Goal: Task Accomplishment & Management: Use online tool/utility

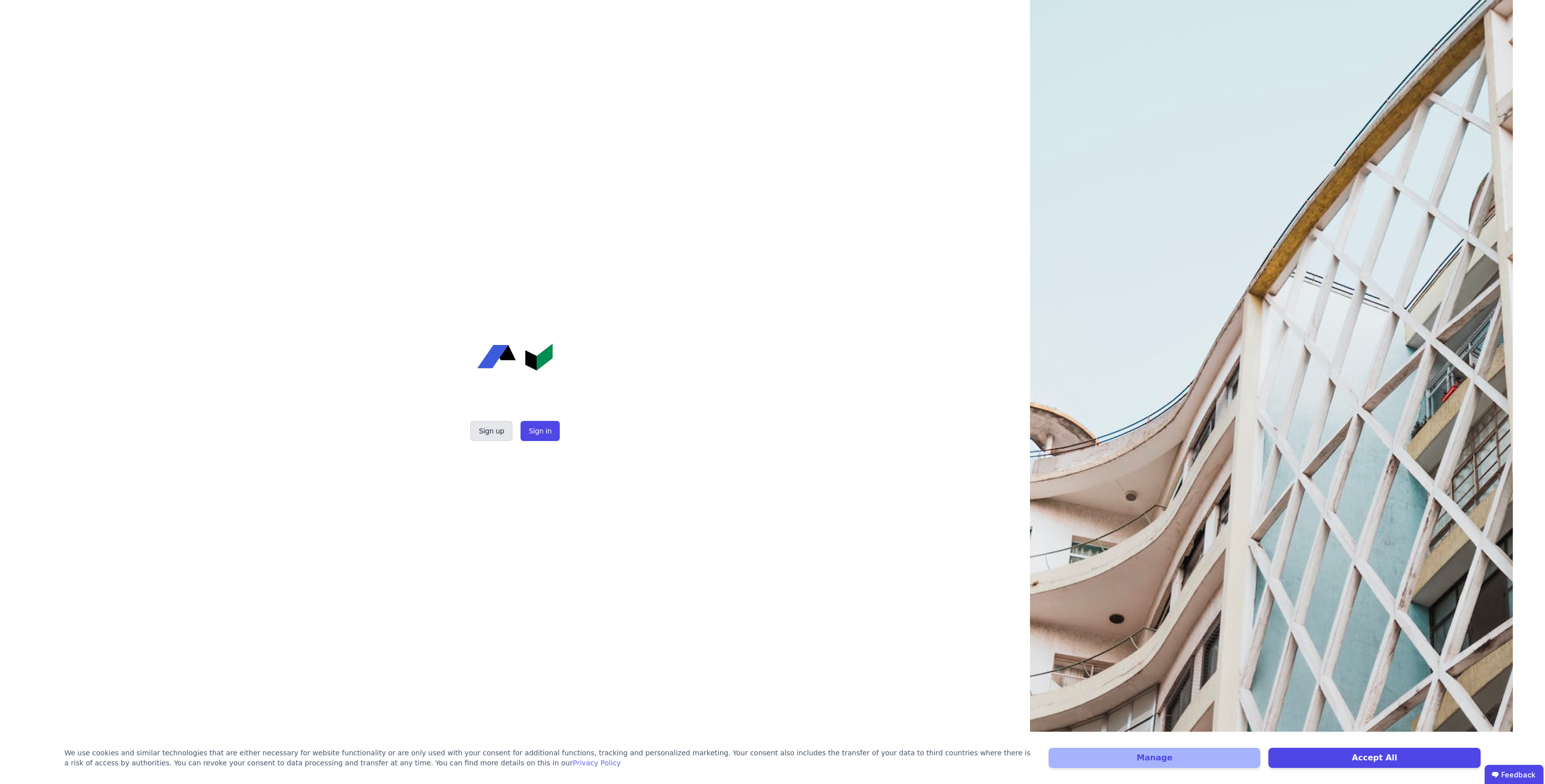
click at [496, 431] on button "Sign up" at bounding box center [491, 431] width 42 height 20
click at [533, 431] on button "Sign in" at bounding box center [540, 431] width 39 height 20
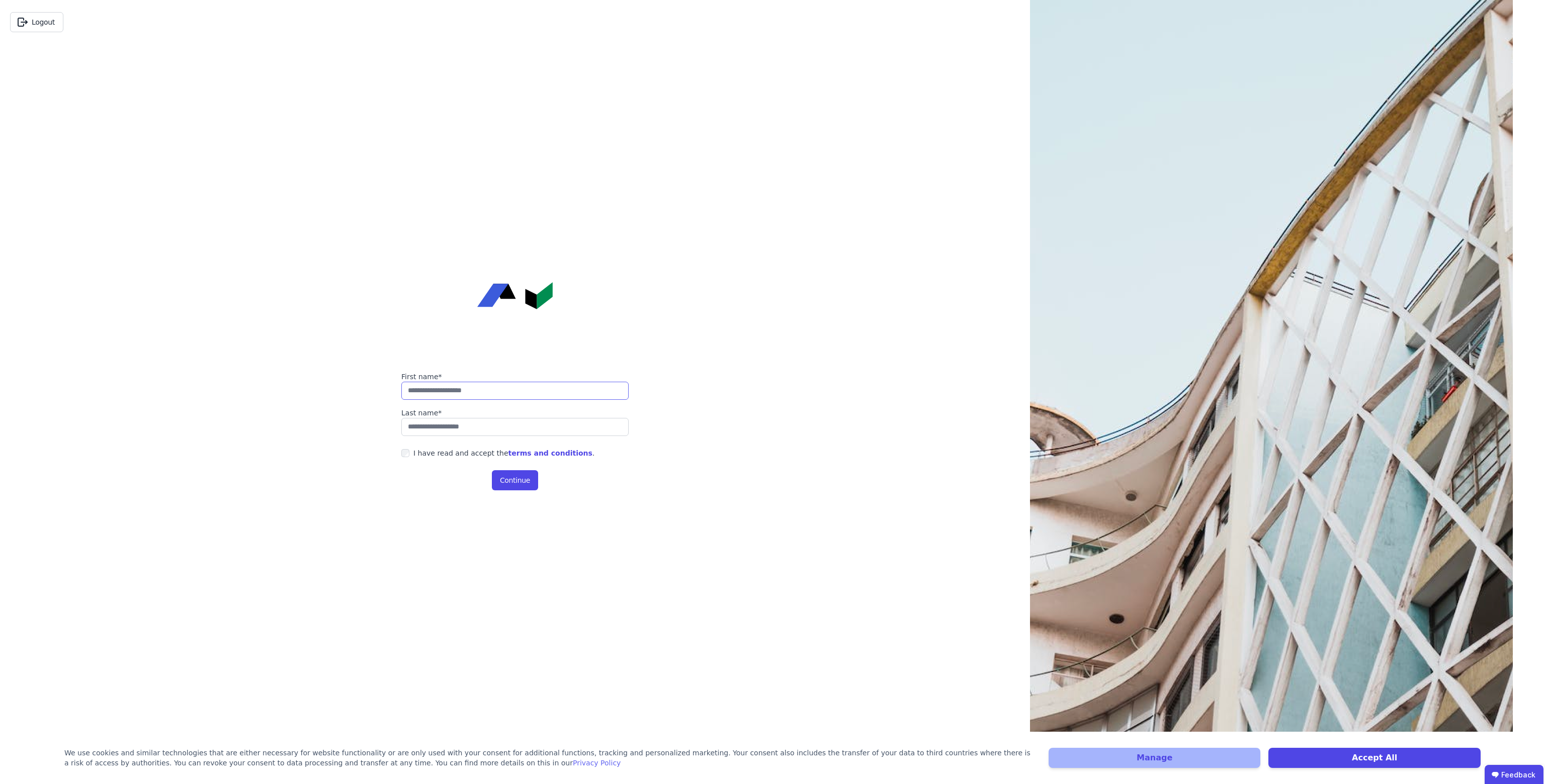
click at [513, 395] on input "string" at bounding box center [515, 390] width 228 height 18
type input "*******"
type input "*"
type input "*******"
click at [440, 453] on div "I have read and accept the terms and conditions ." at bounding box center [504, 453] width 181 height 10
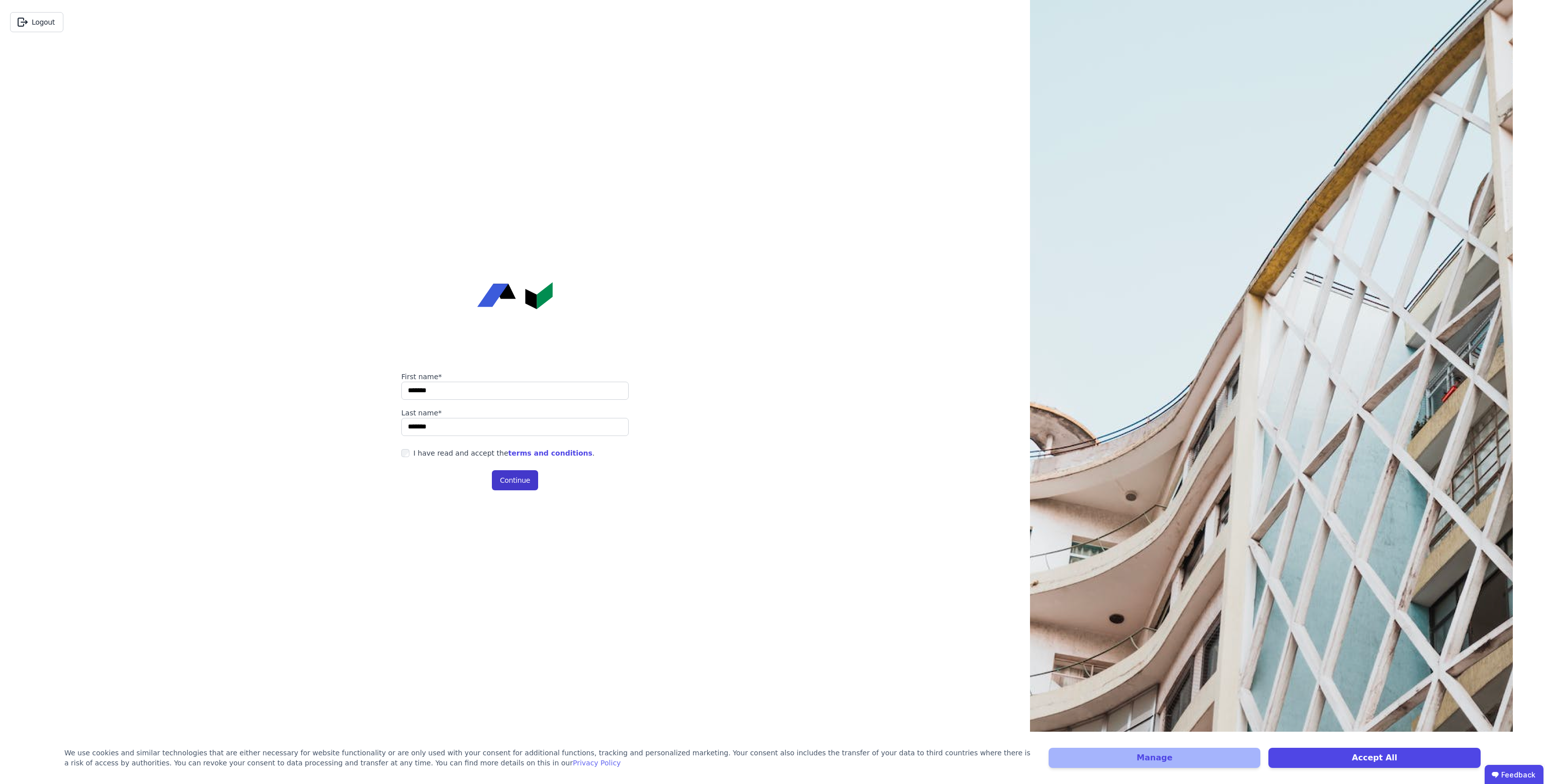
click at [504, 478] on button "Continue" at bounding box center [515, 481] width 46 height 20
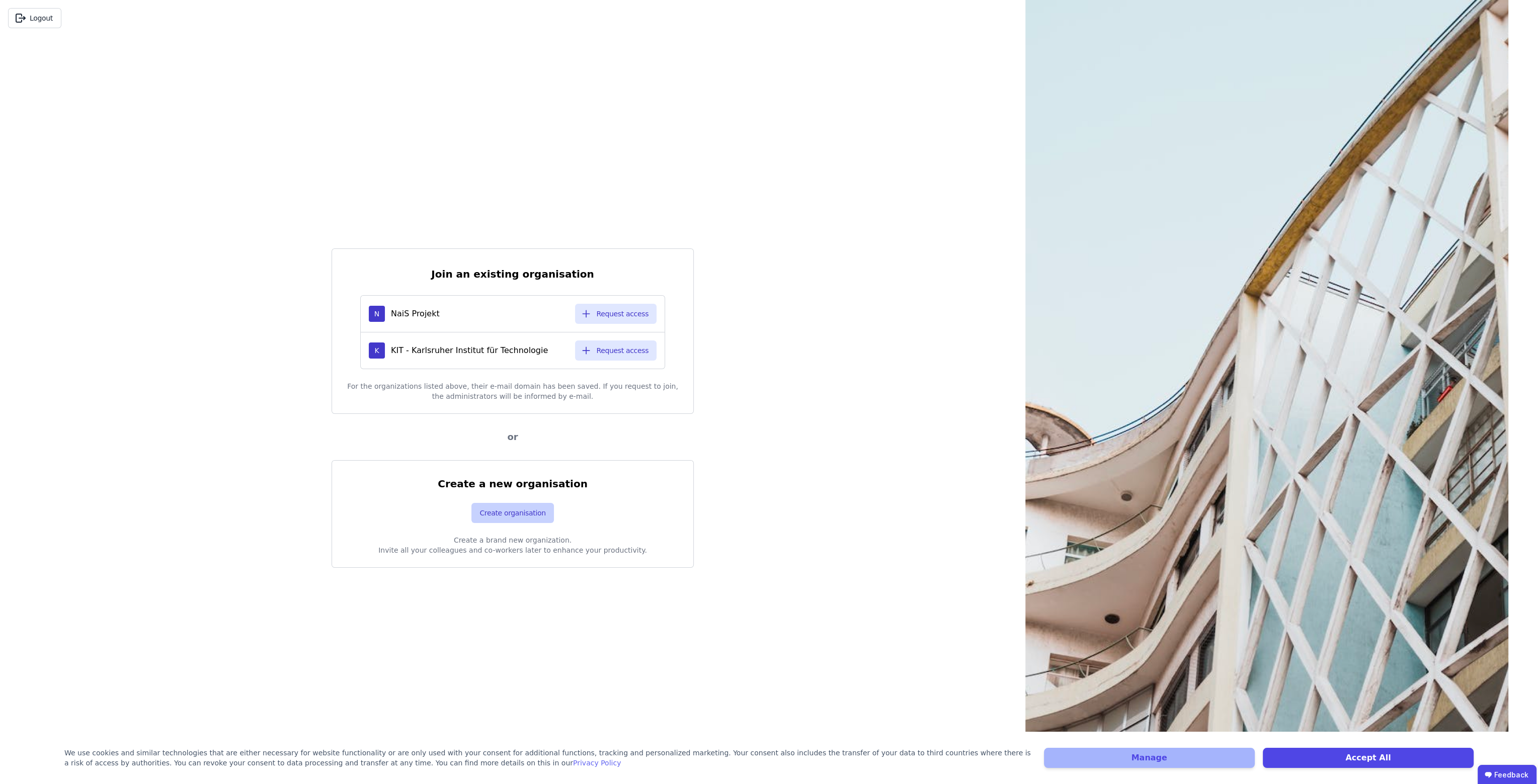
click at [523, 507] on button "Create organisation" at bounding box center [512, 513] width 82 height 20
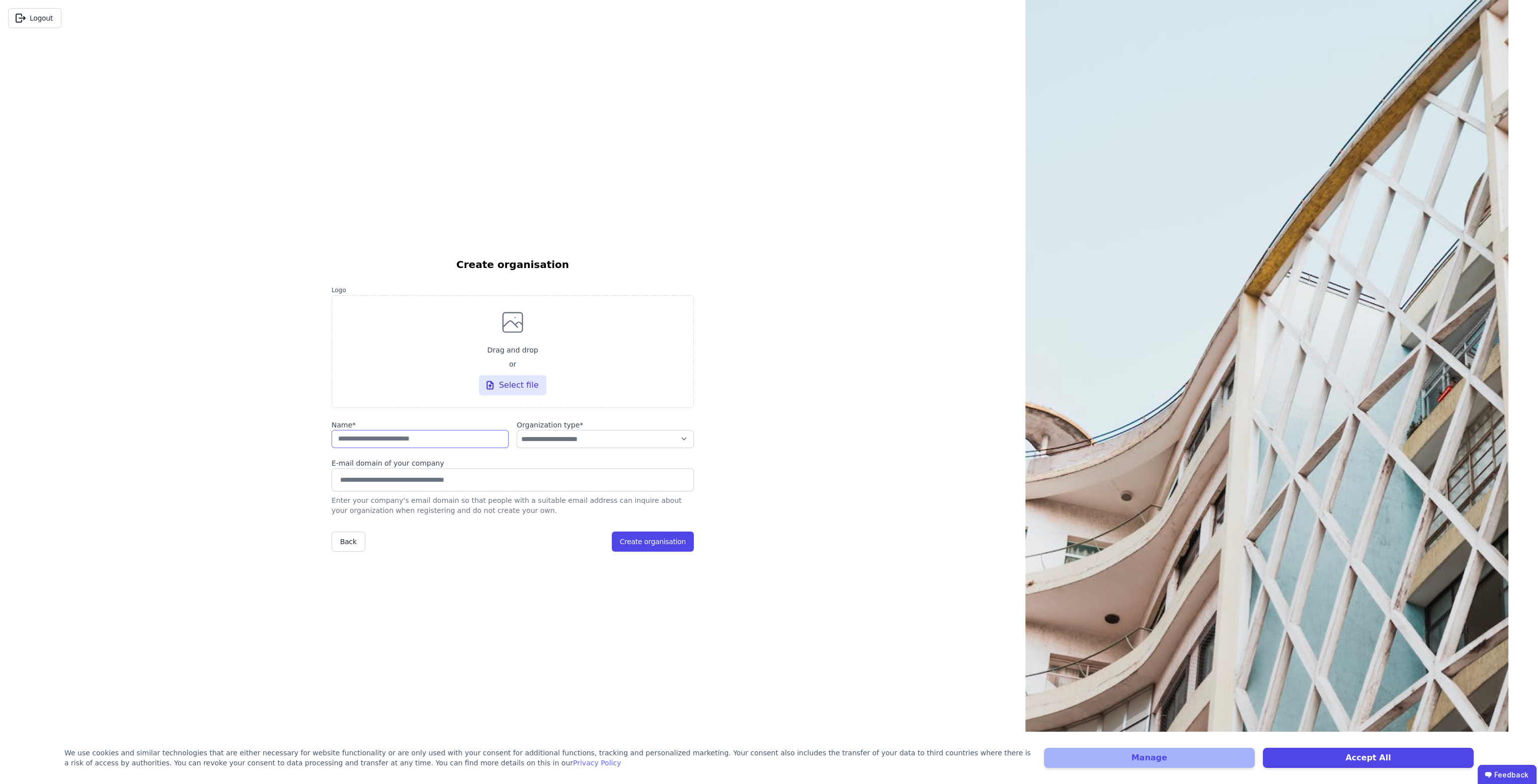
click at [428, 443] on input "string" at bounding box center [420, 439] width 177 height 18
type input "***"
click at [601, 443] on select "**********" at bounding box center [605, 439] width 177 height 18
select select "**********"
click at [517, 430] on select "**********" at bounding box center [605, 439] width 177 height 18
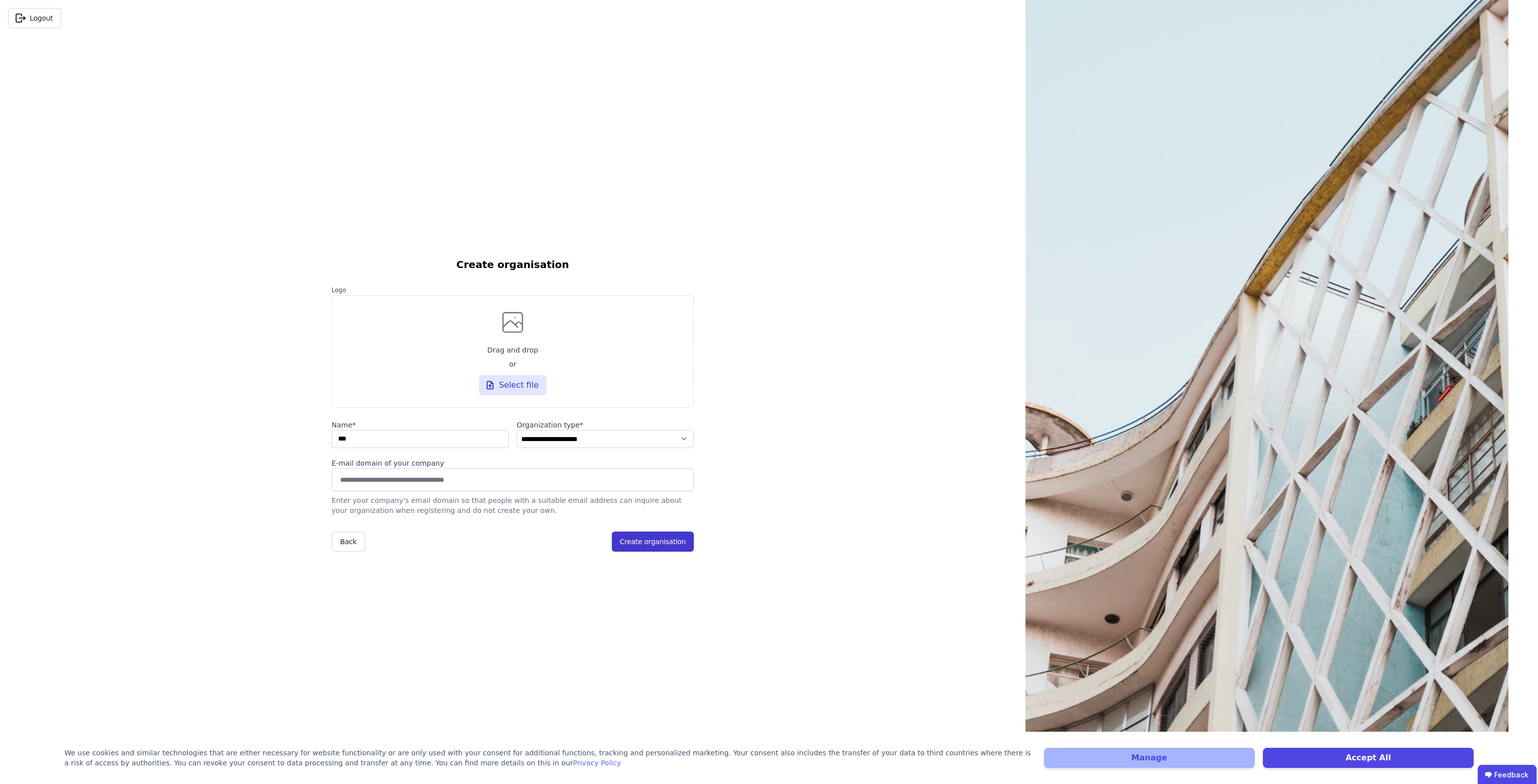
click at [668, 546] on button "Create organisation" at bounding box center [652, 542] width 82 height 20
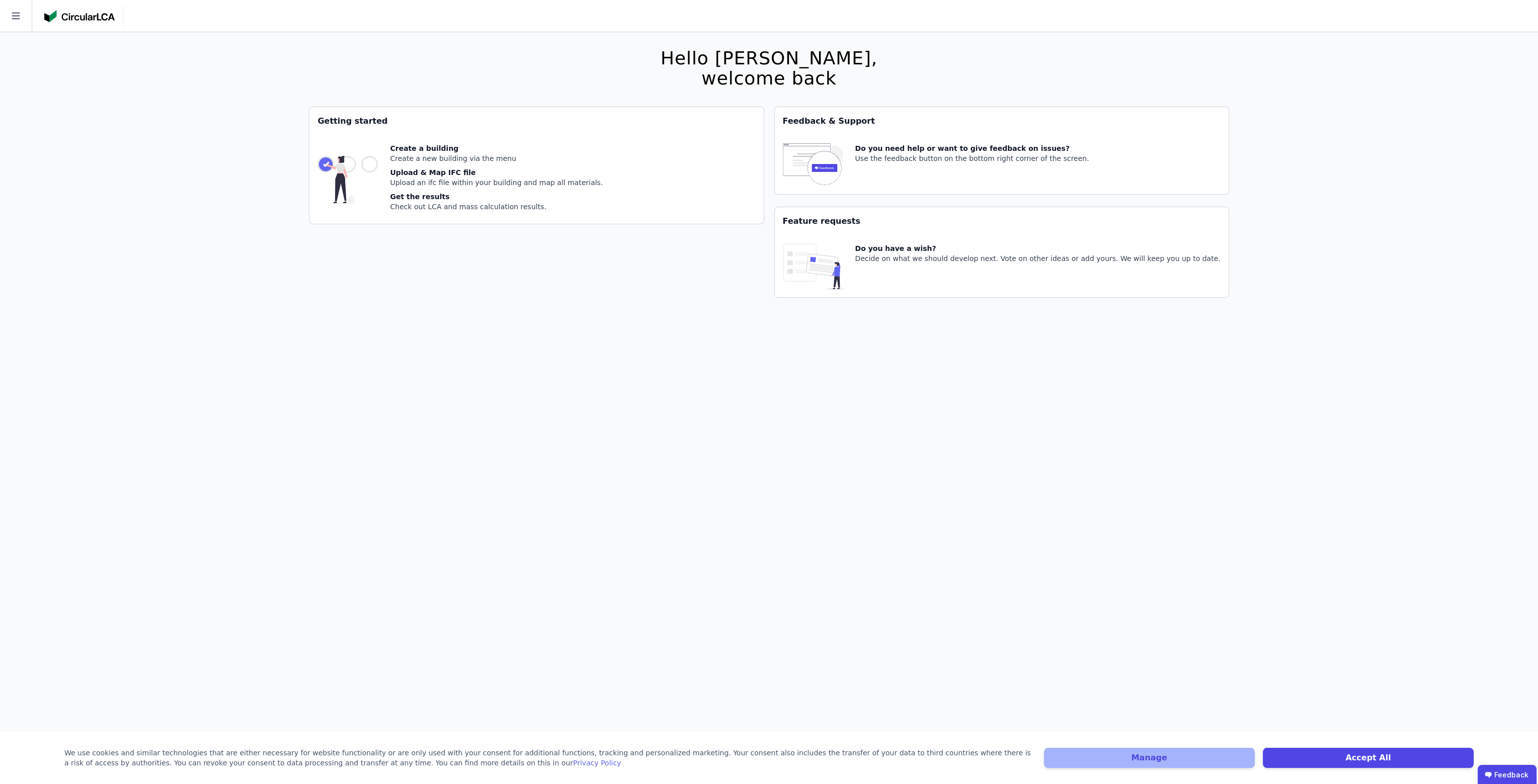
click at [463, 180] on div "Upload an ifc file within your building and map all materials." at bounding box center [496, 183] width 212 height 10
click at [481, 202] on div "Check out LCA and mass calculation results." at bounding box center [496, 207] width 212 height 10
drag, startPoint x: 873, startPoint y: 309, endPoint x: 799, endPoint y: 287, distance: 77.2
click at [869, 309] on div "Feedback & Support Do you need help or want to give feedback on issues? Use the…" at bounding box center [1001, 208] width 455 height 203
click at [468, 137] on div "Create a building Create a new building via the menu Upload & Map IFC file Uplo…" at bounding box center [536, 179] width 454 height 89
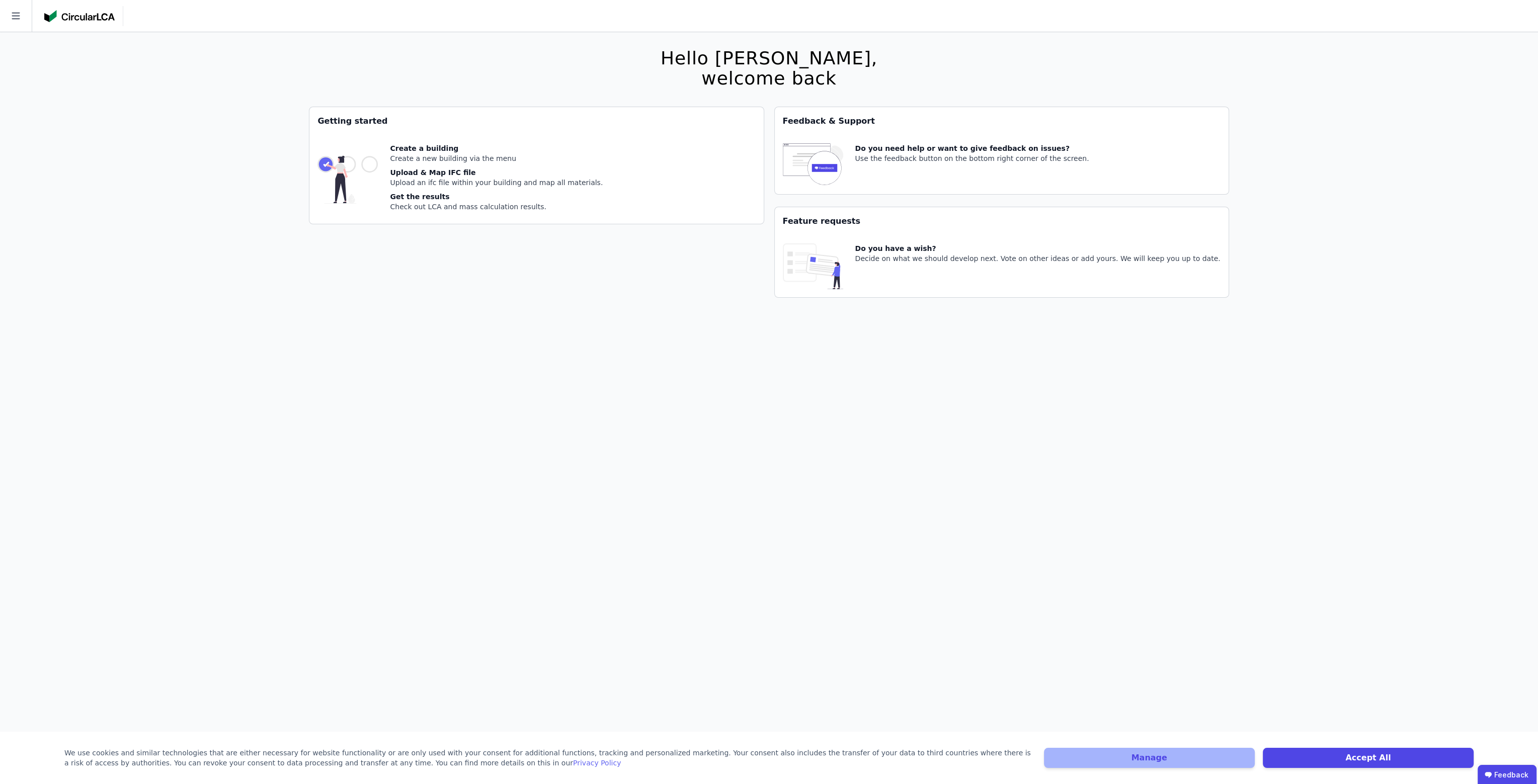
drag, startPoint x: 464, startPoint y: 173, endPoint x: 484, endPoint y: 214, distance: 45.6
click at [464, 174] on div "Upload & Map IFC file" at bounding box center [496, 173] width 212 height 10
click at [484, 219] on div "Create a building Create a new building via the menu Upload & Map IFC file Uplo…" at bounding box center [536, 179] width 454 height 89
click at [21, 17] on icon at bounding box center [16, 16] width 32 height 32
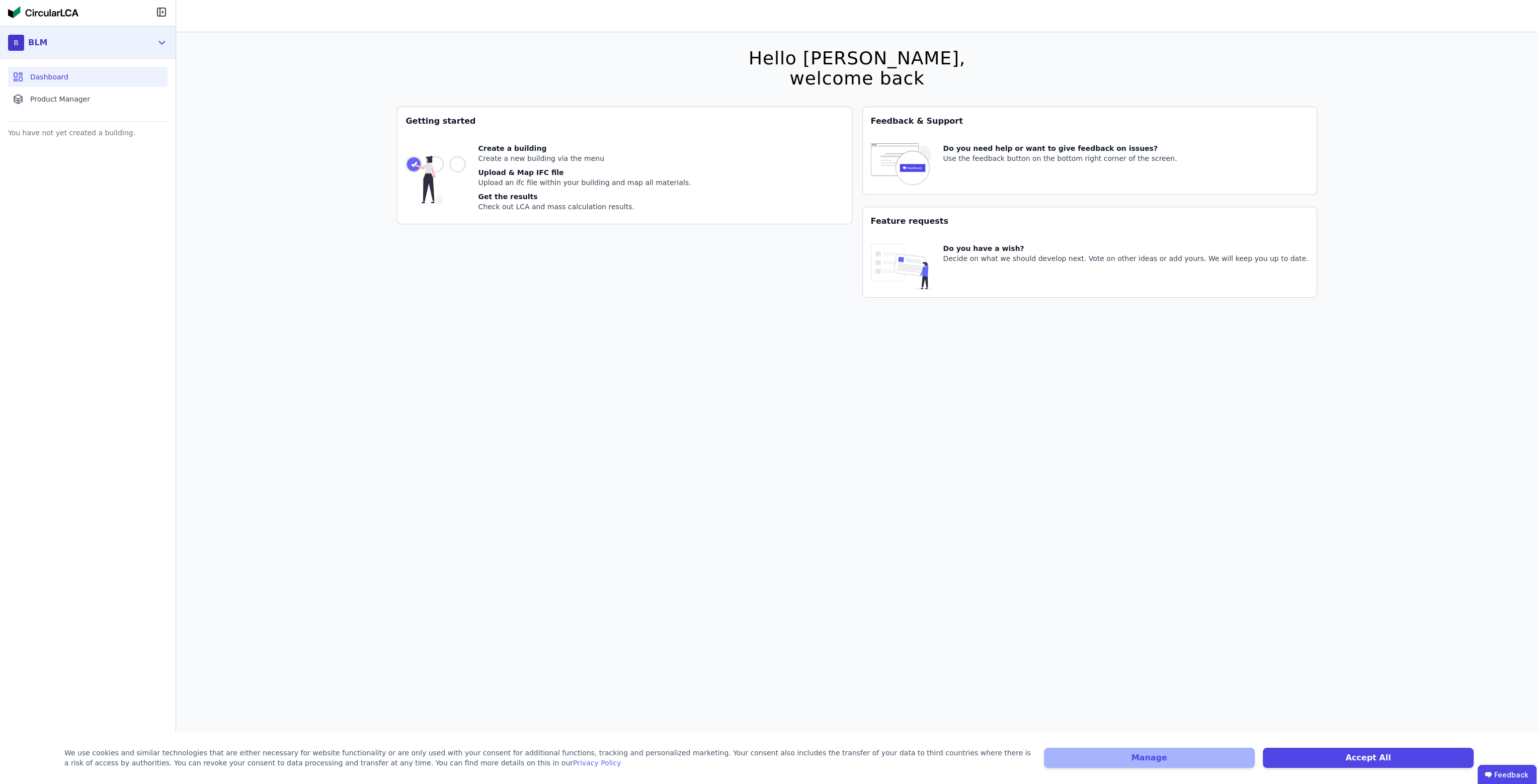
click at [37, 45] on div "BLM" at bounding box center [38, 43] width 19 height 12
click at [107, 302] on div "You have not yet created a building." at bounding box center [87, 425] width 176 height 598
click at [66, 108] on div "Product Manager" at bounding box center [87, 99] width 160 height 20
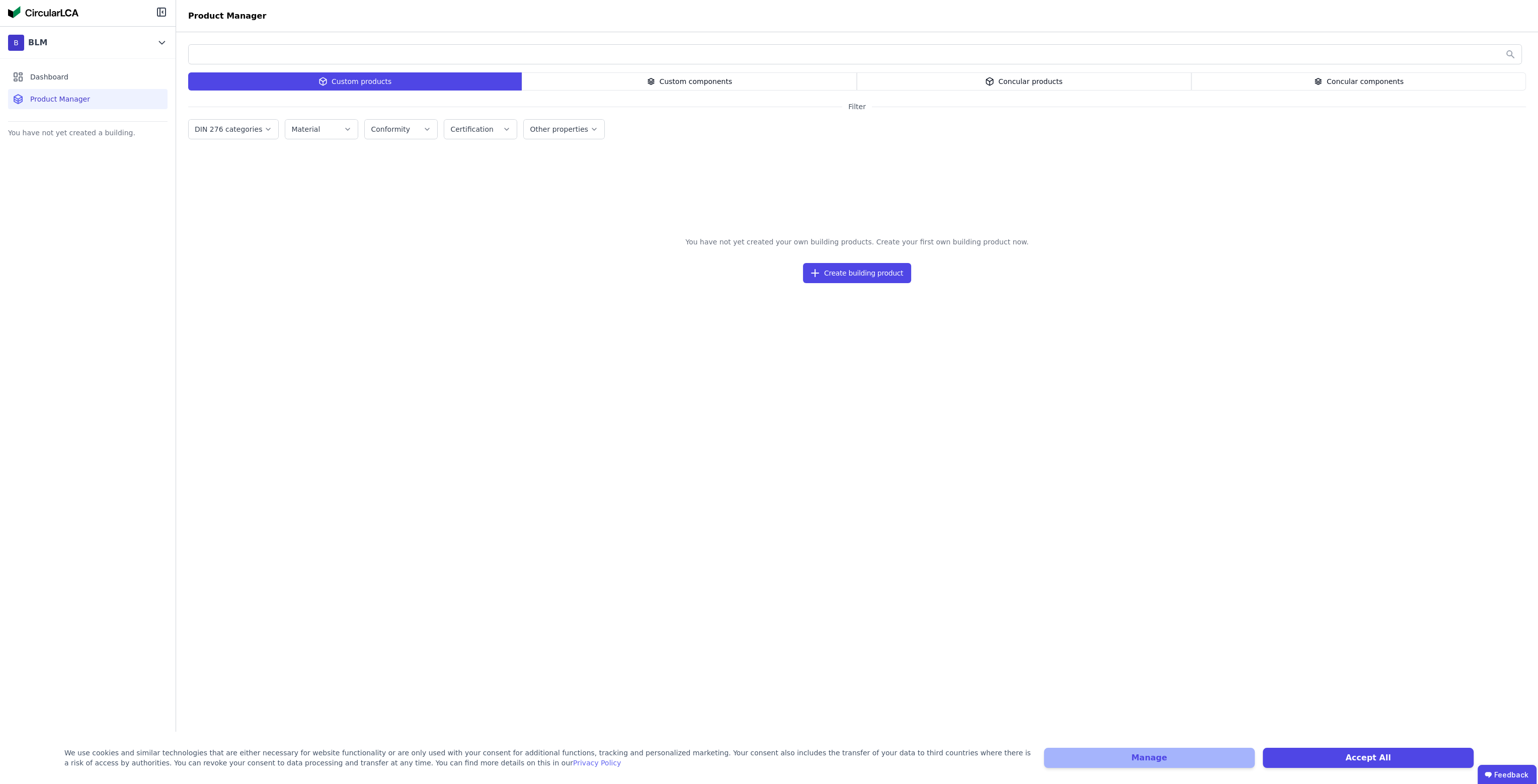
click at [1042, 80] on div "Concular products" at bounding box center [1023, 81] width 335 height 18
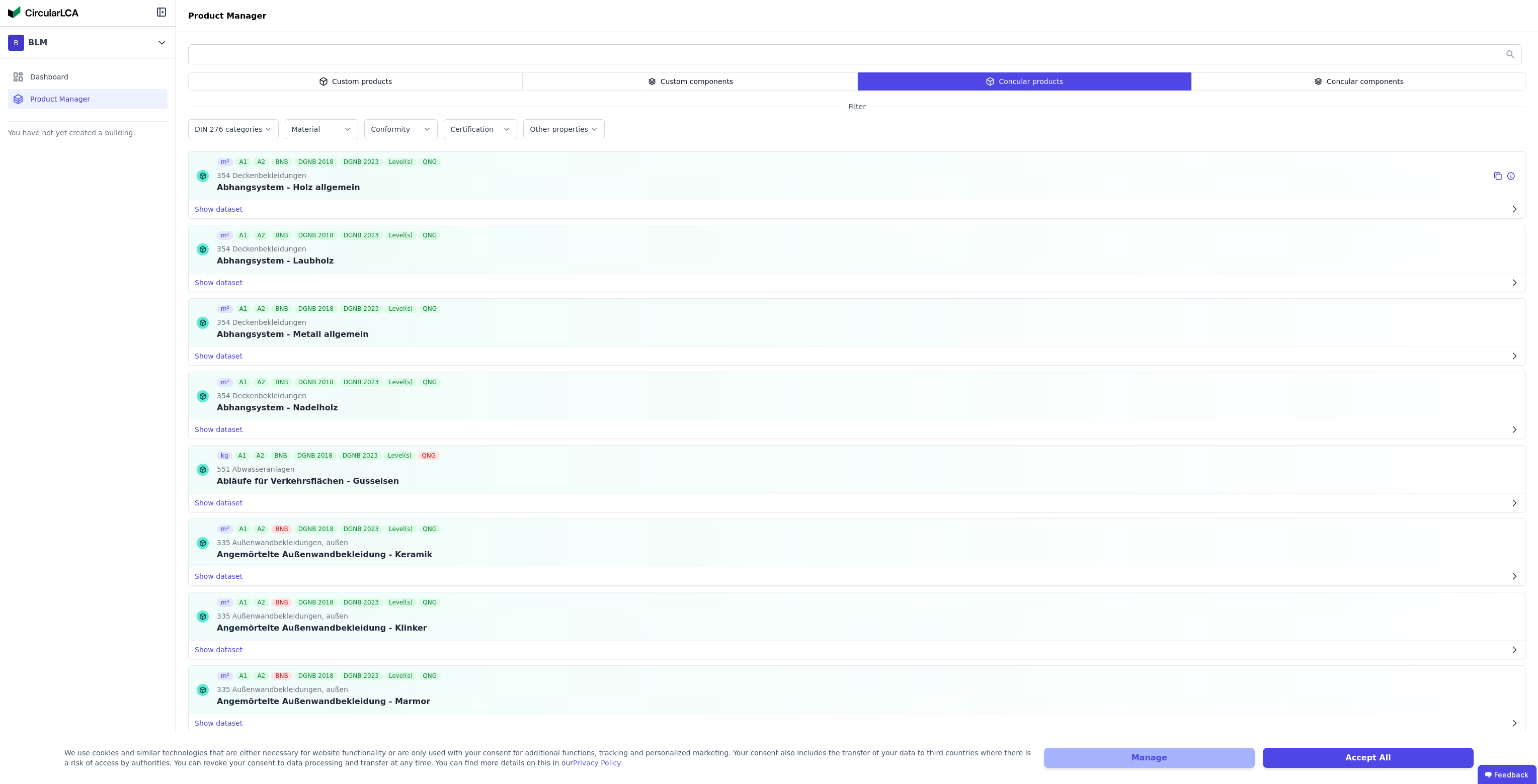
click at [259, 181] on div "Abhangsystem - Holz allgemein" at bounding box center [330, 187] width 226 height 12
click at [383, 175] on div "354 Deckenbekleidungen" at bounding box center [330, 176] width 226 height 11
click at [384, 162] on div "Level(s)" at bounding box center [400, 163] width 32 height 9
click at [317, 198] on div "m² A1 A2 BNB DGNB 2018 DGNB 2023 Level(s) QNG 354 Deckenbekleidungen Abhangsyst…" at bounding box center [330, 176] width 226 height 48
click at [211, 181] on div at bounding box center [202, 176] width 28 height 48
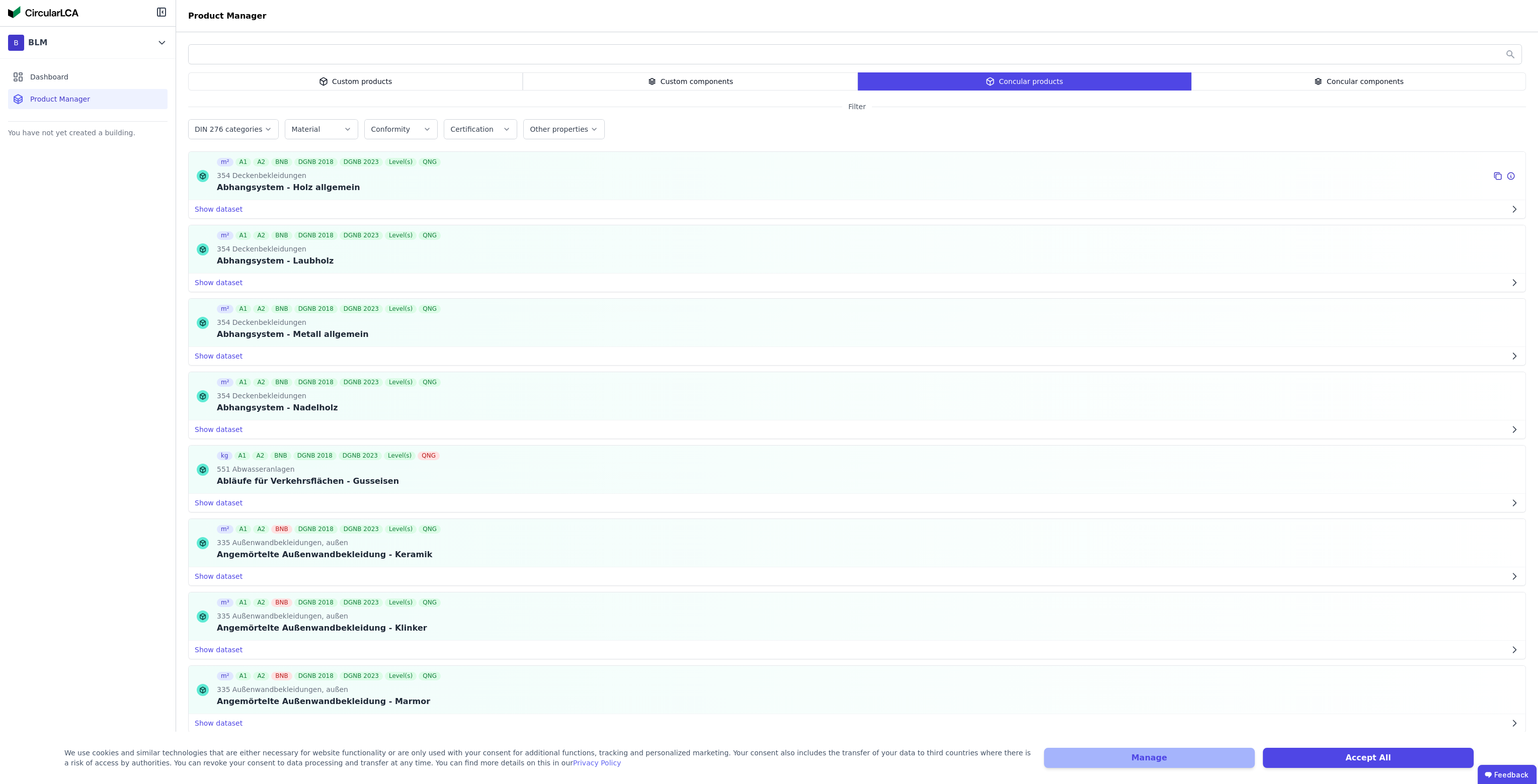
click at [205, 176] on icon at bounding box center [202, 176] width 12 height 12
click at [218, 210] on button "Show dataset" at bounding box center [856, 209] width 1336 height 18
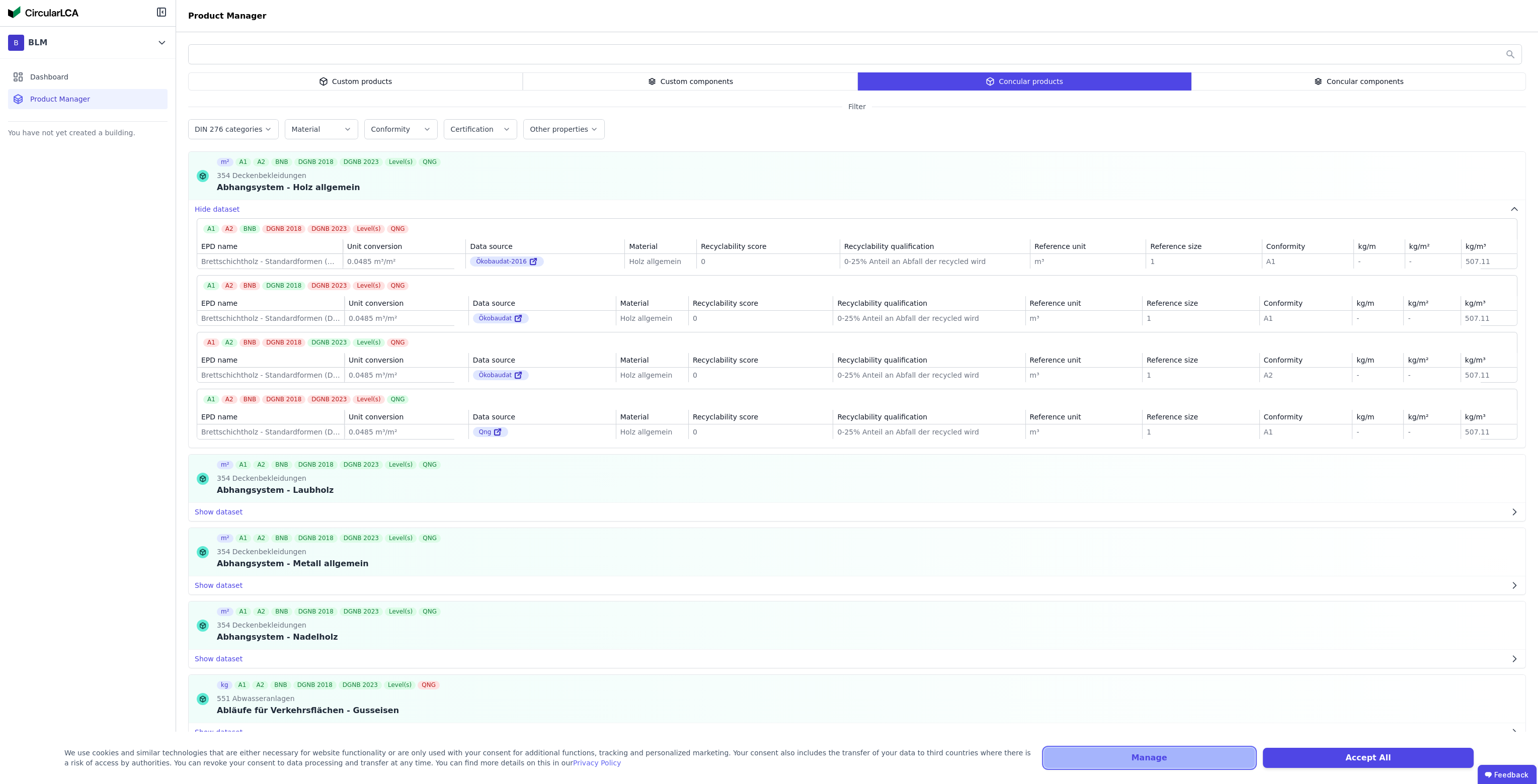
click at [1189, 762] on button "Manage" at bounding box center [1149, 758] width 211 height 20
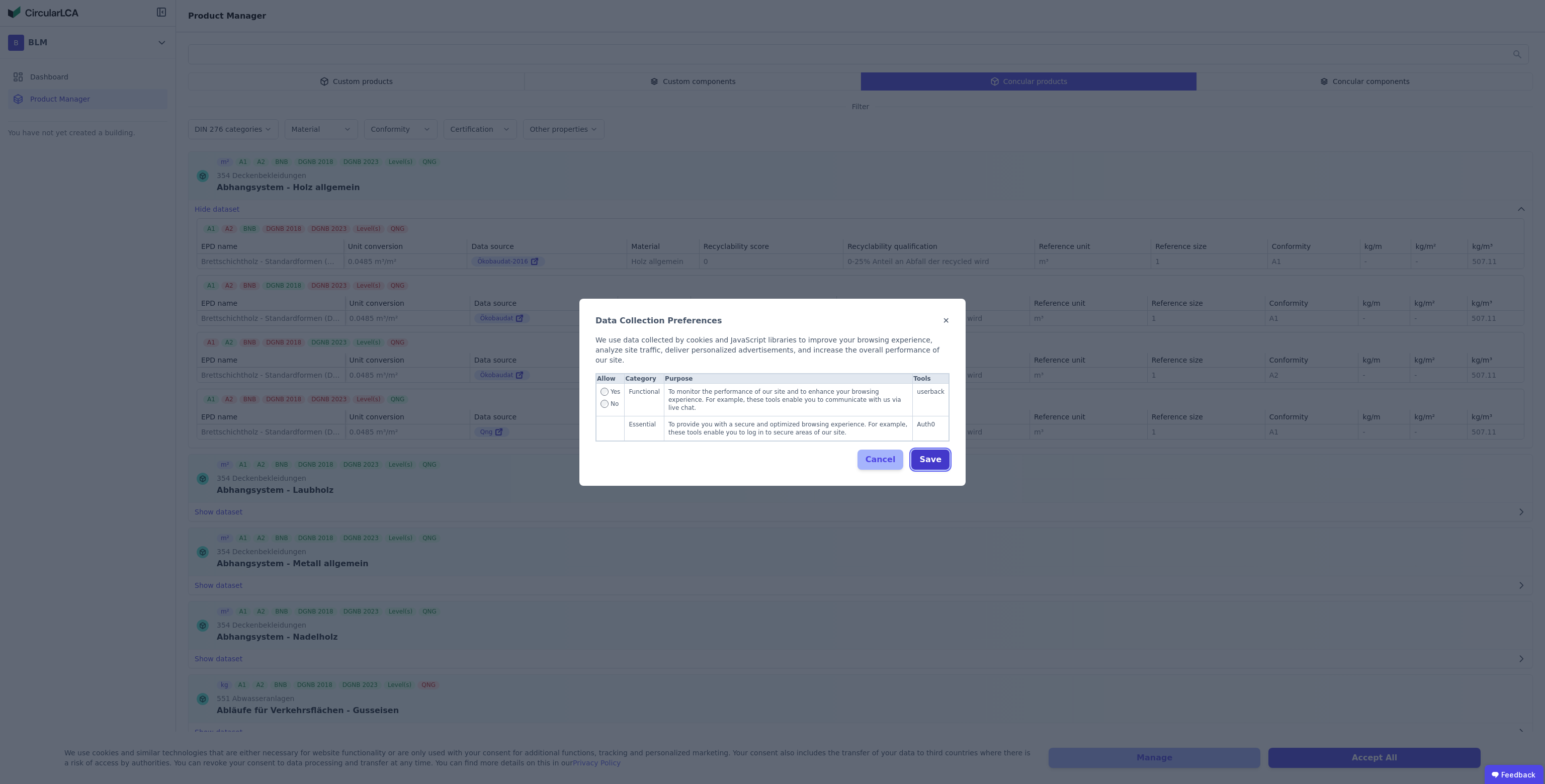
click at [939, 454] on button "Save" at bounding box center [930, 460] width 38 height 20
click at [593, 389] on div "Data Collection Preferences ✕ We use data collected by cookies and JavaScript l…" at bounding box center [772, 392] width 387 height 187
click at [611, 400] on span "No" at bounding box center [614, 403] width 8 height 8
click at [946, 455] on button "Save" at bounding box center [930, 460] width 38 height 20
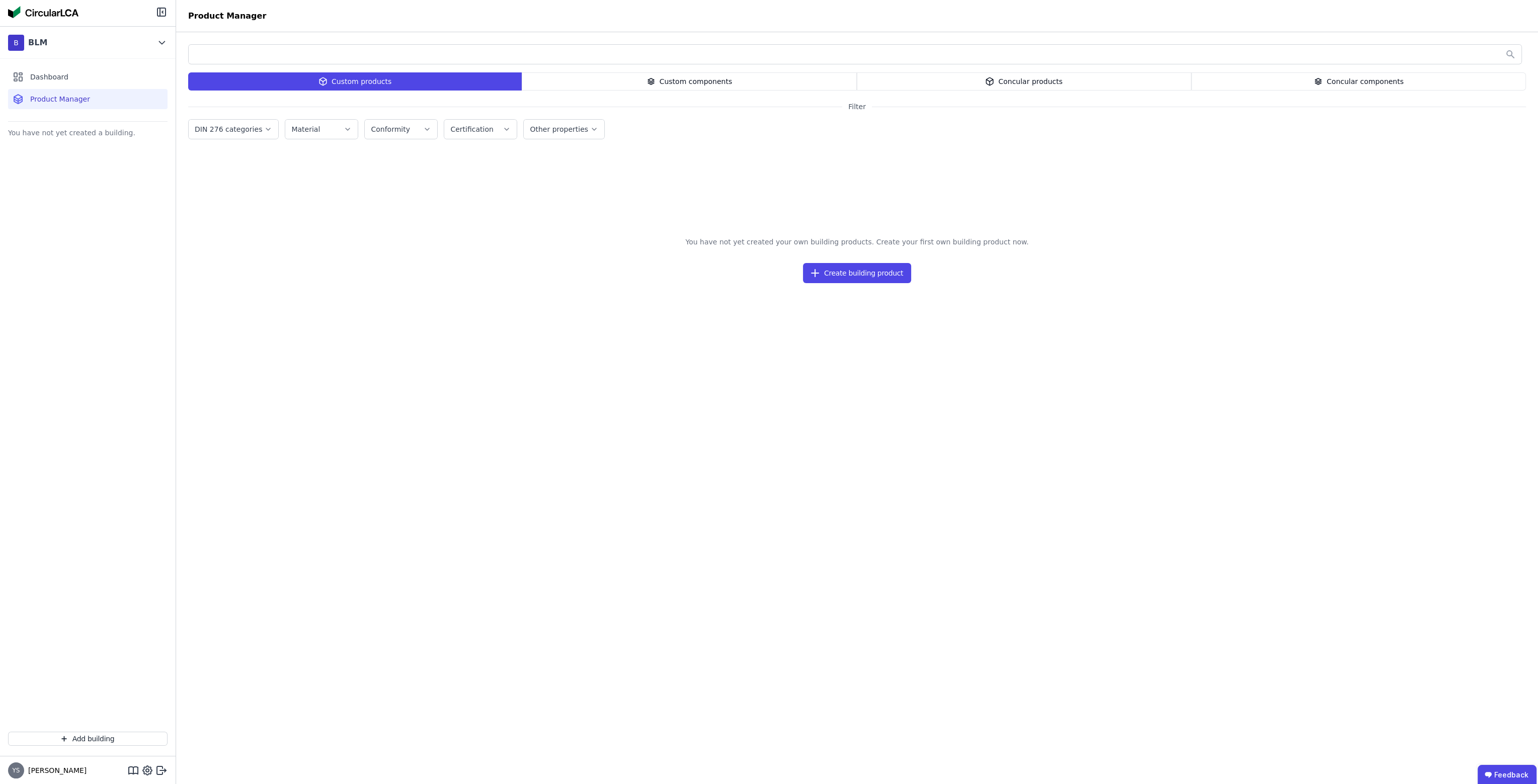
click at [681, 85] on div "Custom components" at bounding box center [689, 81] width 335 height 18
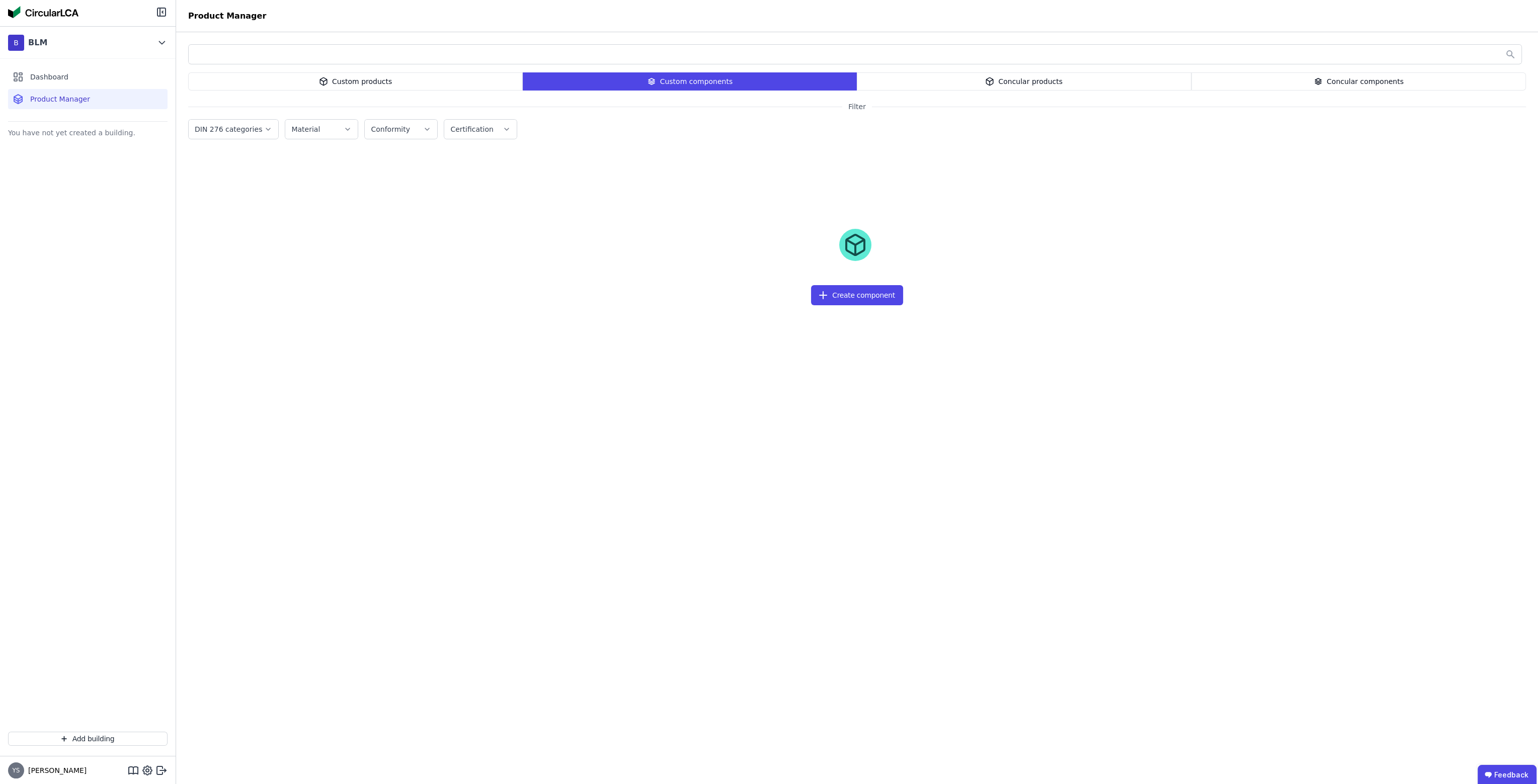
click at [971, 87] on div "Concular products" at bounding box center [1023, 81] width 335 height 18
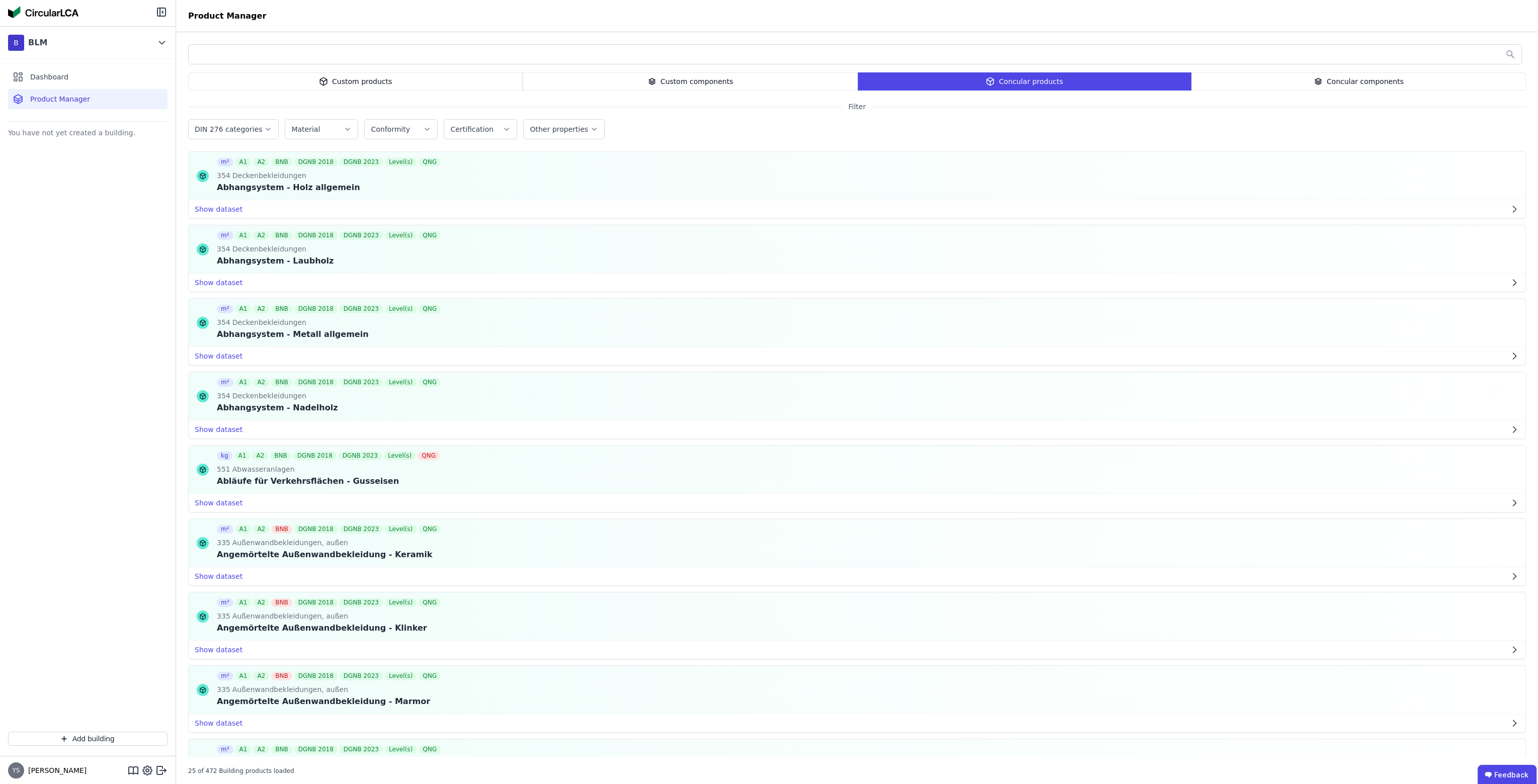
click at [1264, 79] on div "Concular components" at bounding box center [1358, 81] width 335 height 18
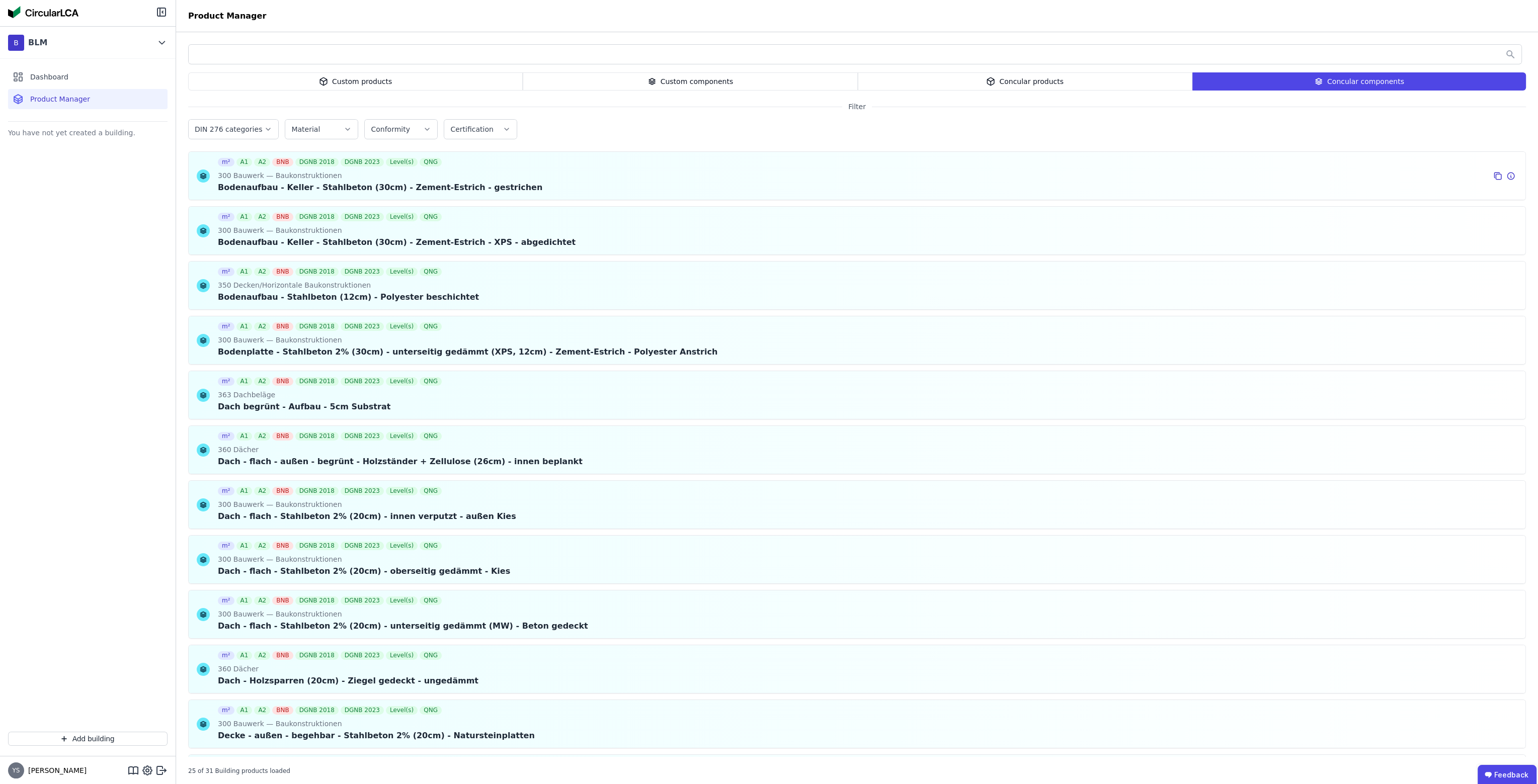
click at [444, 181] on div "Bodenaufbau - Keller - Stahlbeton (30cm) - Zement-Estrich - gestrichen" at bounding box center [379, 187] width 325 height 12
click at [222, 184] on div "Bodenaufbau - Keller - Stahlbeton (30cm) - Zement-Estrich - gestrichen" at bounding box center [379, 187] width 325 height 12
click at [298, 194] on div "m² A1 A2 BNB DGNB 2018 DGNB 2023 Level(s) QNG 300 Bauwerk — Baukonstruktionen B…" at bounding box center [379, 176] width 325 height 48
click at [1034, 73] on div "Concular products" at bounding box center [1025, 81] width 335 height 18
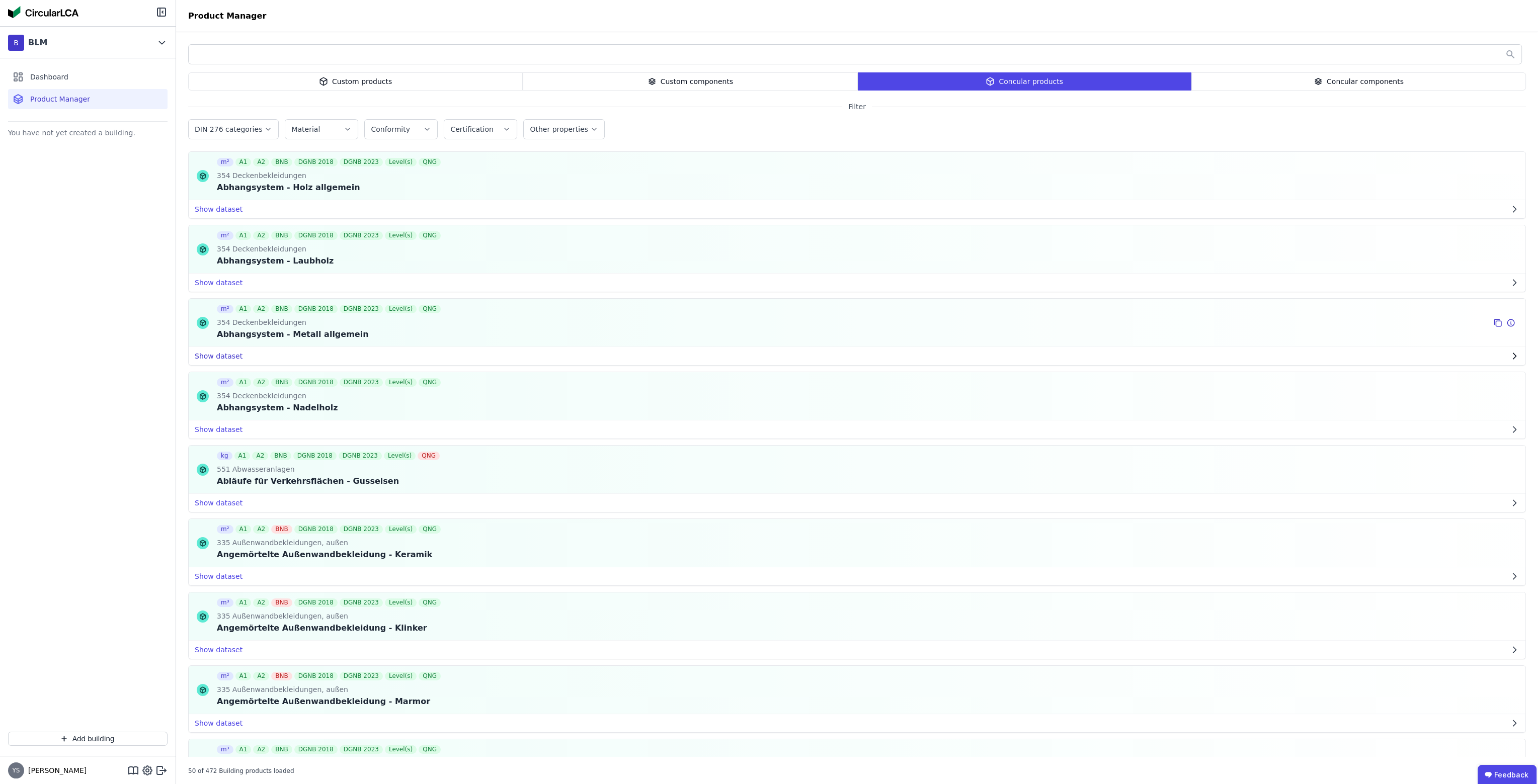
click at [212, 350] on button "Show dataset" at bounding box center [856, 356] width 1336 height 18
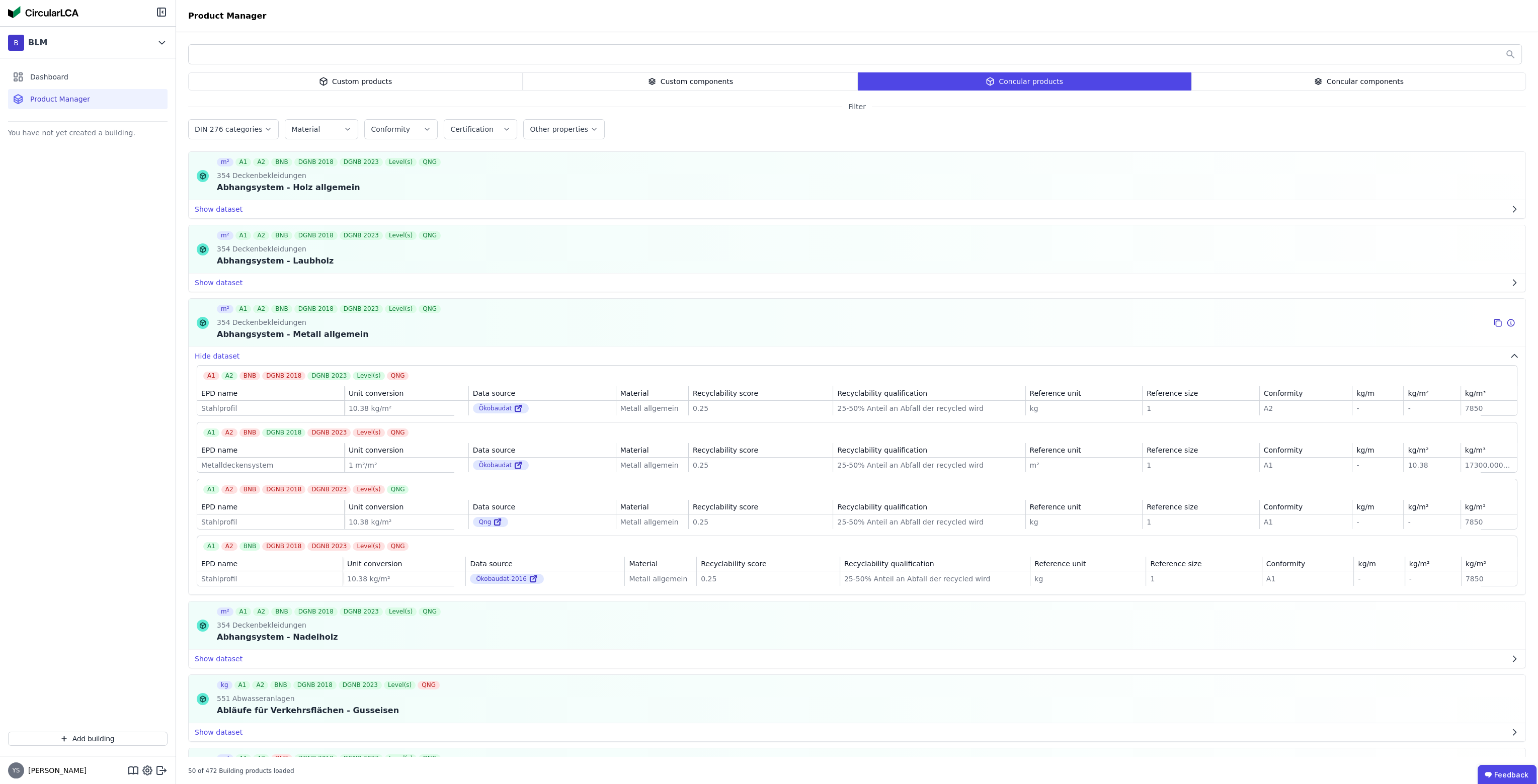
click at [888, 408] on div "25-50% Anteil an Abfall der recycled wird" at bounding box center [929, 408] width 184 height 10
click at [1506, 322] on icon at bounding box center [1511, 323] width 9 height 12
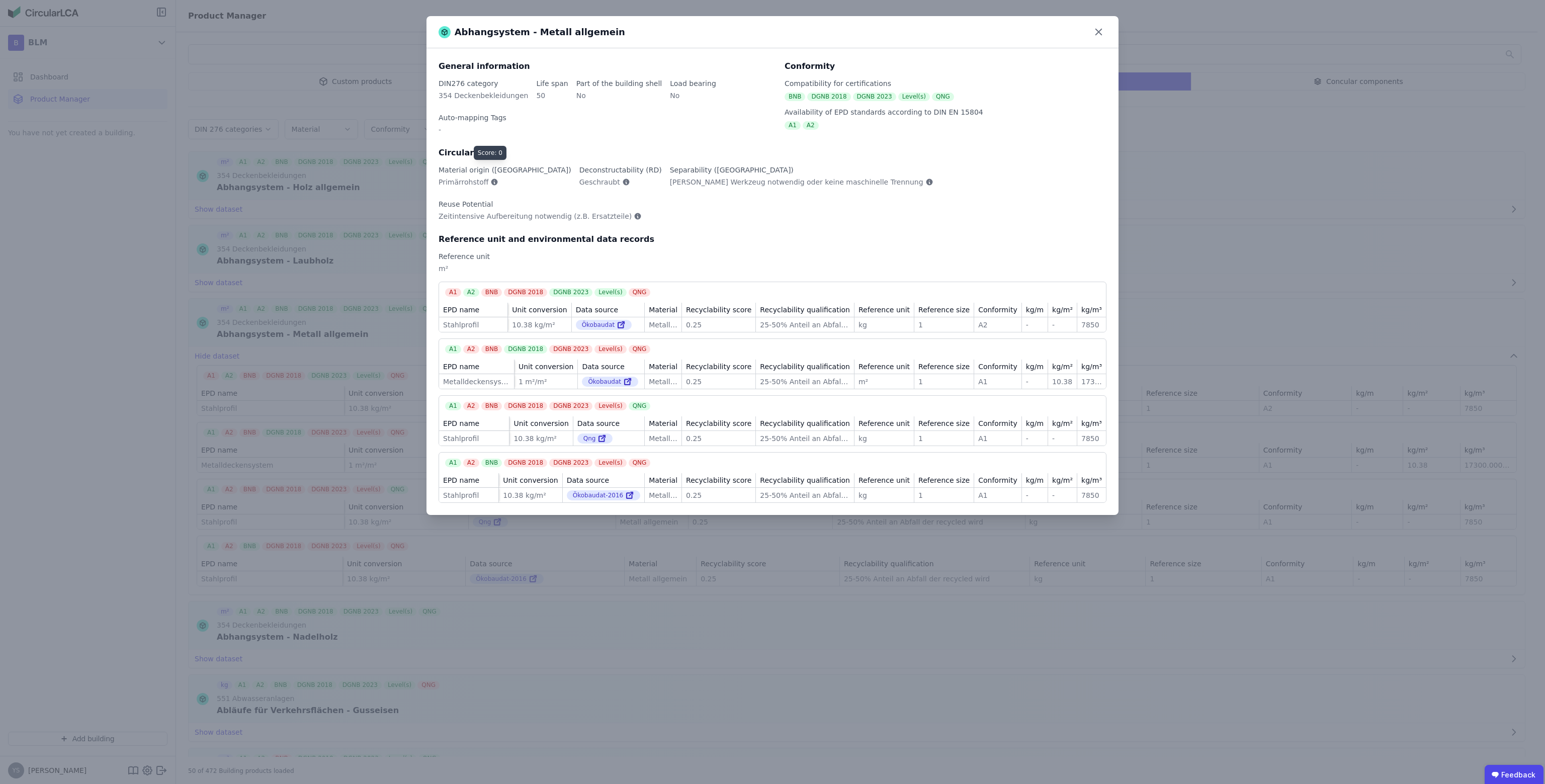
click at [491, 179] on icon at bounding box center [494, 182] width 7 height 7
click at [491, 178] on icon at bounding box center [494, 181] width 8 height 8
click at [622, 178] on icon at bounding box center [626, 181] width 8 height 8
click at [794, 165] on div "Separability (RS) Kein Werkzeug notwendig oder keine maschinelle Trennung" at bounding box center [806, 180] width 272 height 30
click at [713, 648] on div "Abhangsystem - Metall allgemein General information DIN276 category 354 Deckenb…" at bounding box center [772, 392] width 1545 height 784
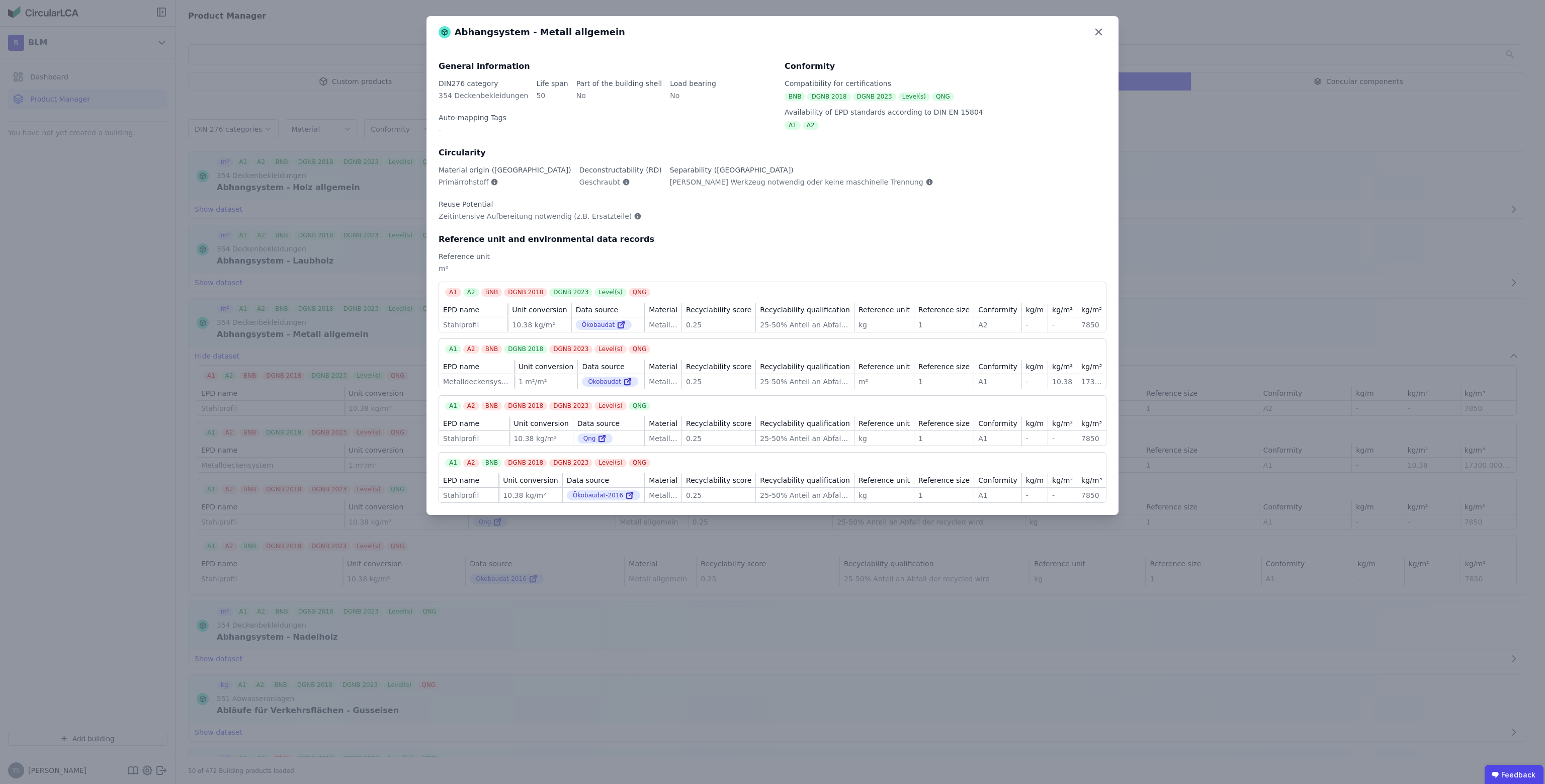
click at [1078, 14] on div "Abhangsystem - Metall allgemein General information DIN276 category 354 Deckenb…" at bounding box center [772, 392] width 1545 height 784
click at [1086, 27] on div "Abhangsystem - Metall allgemein" at bounding box center [772, 32] width 637 height 14
click at [1095, 34] on icon at bounding box center [1099, 32] width 16 height 16
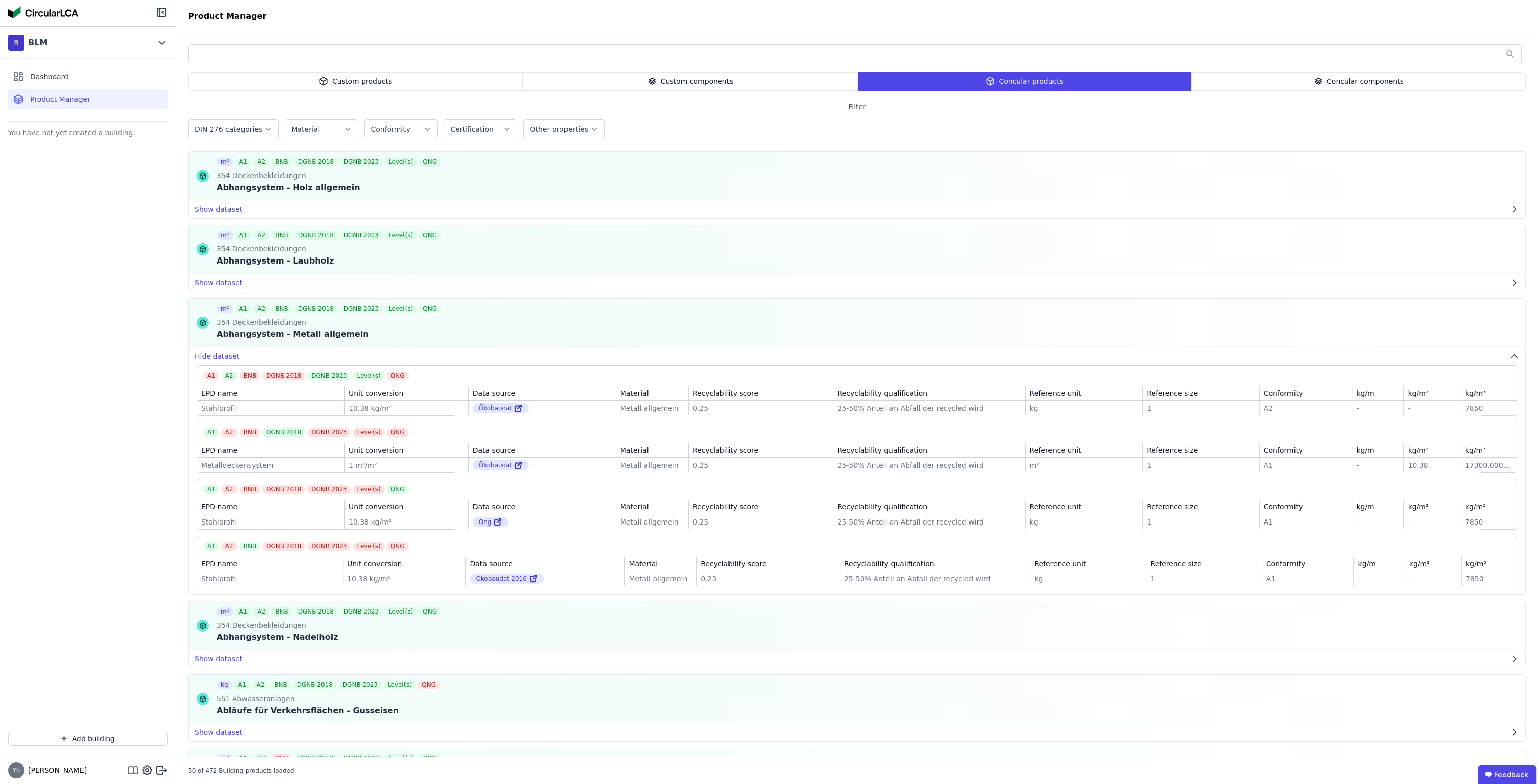
click at [133, 771] on icon at bounding box center [133, 770] width 0 height 7
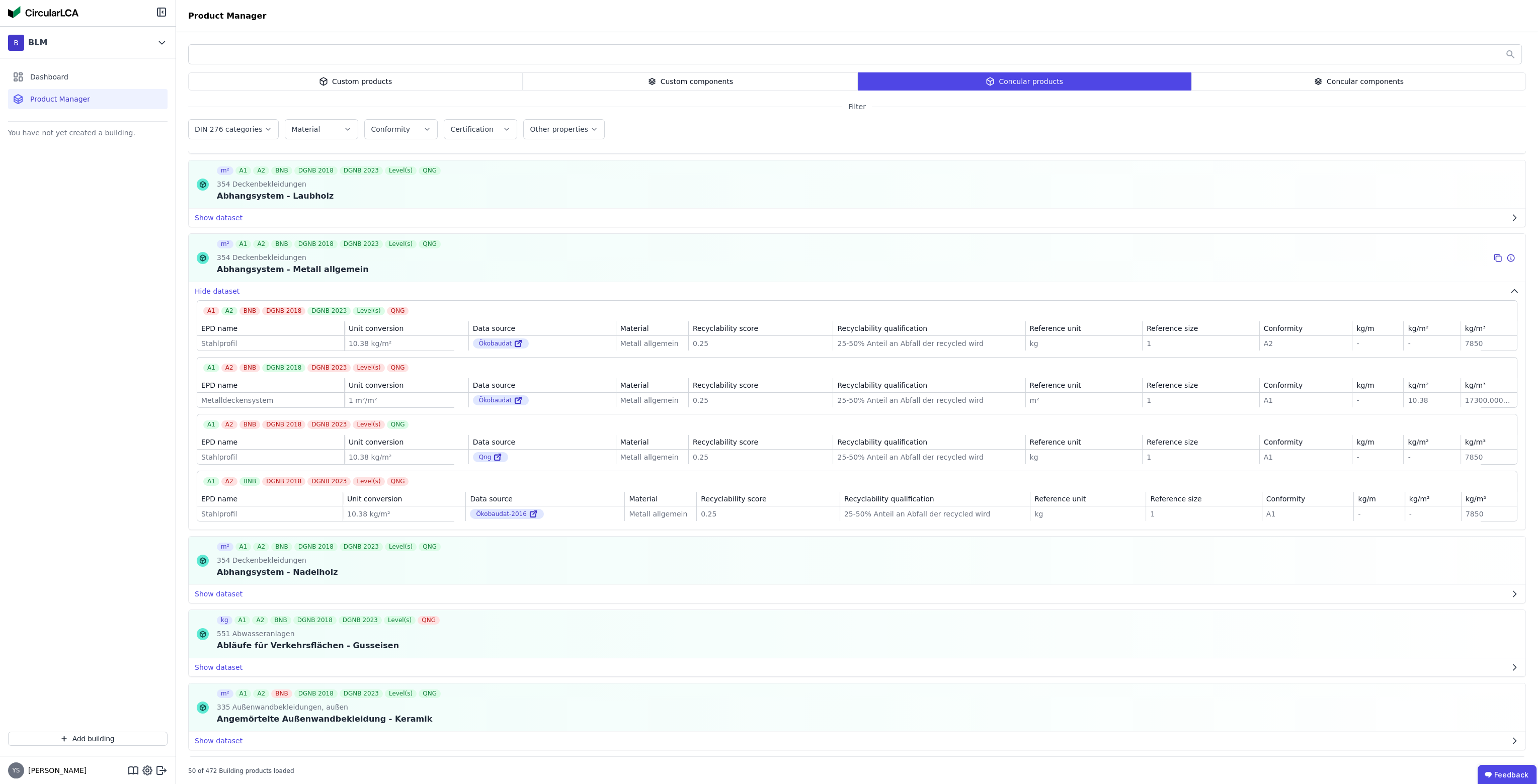
scroll to position [84, 0]
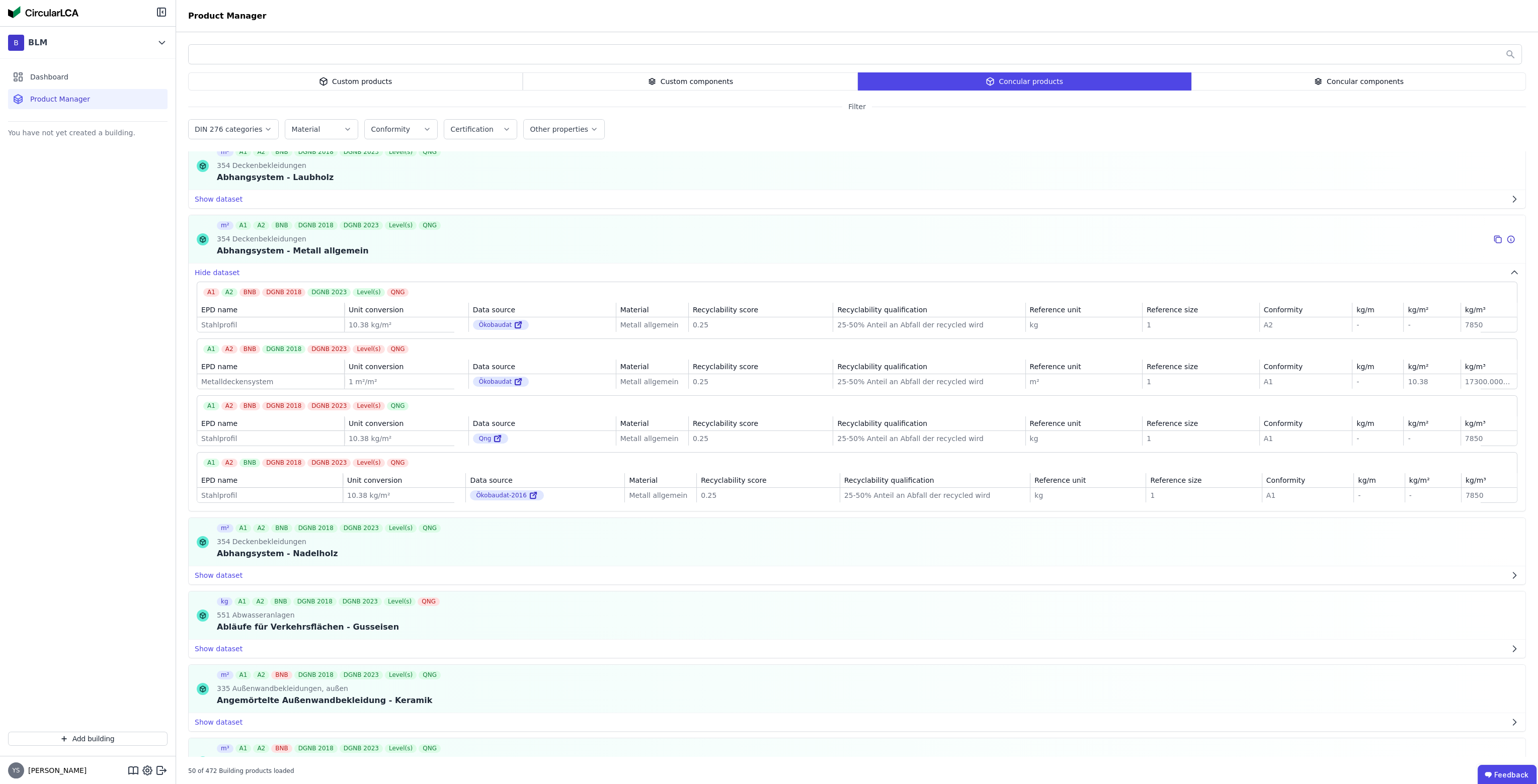
drag, startPoint x: 746, startPoint y: 389, endPoint x: 842, endPoint y: 392, distance: 96.0
click at [842, 389] on div "EPD name Unit conversion Data source Material Recyclability score Recyclability…" at bounding box center [857, 374] width 1320 height 29
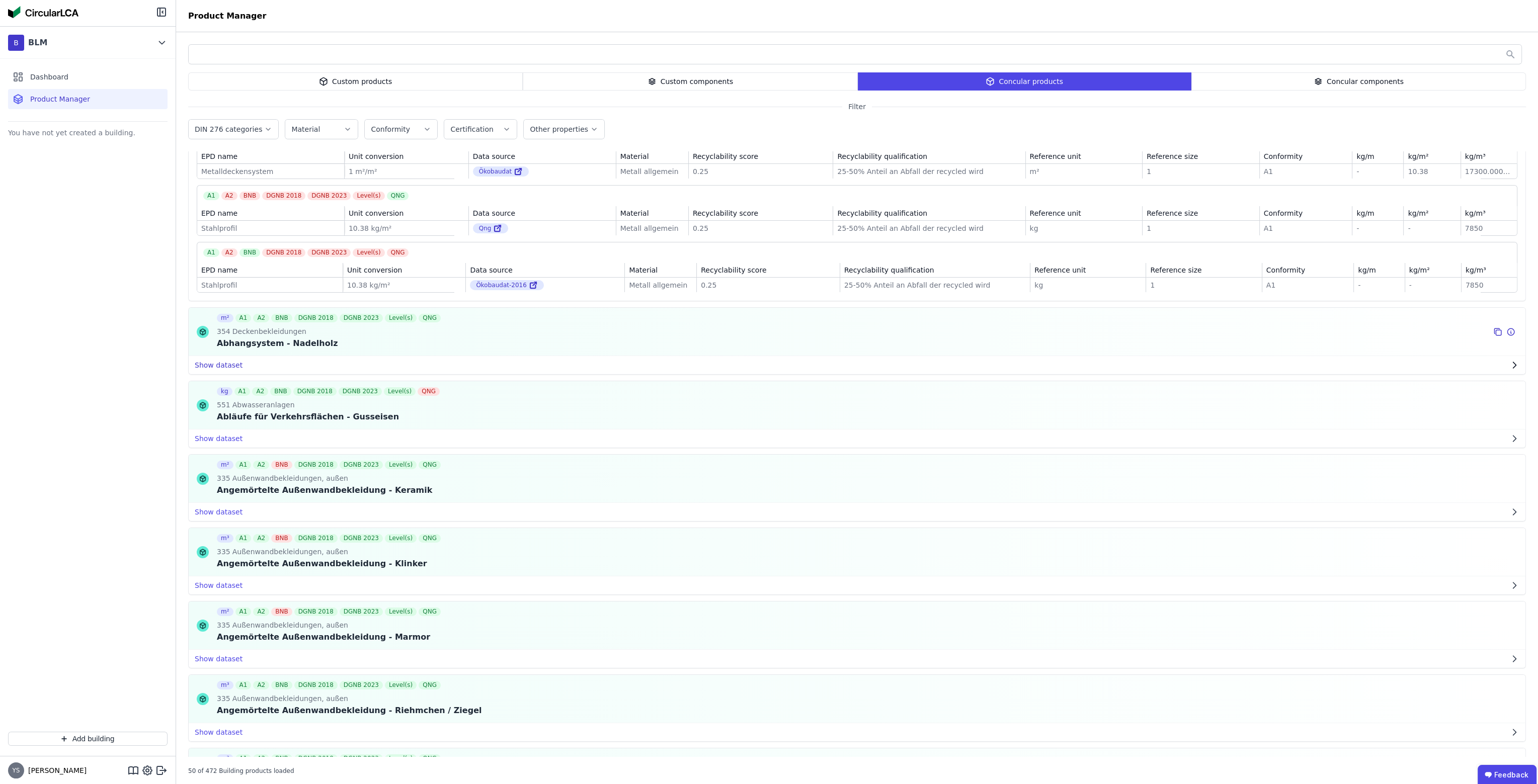
scroll to position [251, 0]
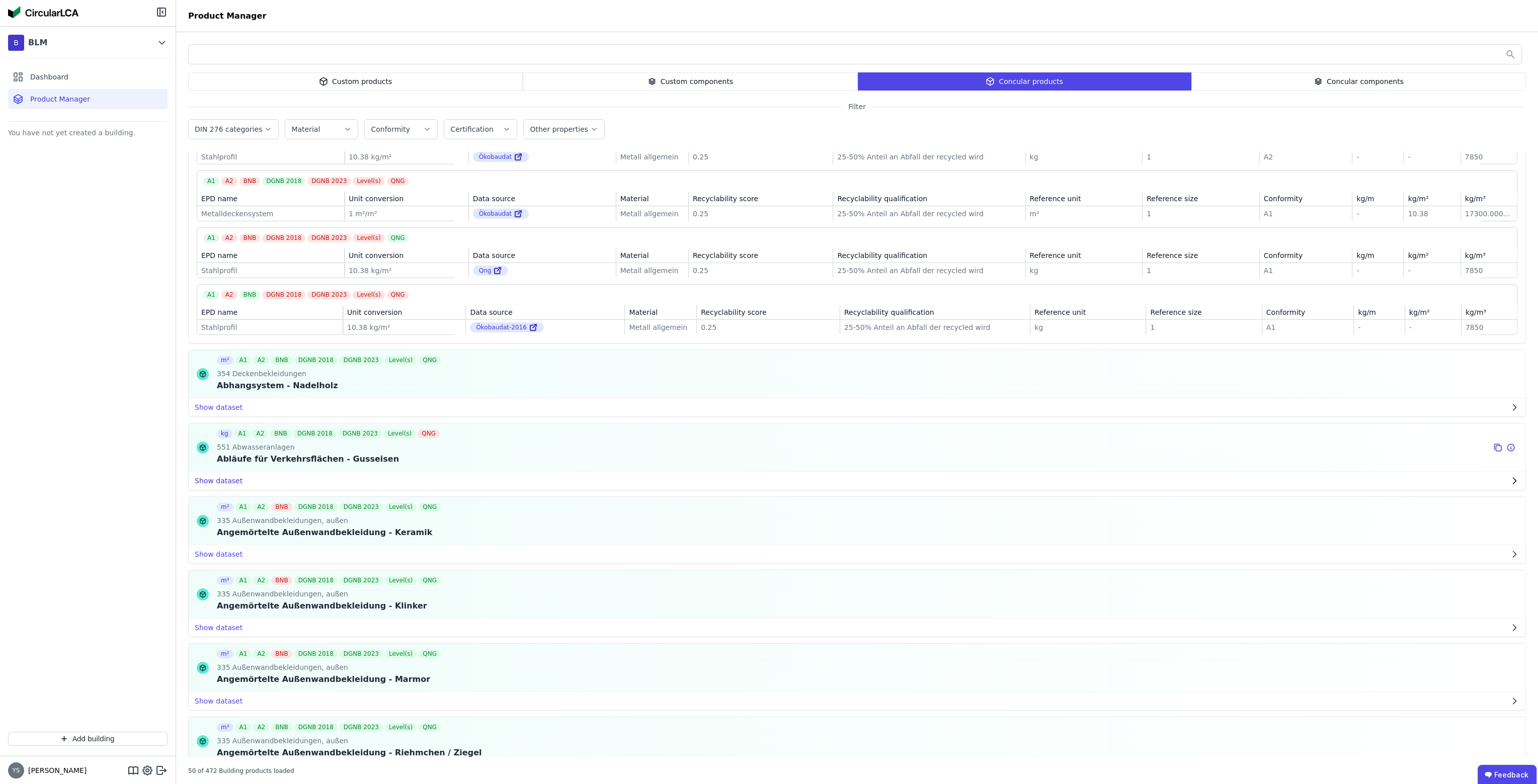
click at [209, 490] on button "Show dataset" at bounding box center [856, 481] width 1336 height 18
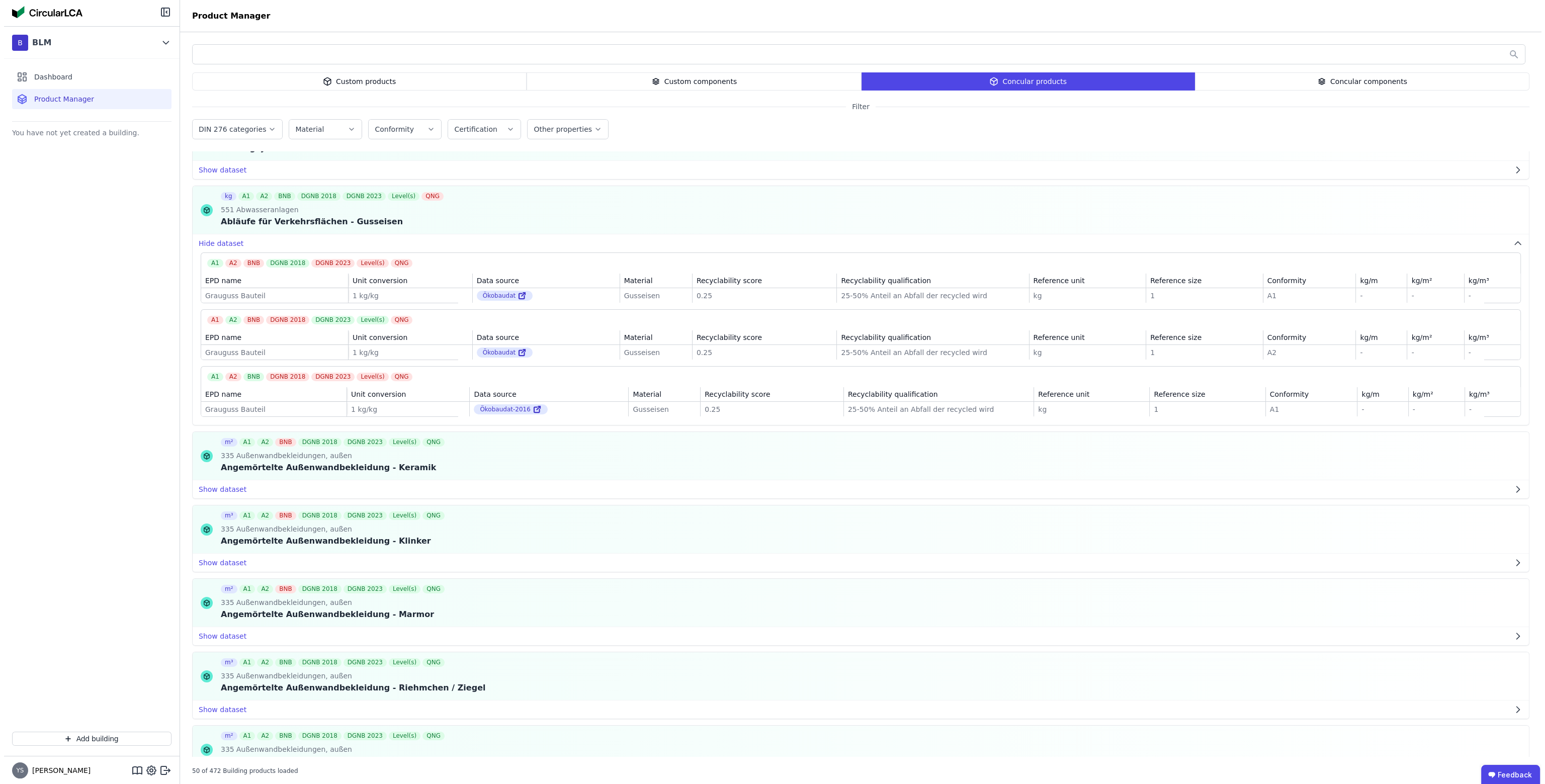
scroll to position [503, 0]
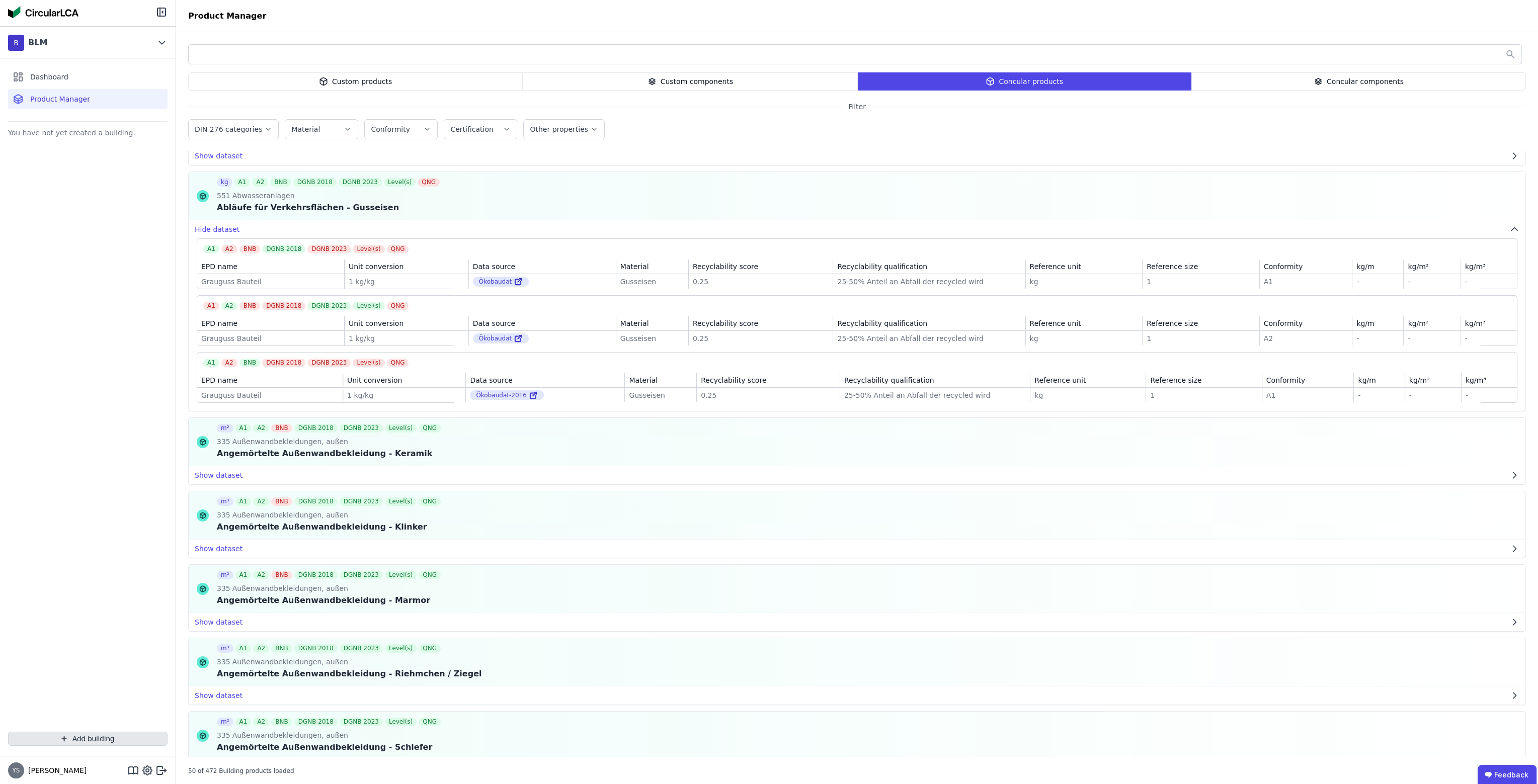
click at [126, 736] on button "Add building" at bounding box center [87, 738] width 160 height 14
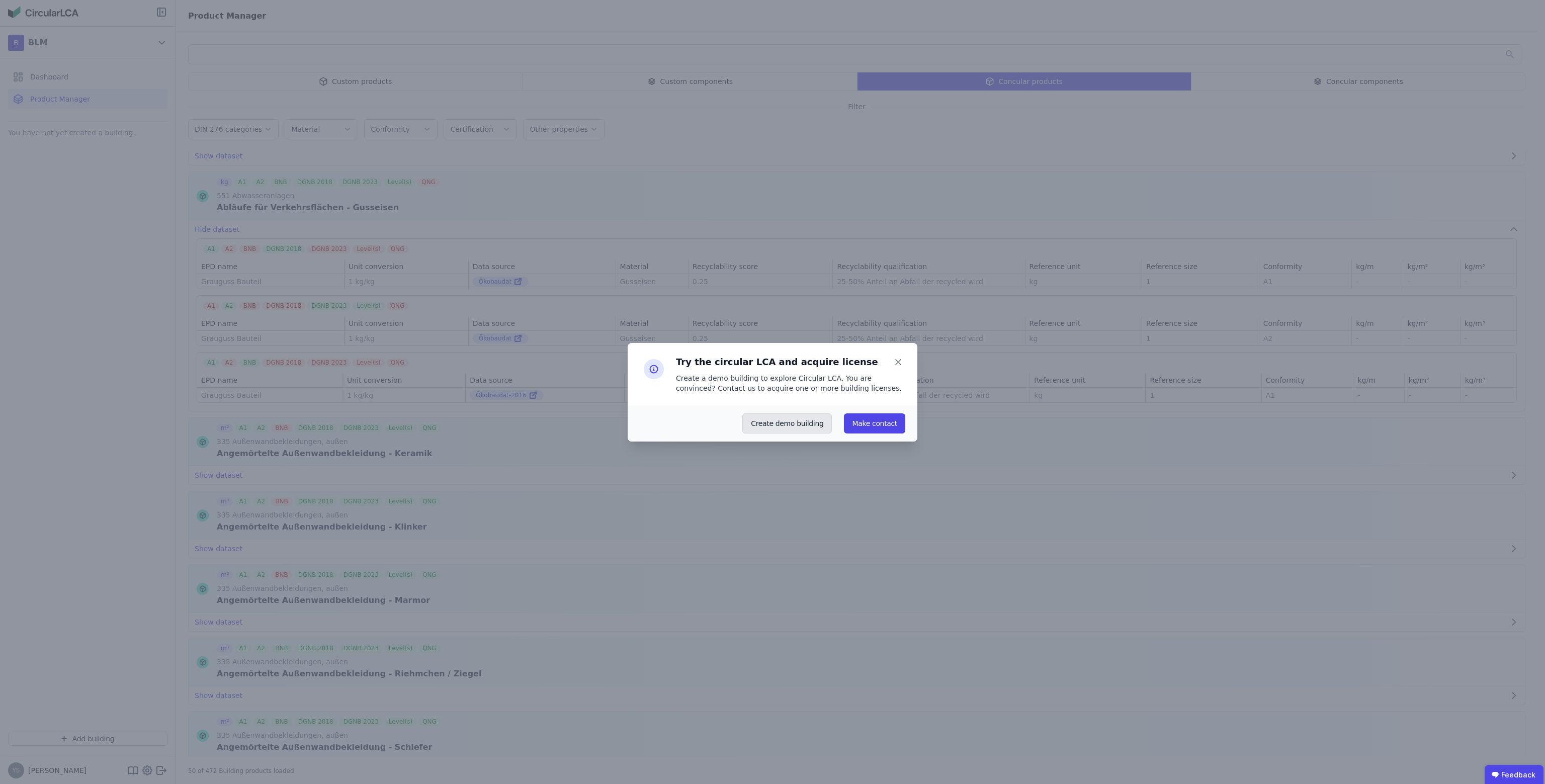
click at [795, 424] on button "Create demo building" at bounding box center [787, 423] width 90 height 20
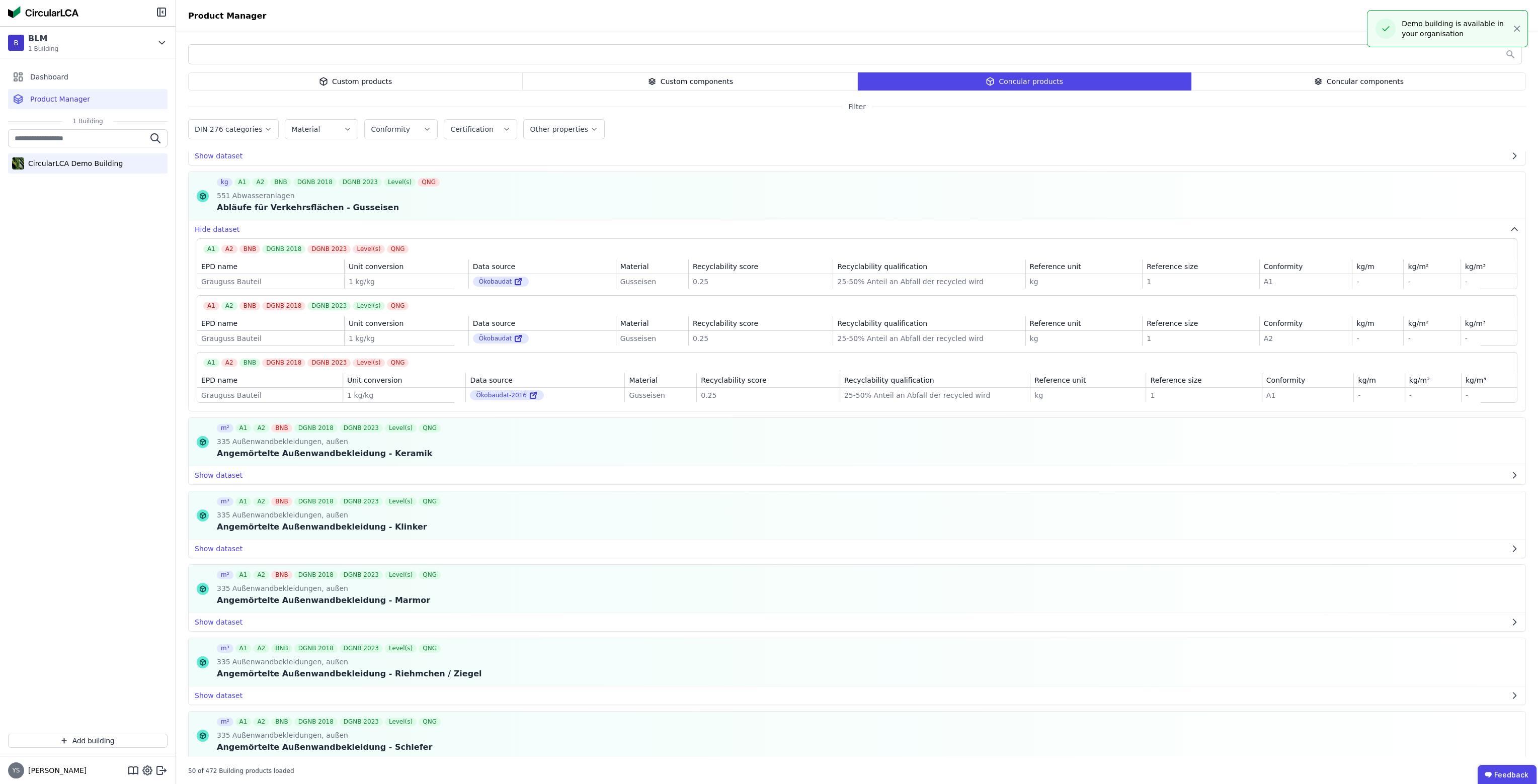
click at [74, 165] on div "CircularLCA Demo Building" at bounding box center [73, 163] width 98 height 10
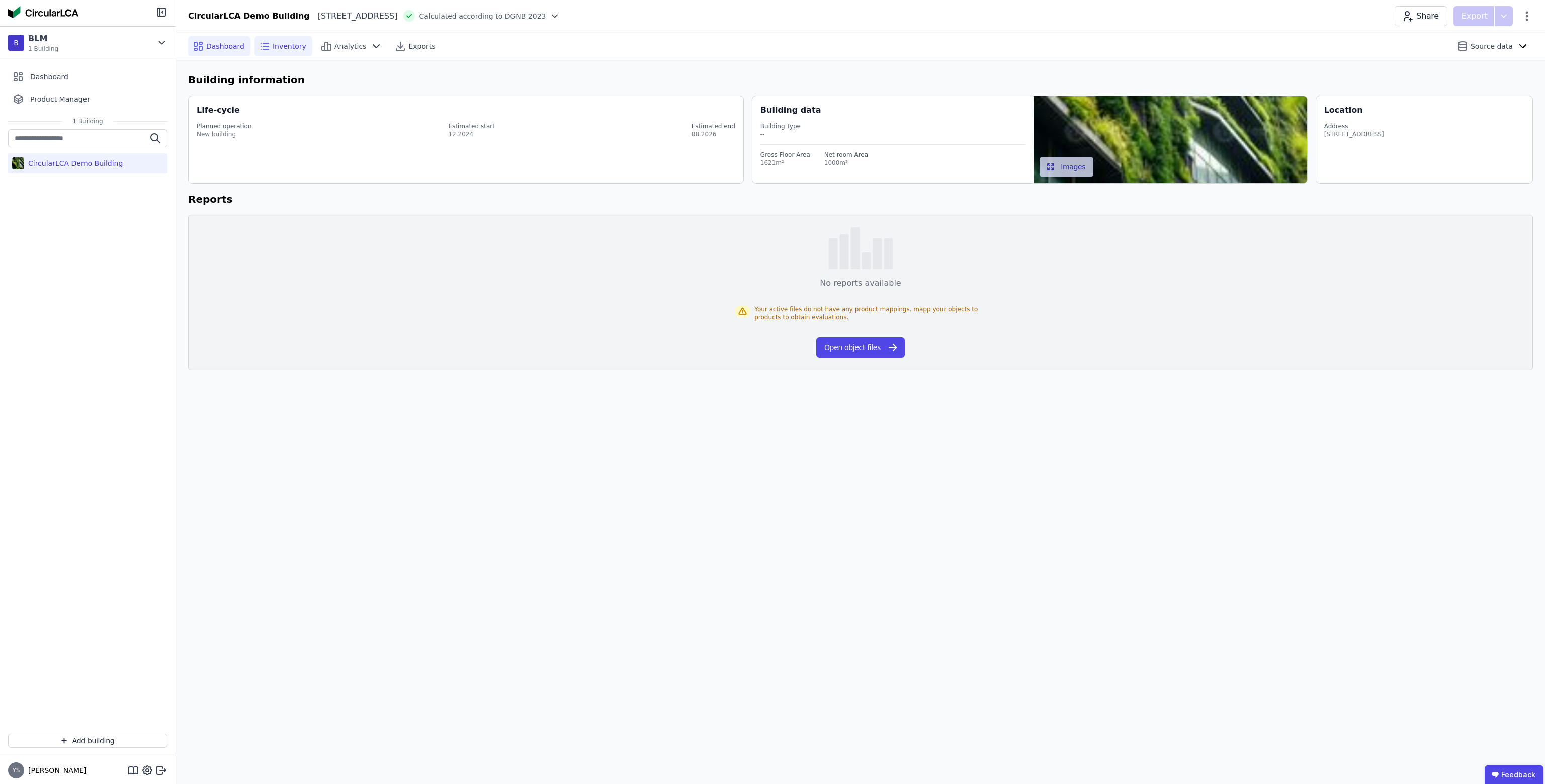
click at [285, 46] on span "Inventory" at bounding box center [289, 46] width 34 height 10
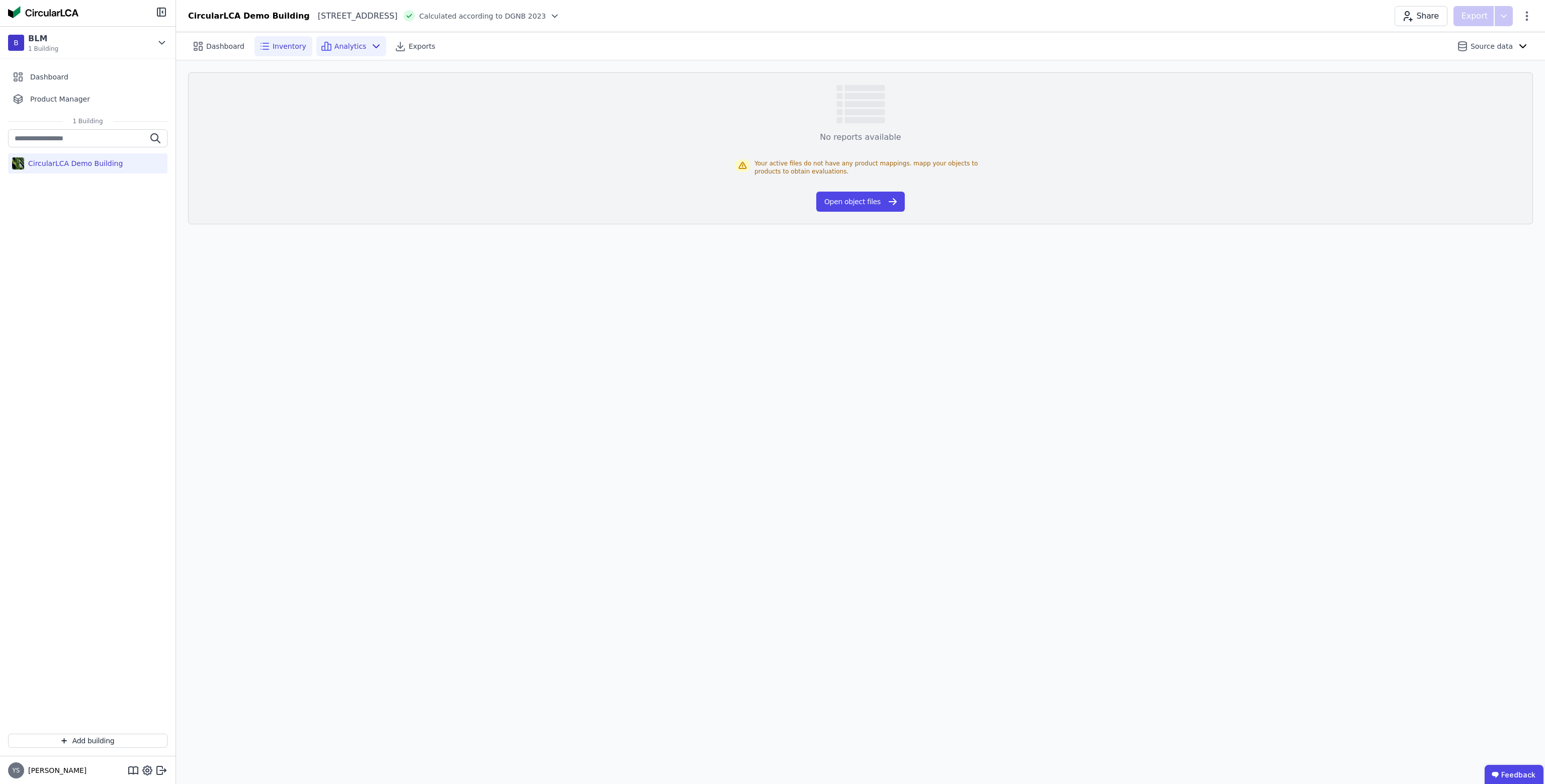
click at [348, 45] on span "Analytics" at bounding box center [350, 46] width 33 height 10
click at [229, 48] on span "Dashboard" at bounding box center [225, 46] width 38 height 10
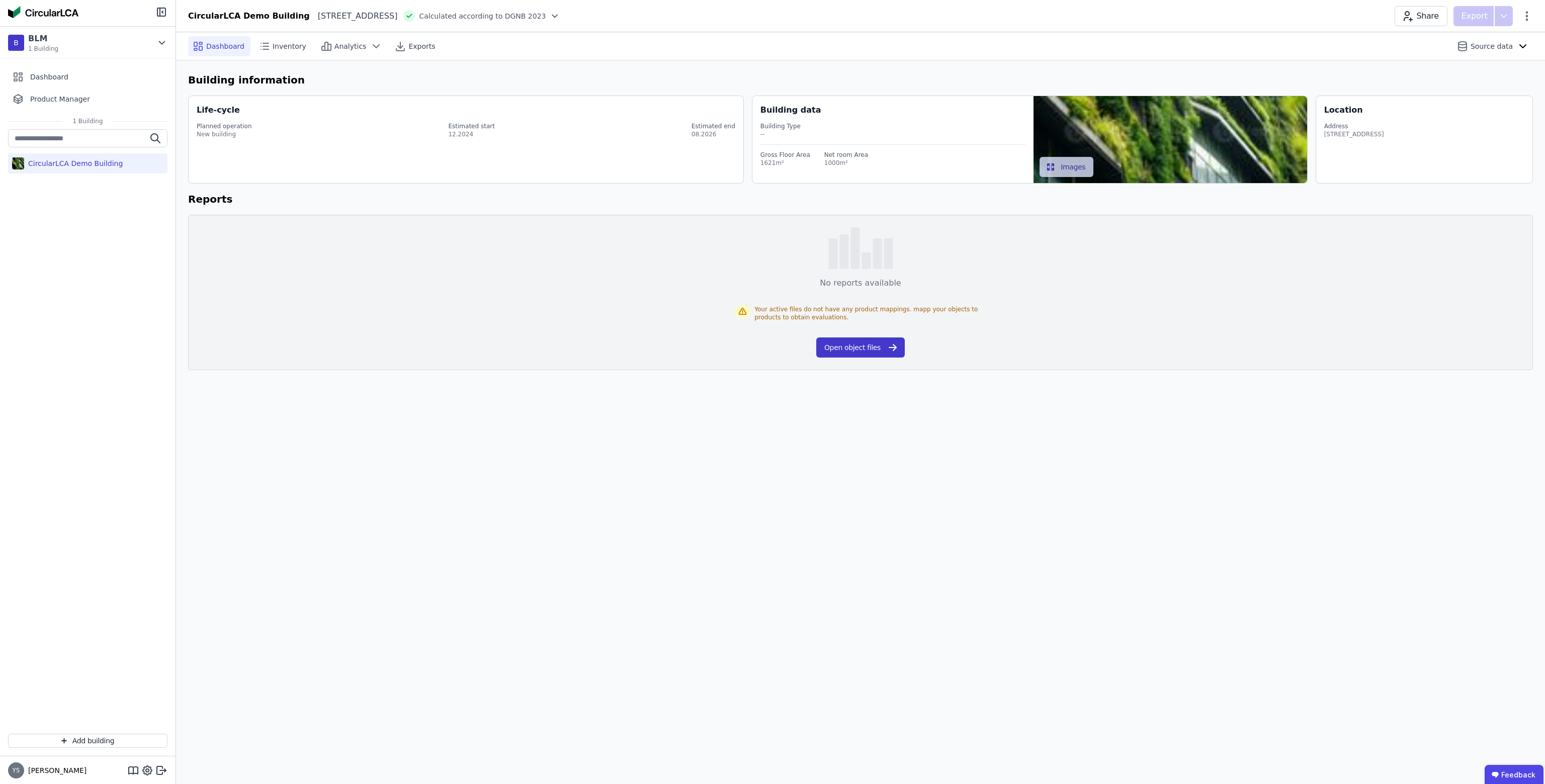
click at [880, 350] on button "Open object files" at bounding box center [861, 348] width 89 height 20
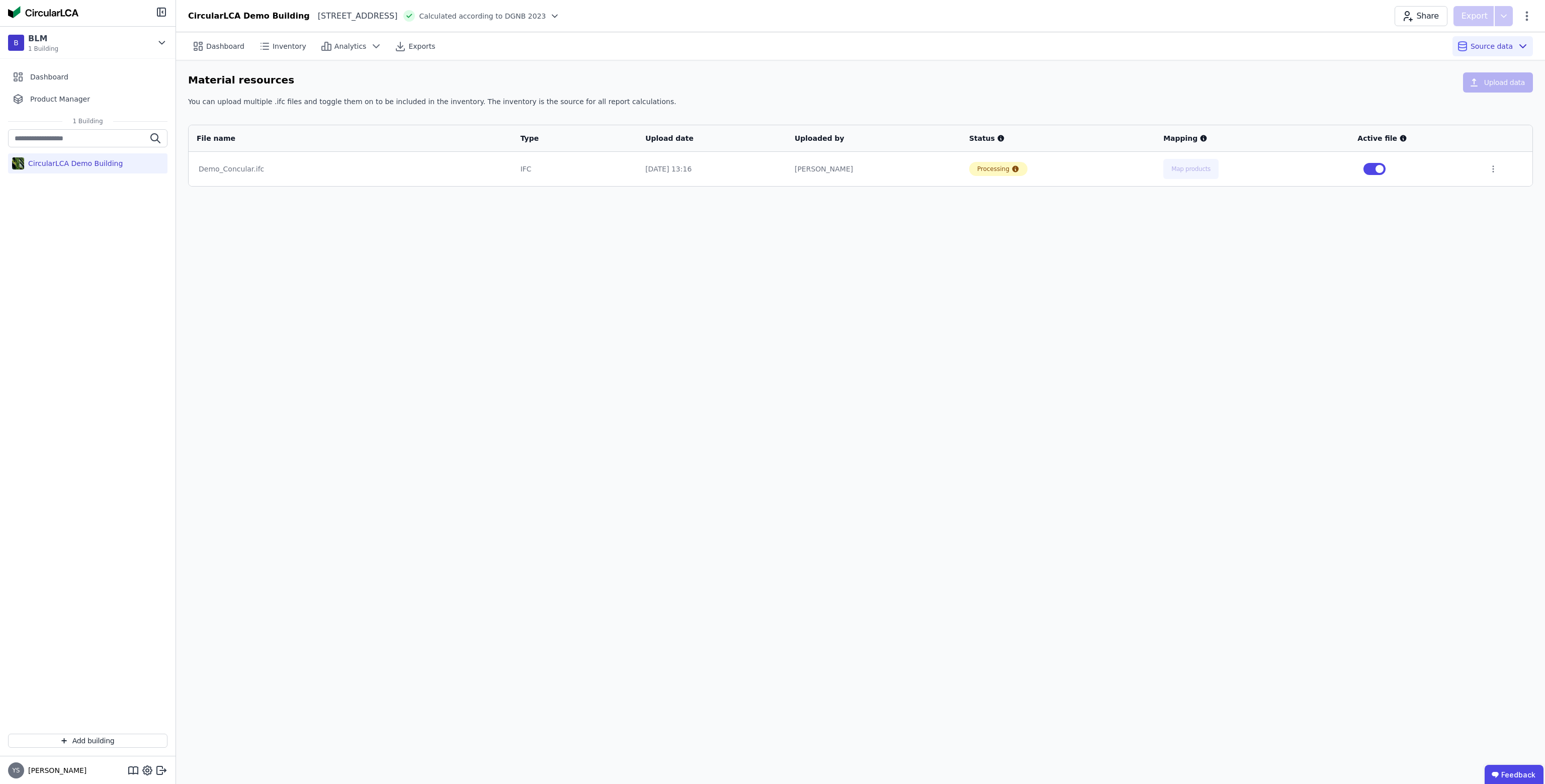
drag, startPoint x: 1481, startPoint y: 165, endPoint x: 1494, endPoint y: 166, distance: 13.0
click at [1482, 165] on td at bounding box center [1507, 168] width 52 height 34
click at [1495, 166] on icon at bounding box center [1493, 169] width 9 height 9
drag, startPoint x: 1378, startPoint y: 241, endPoint x: 1295, endPoint y: 225, distance: 84.5
click at [1377, 241] on div "Dashboard Inventory Analytics Exports Source data Material resources Upload dat…" at bounding box center [861, 408] width 1369 height 752
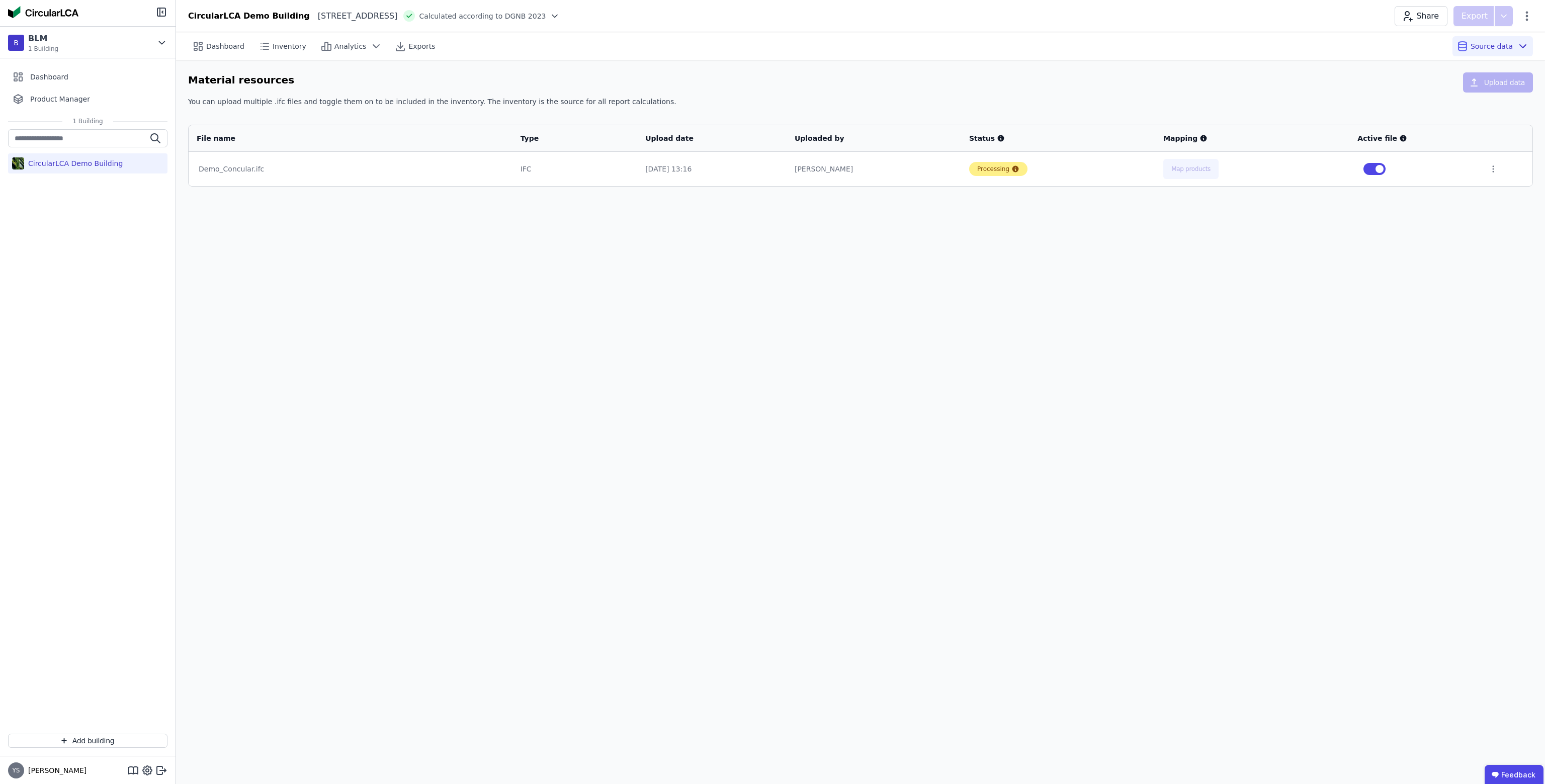
click at [1012, 168] on icon at bounding box center [1015, 168] width 8 height 8
click at [697, 242] on div "Dashboard Inventory Analytics Exports Source data Material resources Upload dat…" at bounding box center [861, 408] width 1369 height 752
click at [212, 51] on div "Dashboard" at bounding box center [219, 46] width 62 height 20
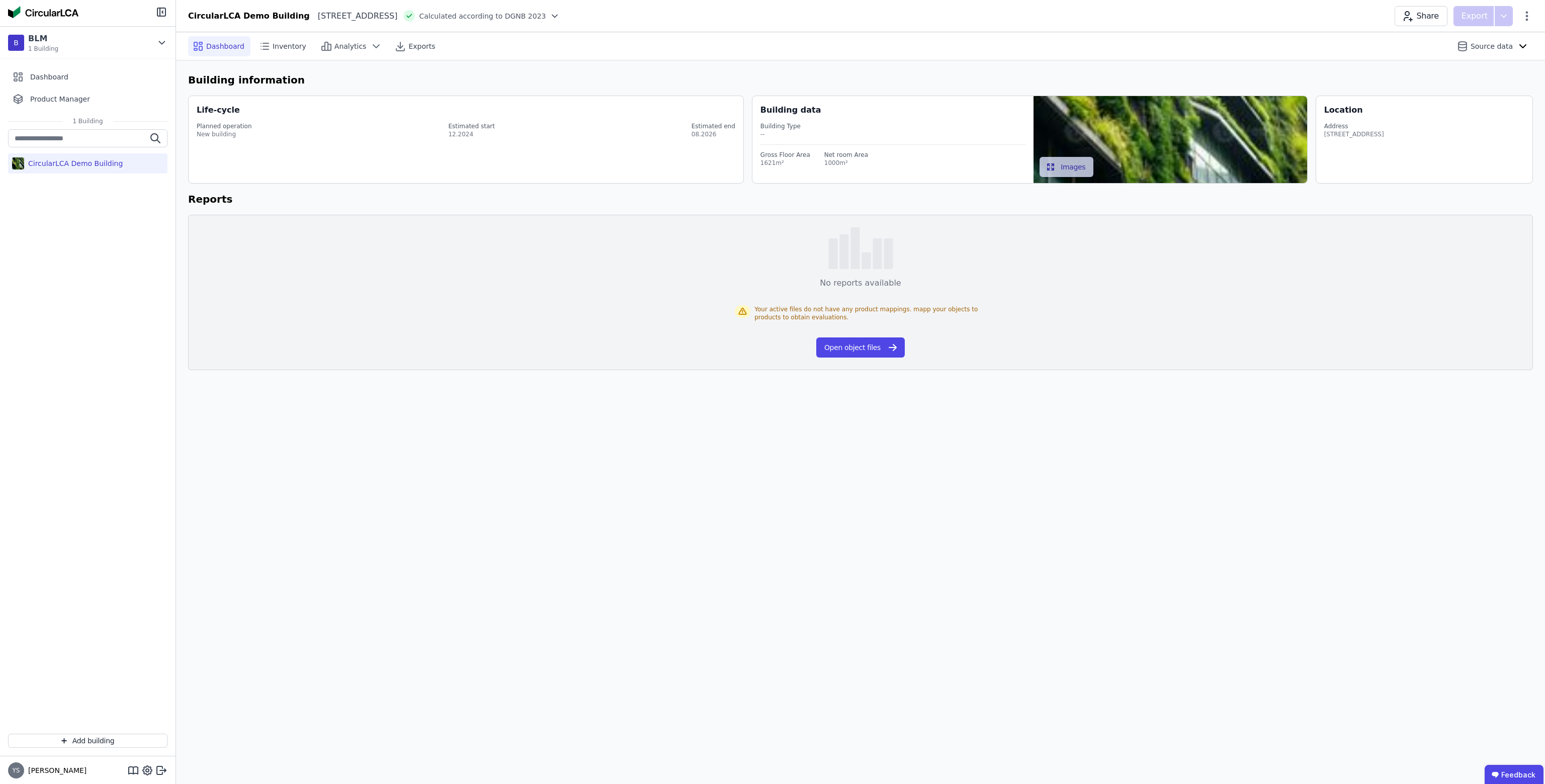
click at [744, 462] on div "Dashboard Inventory Analytics Exports Source data Building information Life-cyc…" at bounding box center [861, 408] width 1369 height 752
click at [873, 352] on button "Open object files" at bounding box center [861, 348] width 89 height 20
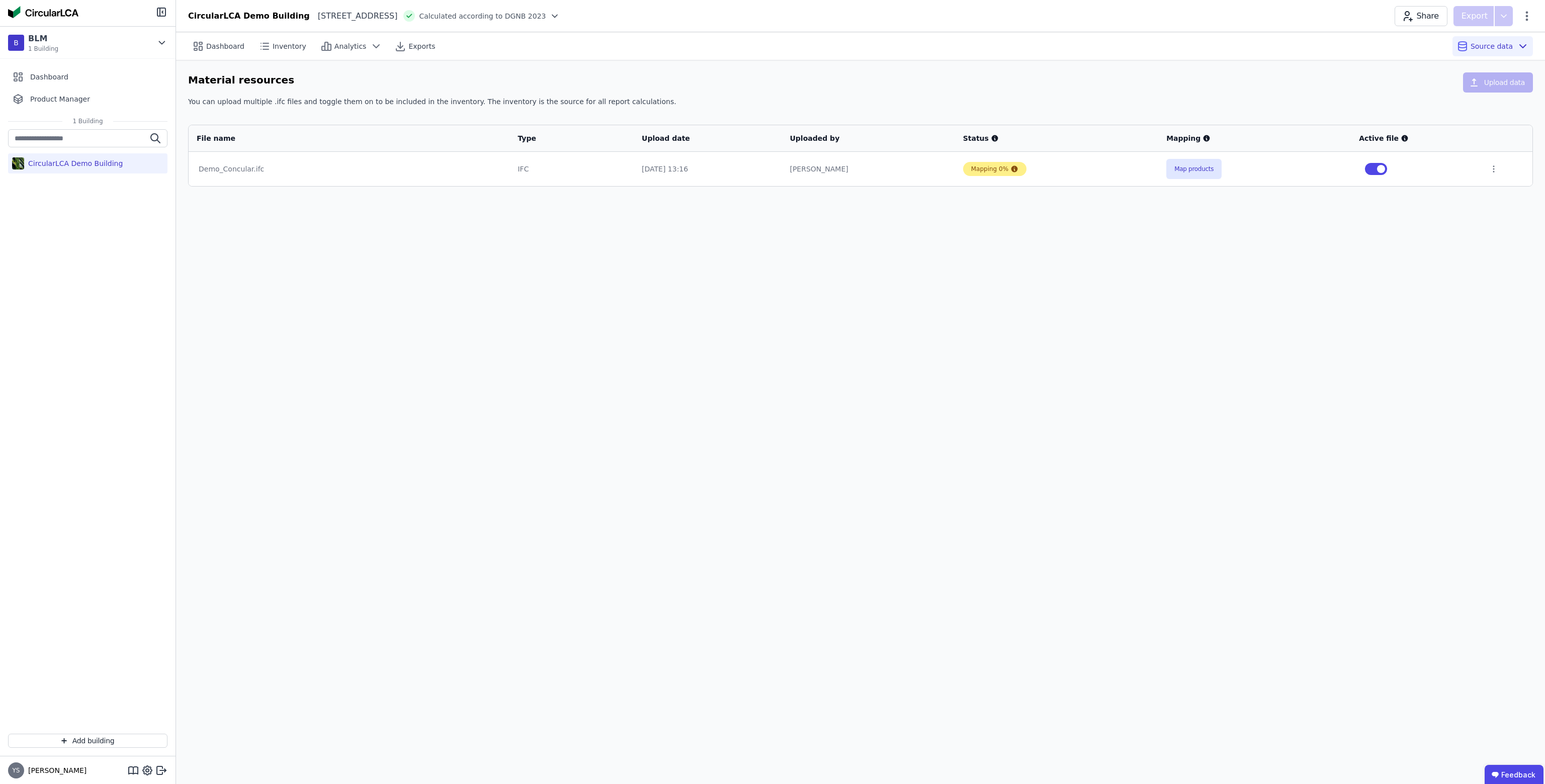
click at [1000, 171] on div "Mapping 0%" at bounding box center [990, 168] width 38 height 8
click at [1012, 170] on icon at bounding box center [1015, 169] width 7 height 7
click at [964, 344] on div "Dashboard Inventory Analytics Exports Source data Material resources Upload dat…" at bounding box center [861, 408] width 1369 height 752
click at [1192, 168] on button "Map products" at bounding box center [1194, 169] width 56 height 20
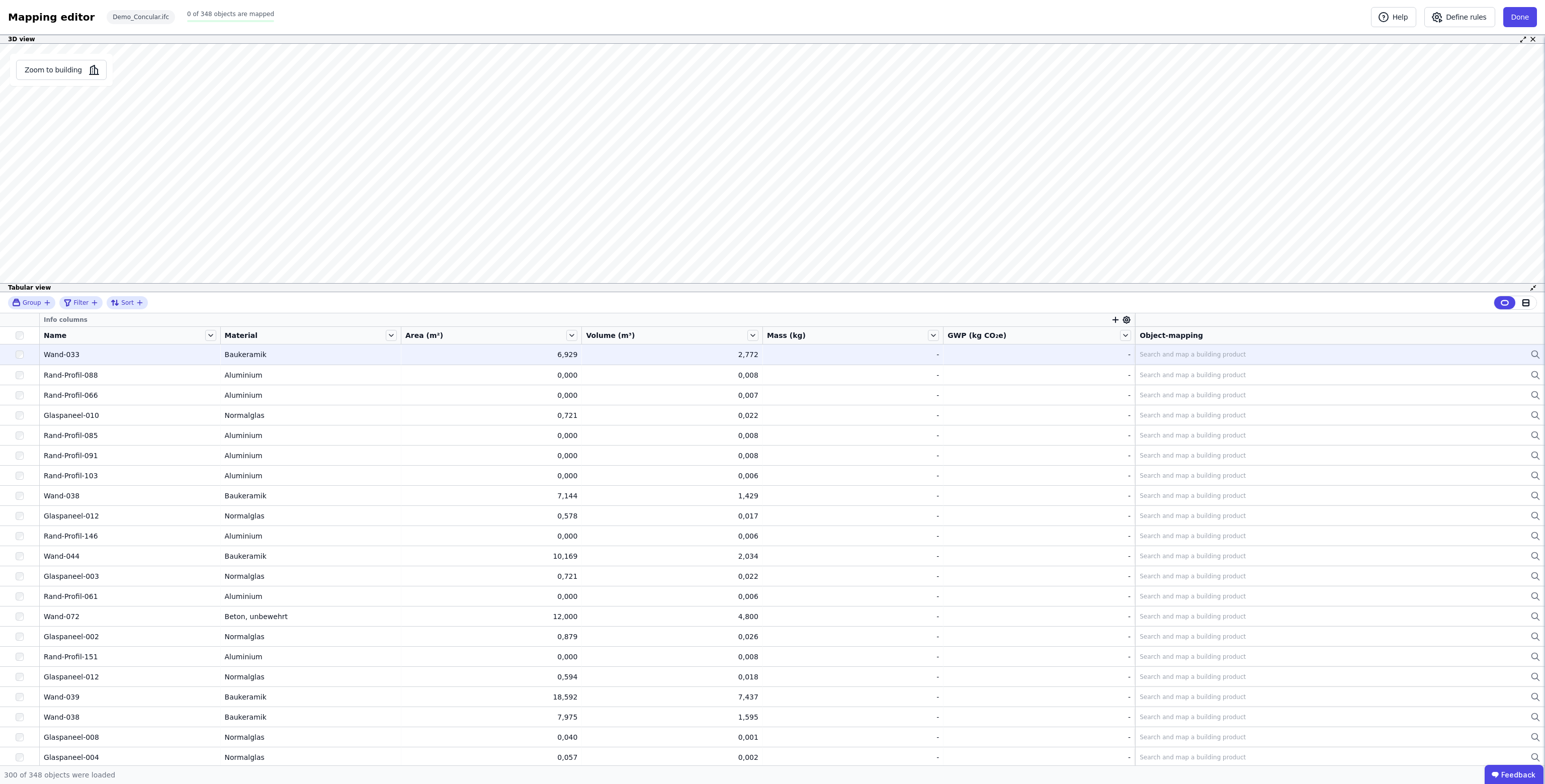
click at [121, 352] on div "Wand-033" at bounding box center [130, 355] width 172 height 10
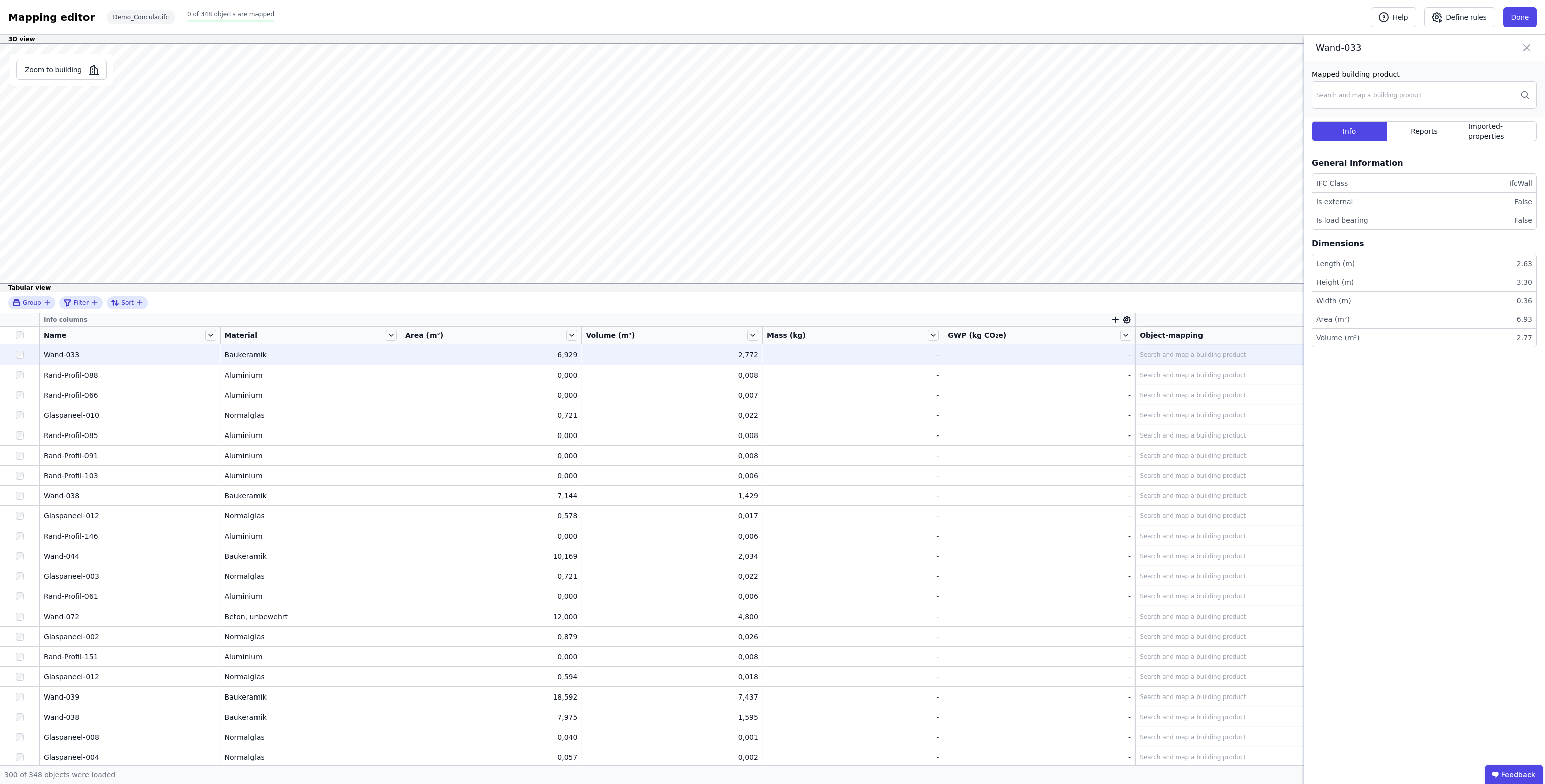
click at [1169, 350] on div "Search and map a building product" at bounding box center [1192, 354] width 106 height 8
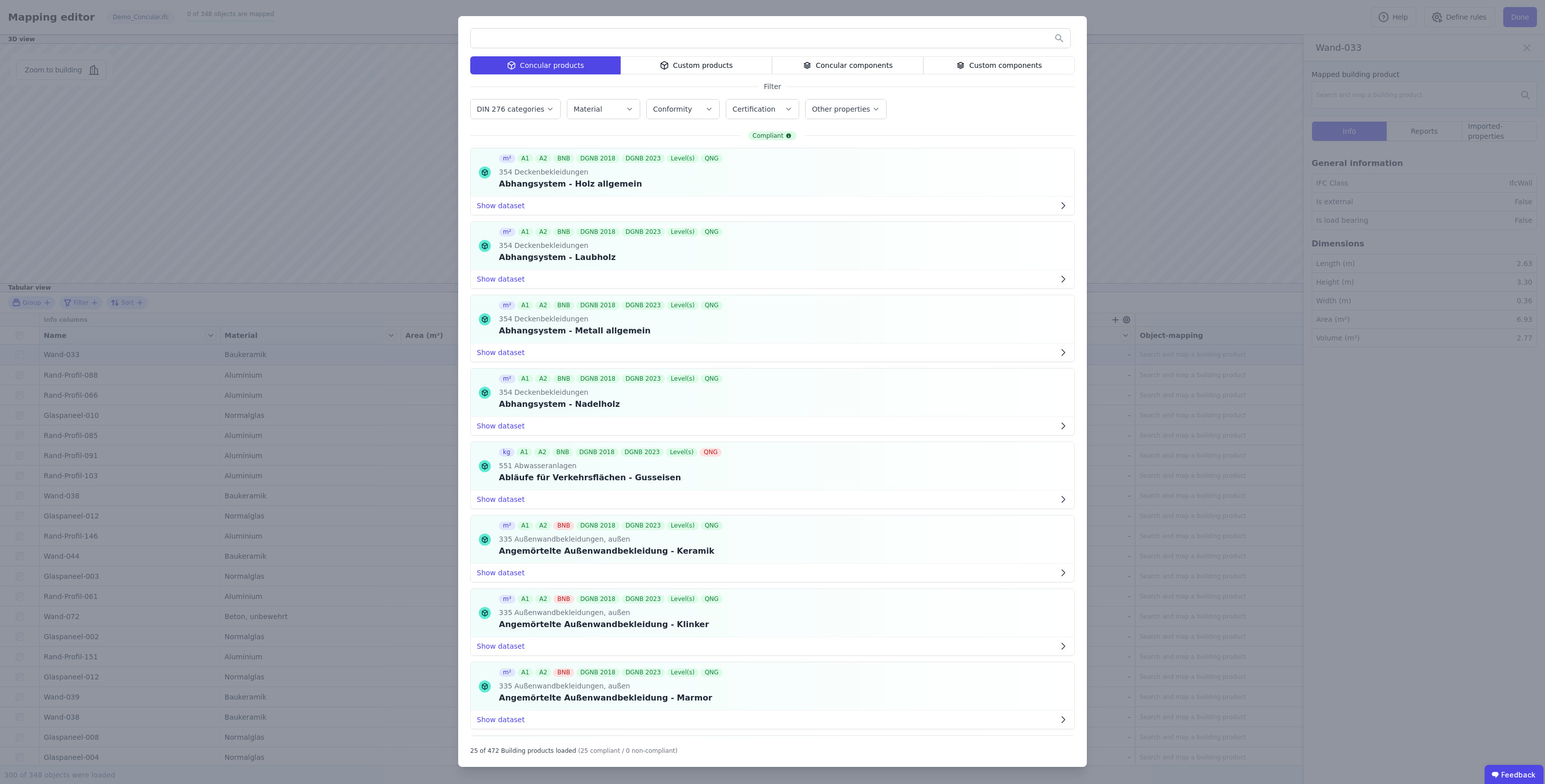
click at [376, 470] on div "Concular products Custom products Concular components Custom components Filter …" at bounding box center [772, 392] width 1545 height 784
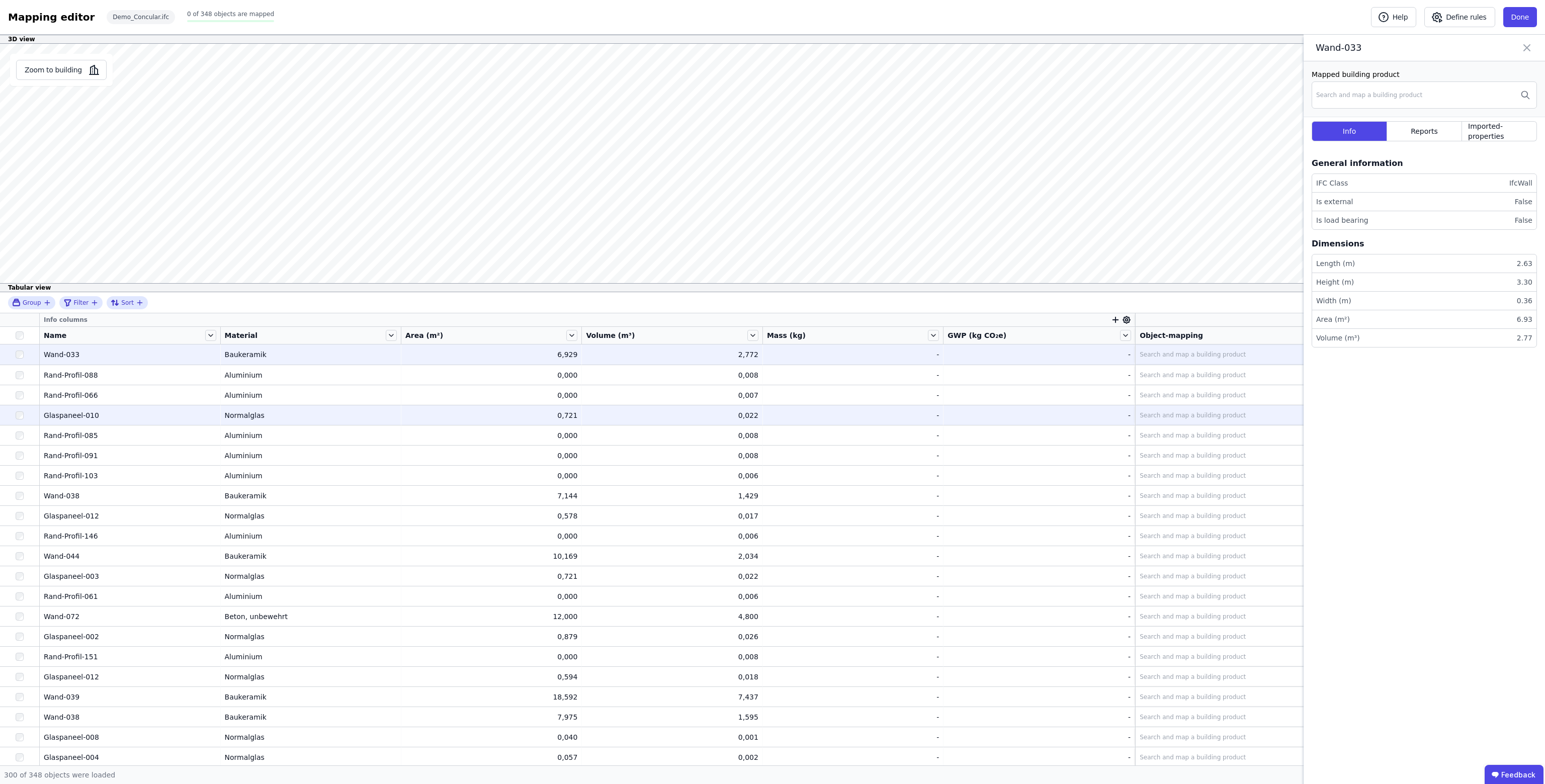
click at [212, 412] on div "Glaspaneel-010" at bounding box center [130, 415] width 172 height 10
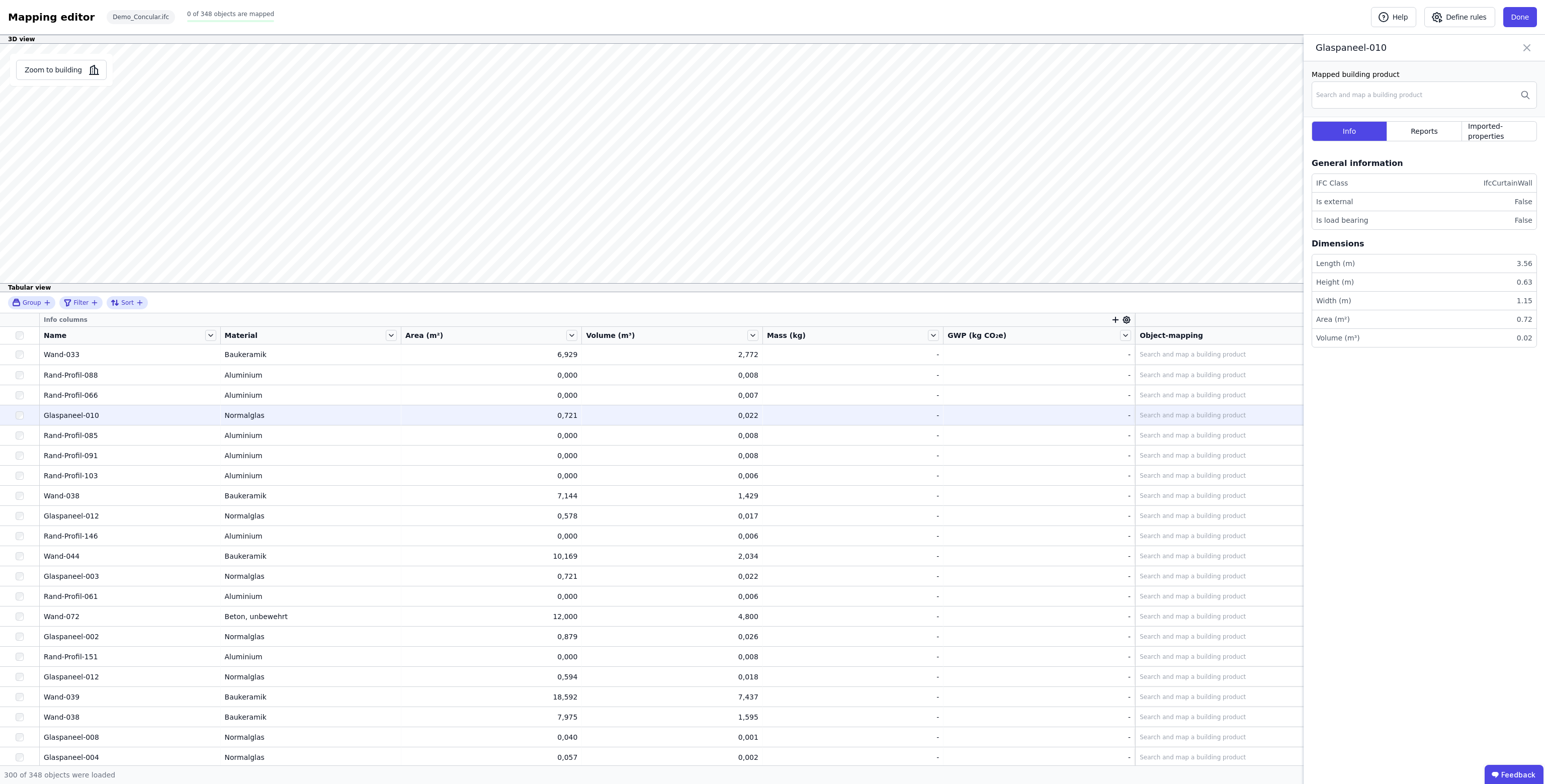
click at [1189, 418] on div "Search and map a building product" at bounding box center [1192, 415] width 106 height 8
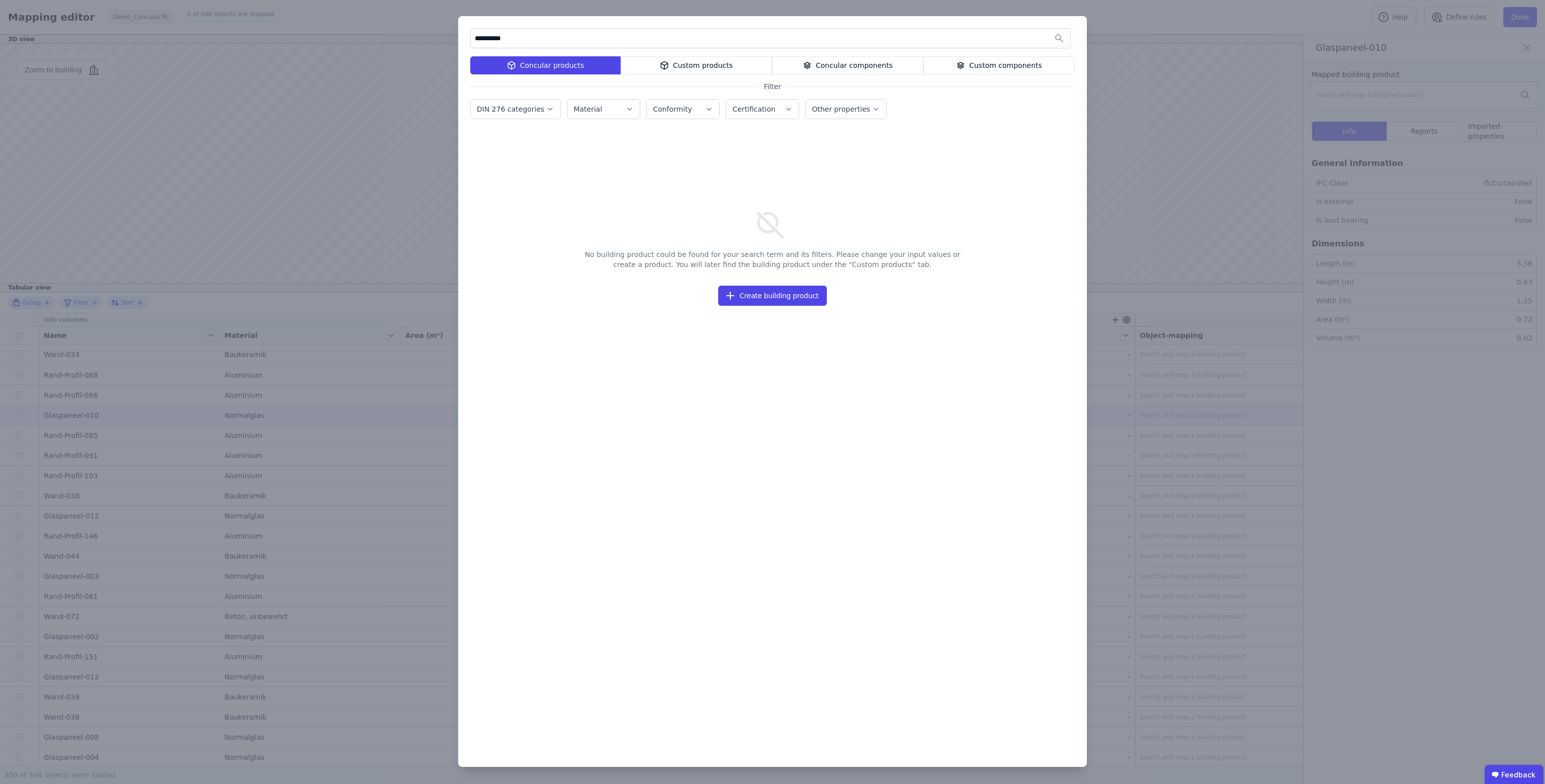
click at [845, 62] on div "Concular components" at bounding box center [848, 65] width 152 height 18
click at [757, 42] on input "**********" at bounding box center [771, 38] width 600 height 18
click at [564, 35] on input "**********" at bounding box center [771, 38] width 600 height 18
click at [557, 65] on div "Concular products" at bounding box center [546, 65] width 152 height 18
click at [562, 40] on input "**********" at bounding box center [771, 38] width 600 height 18
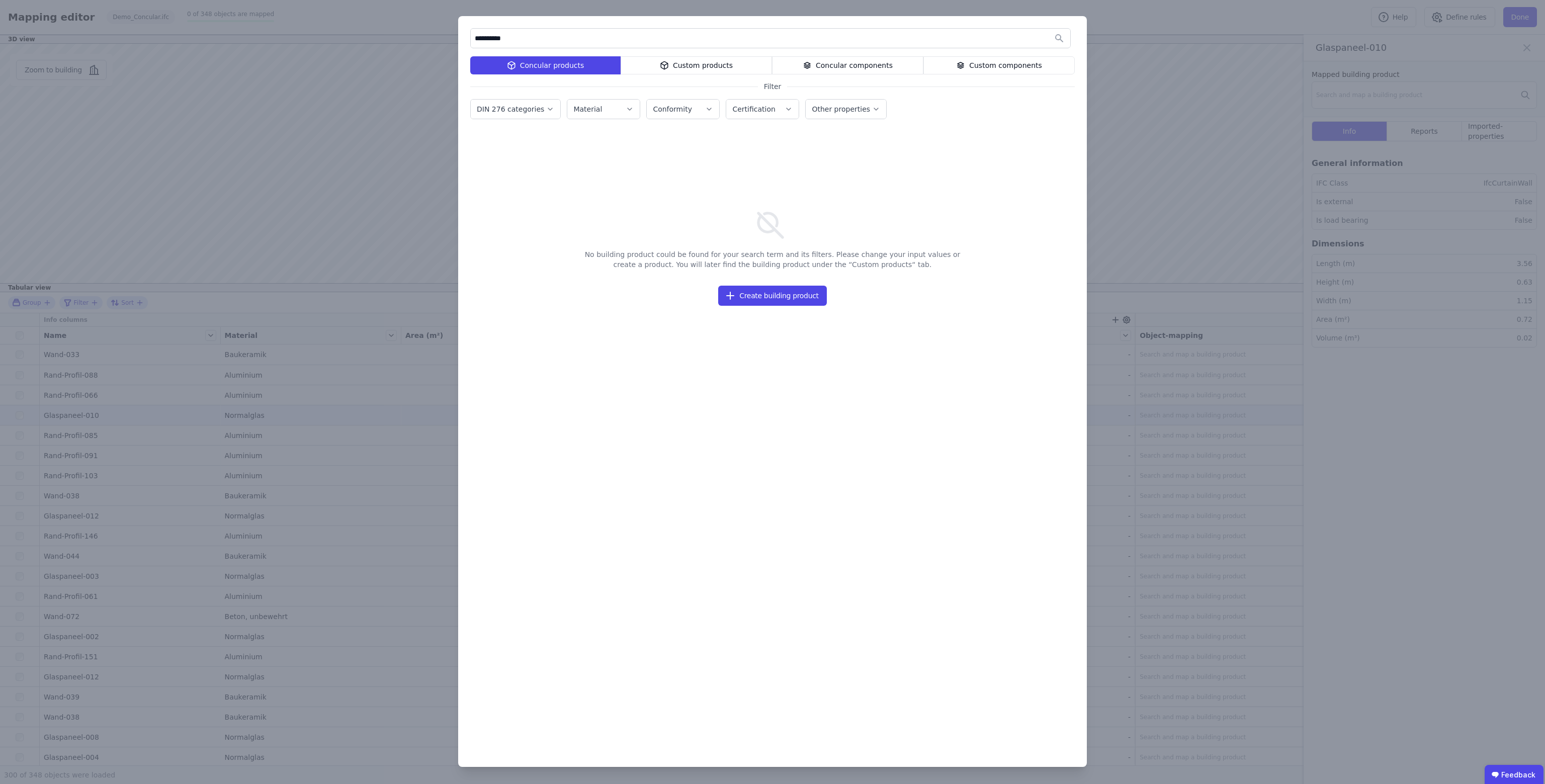
click at [562, 40] on input "**********" at bounding box center [771, 38] width 600 height 18
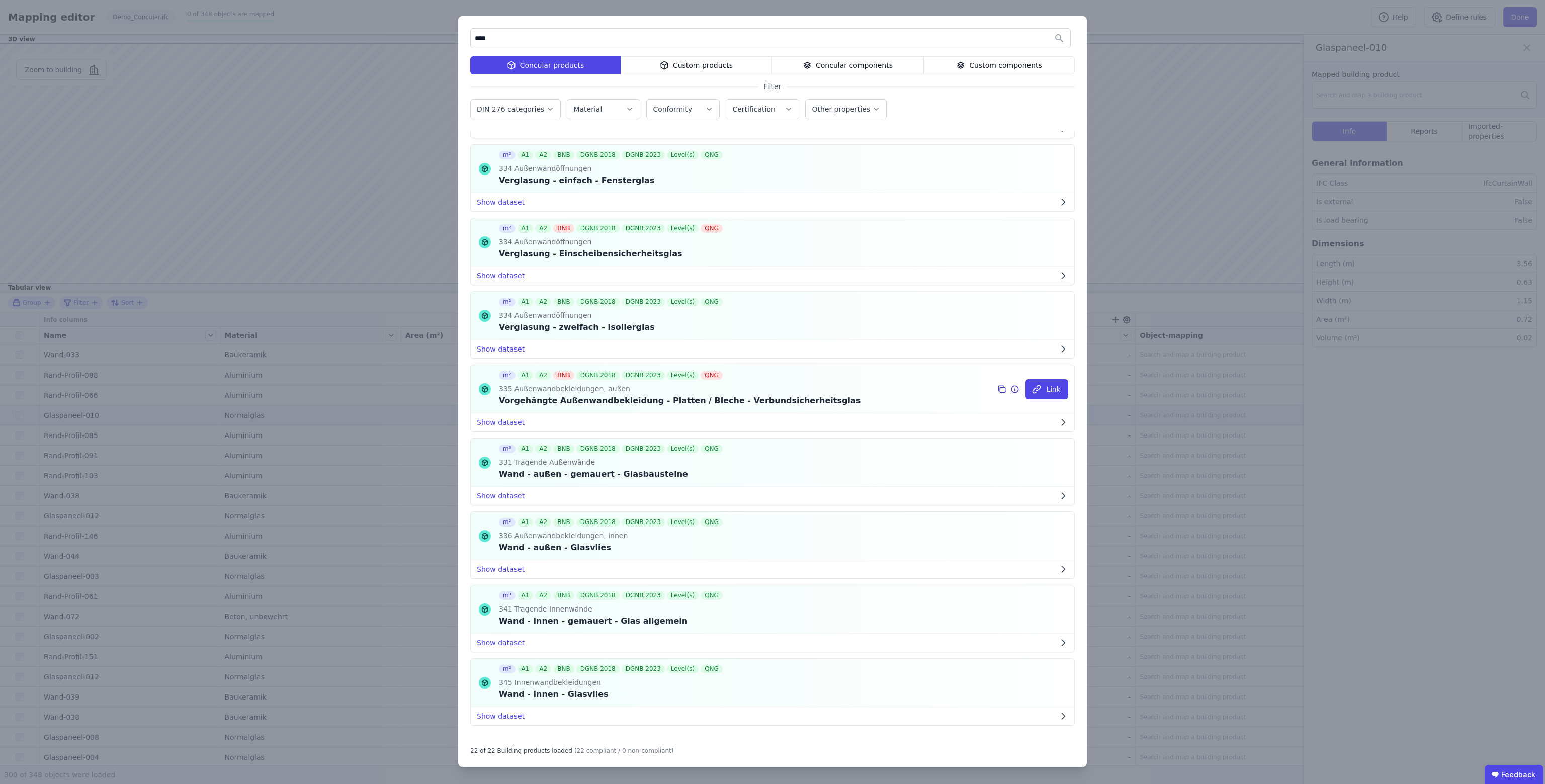
scroll to position [1034, 0]
type input "****"
click at [681, 311] on div "334 Außenwandöffnungen" at bounding box center [611, 313] width 226 height 11
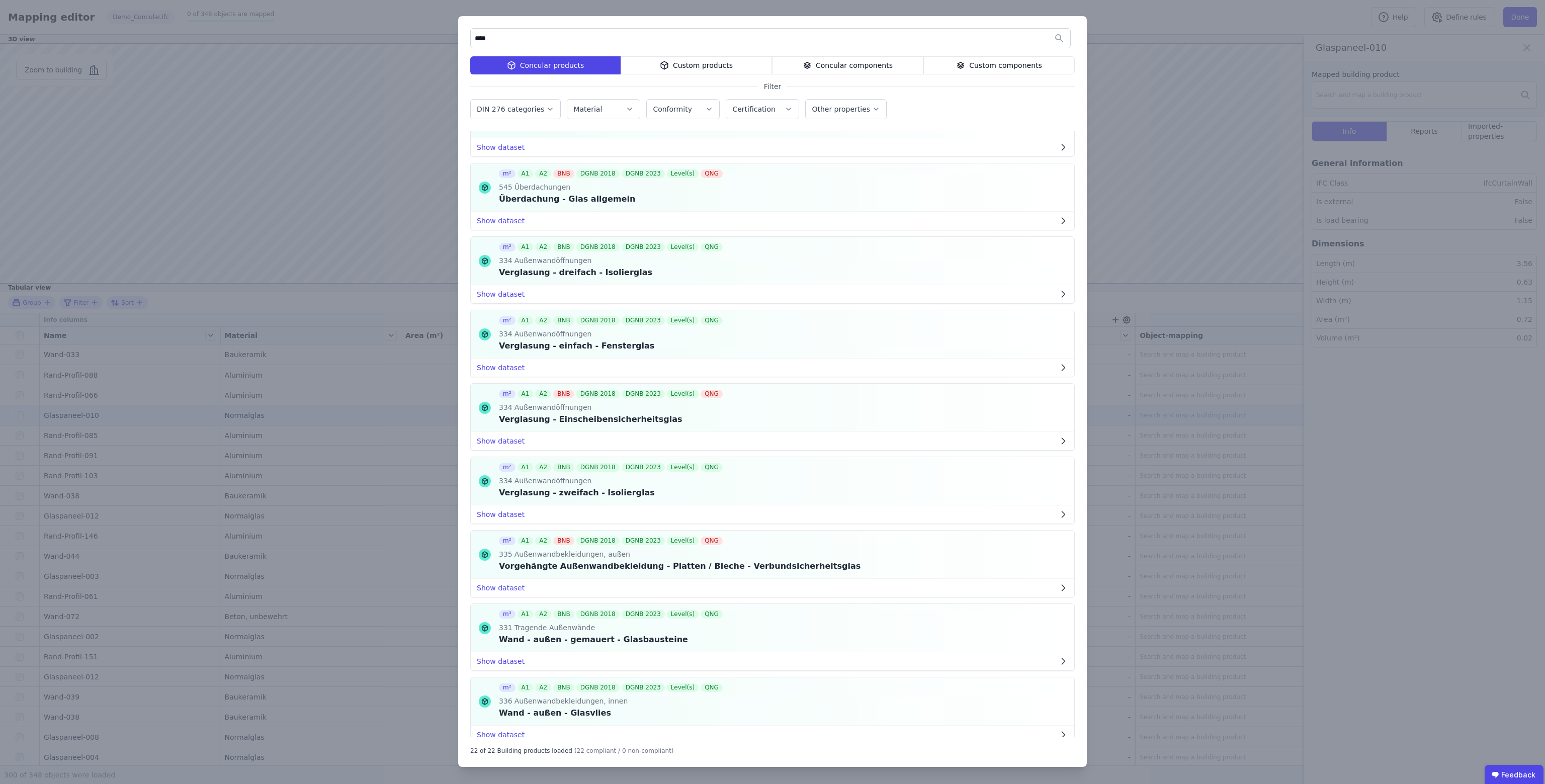
scroll to position [699, 0]
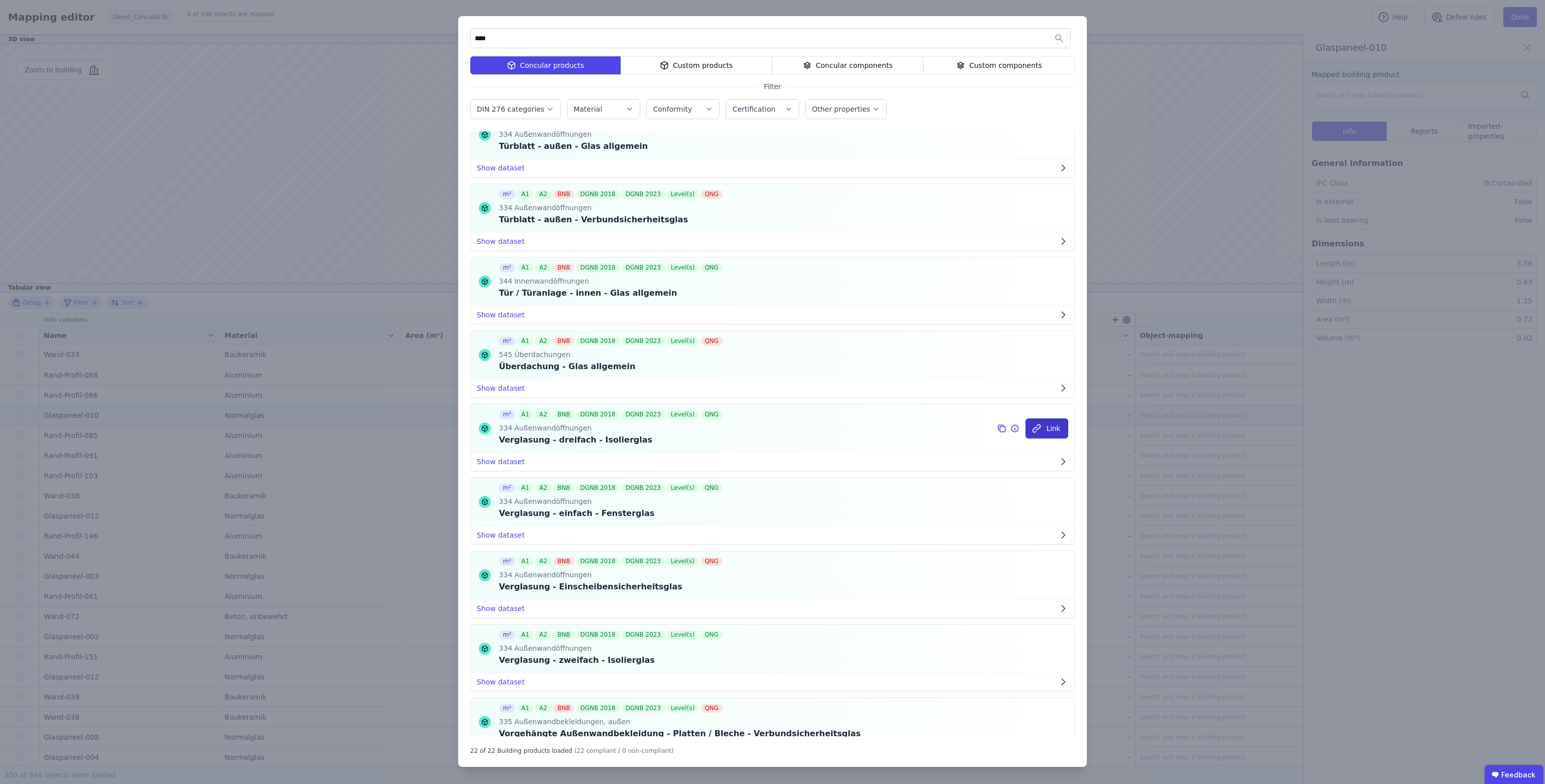
click at [1033, 423] on icon "button" at bounding box center [1037, 428] width 10 height 10
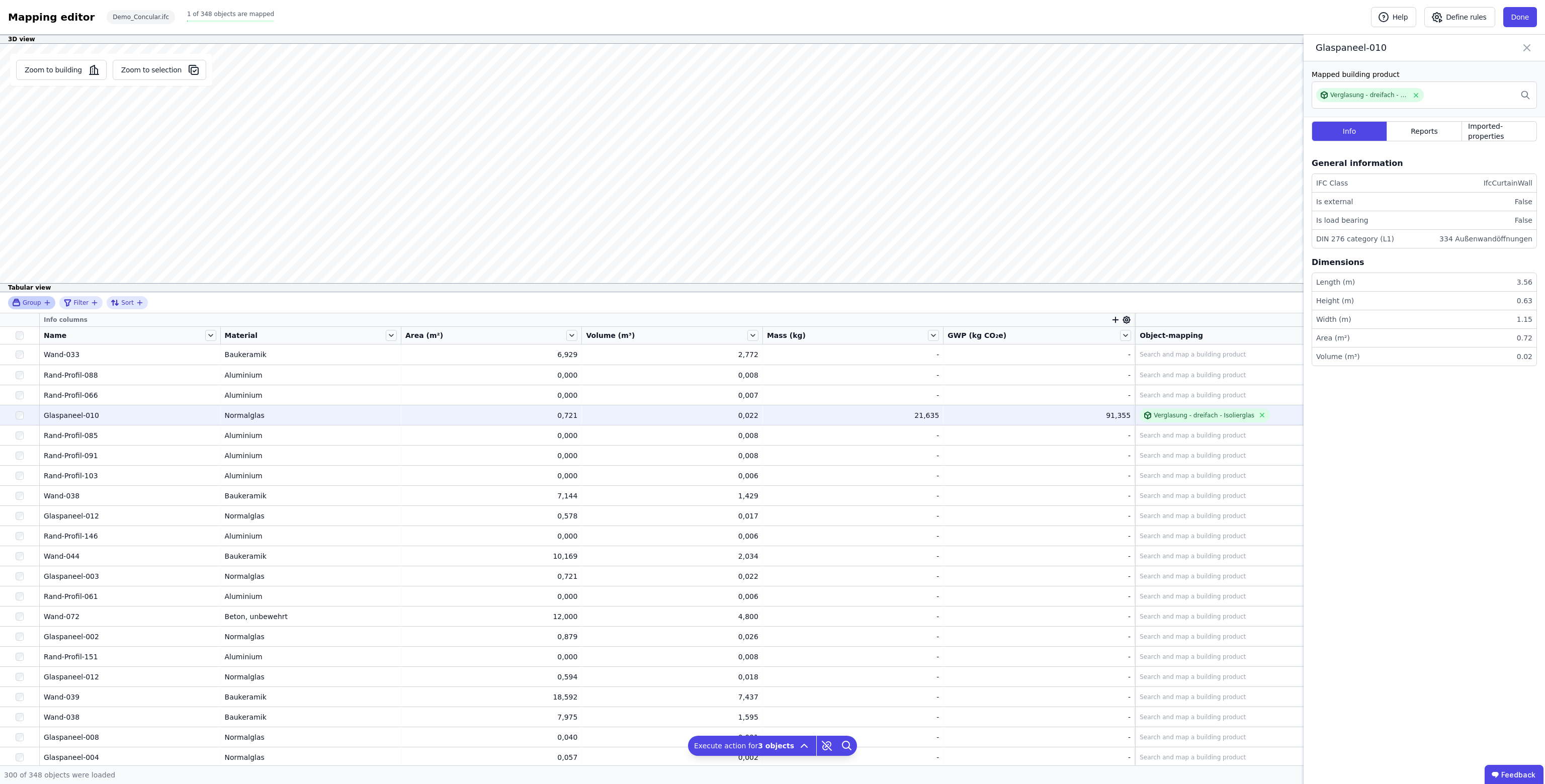
click at [34, 306] on span "Group" at bounding box center [32, 302] width 19 height 8
click at [135, 441] on span "Concular Properties / Object (Import)" at bounding box center [107, 443] width 130 height 8
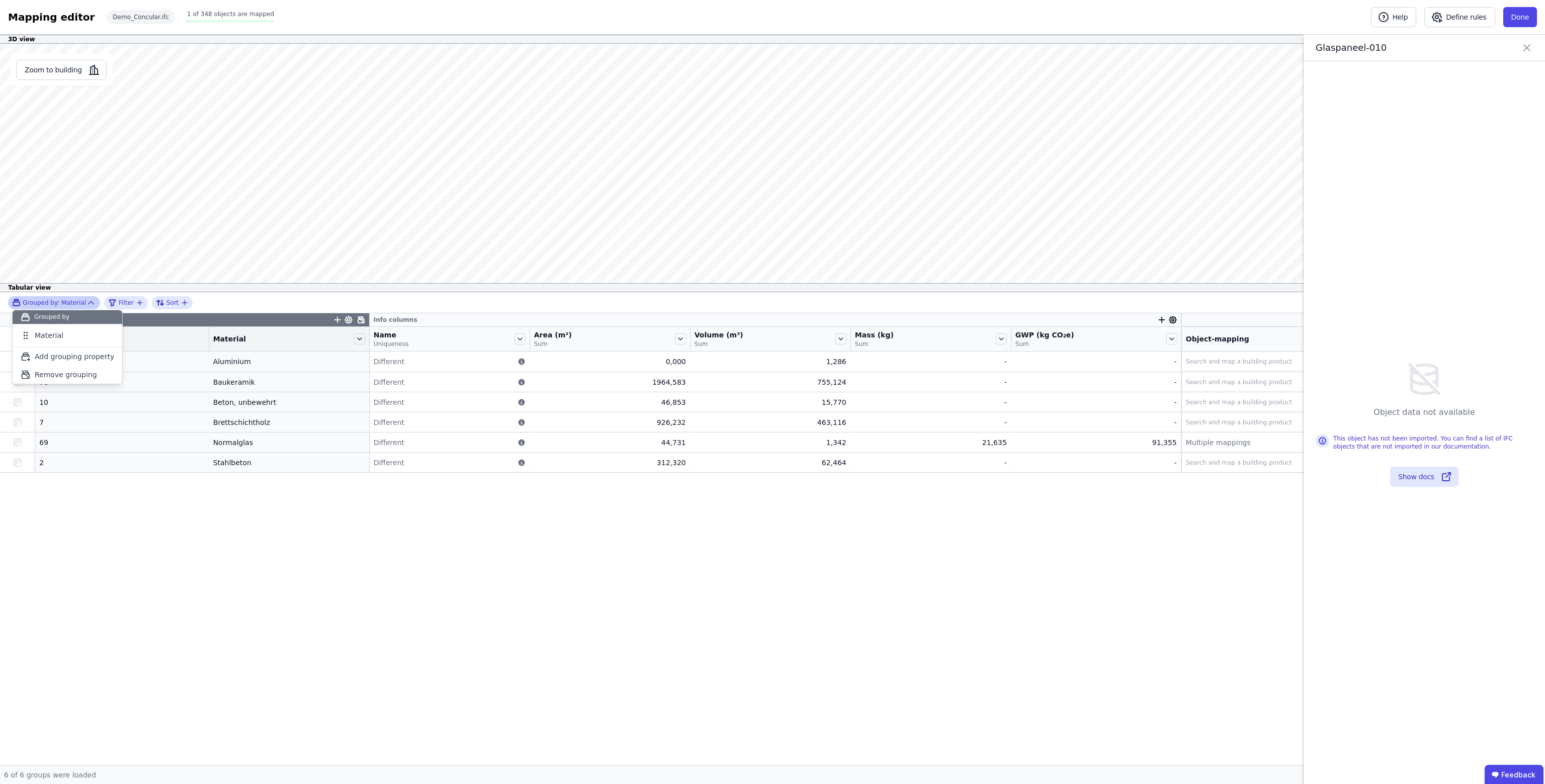
click at [106, 509] on div "Grouping columns Info columns Number of objects Material Name Uniqueness Area (…" at bounding box center [772, 540] width 1545 height 452
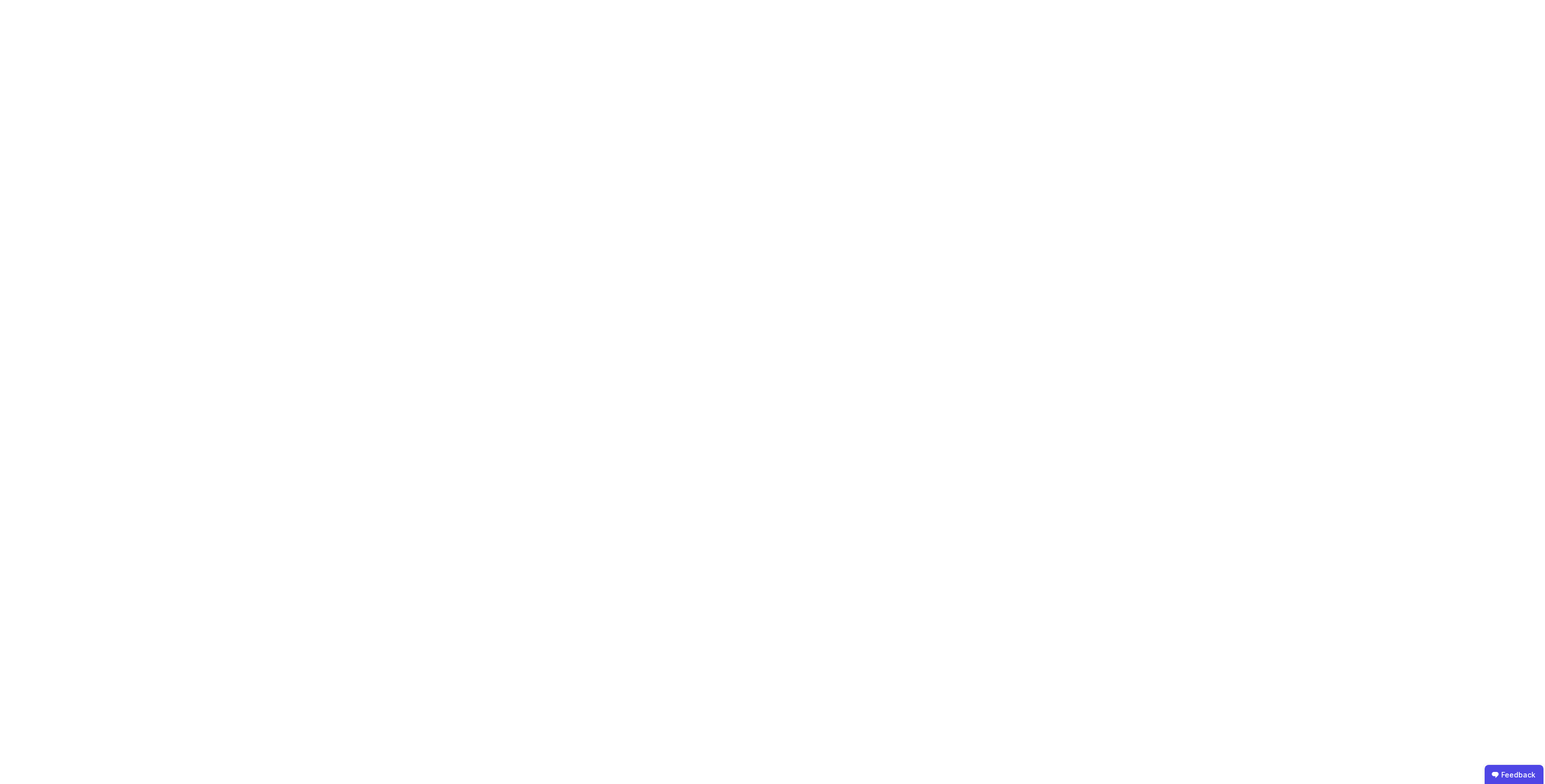
click at [19, 466] on body "Feedback" at bounding box center [772, 392] width 1545 height 784
drag, startPoint x: 609, startPoint y: 265, endPoint x: 462, endPoint y: 220, distance: 153.7
click at [608, 265] on body "Feedback" at bounding box center [772, 392] width 1545 height 784
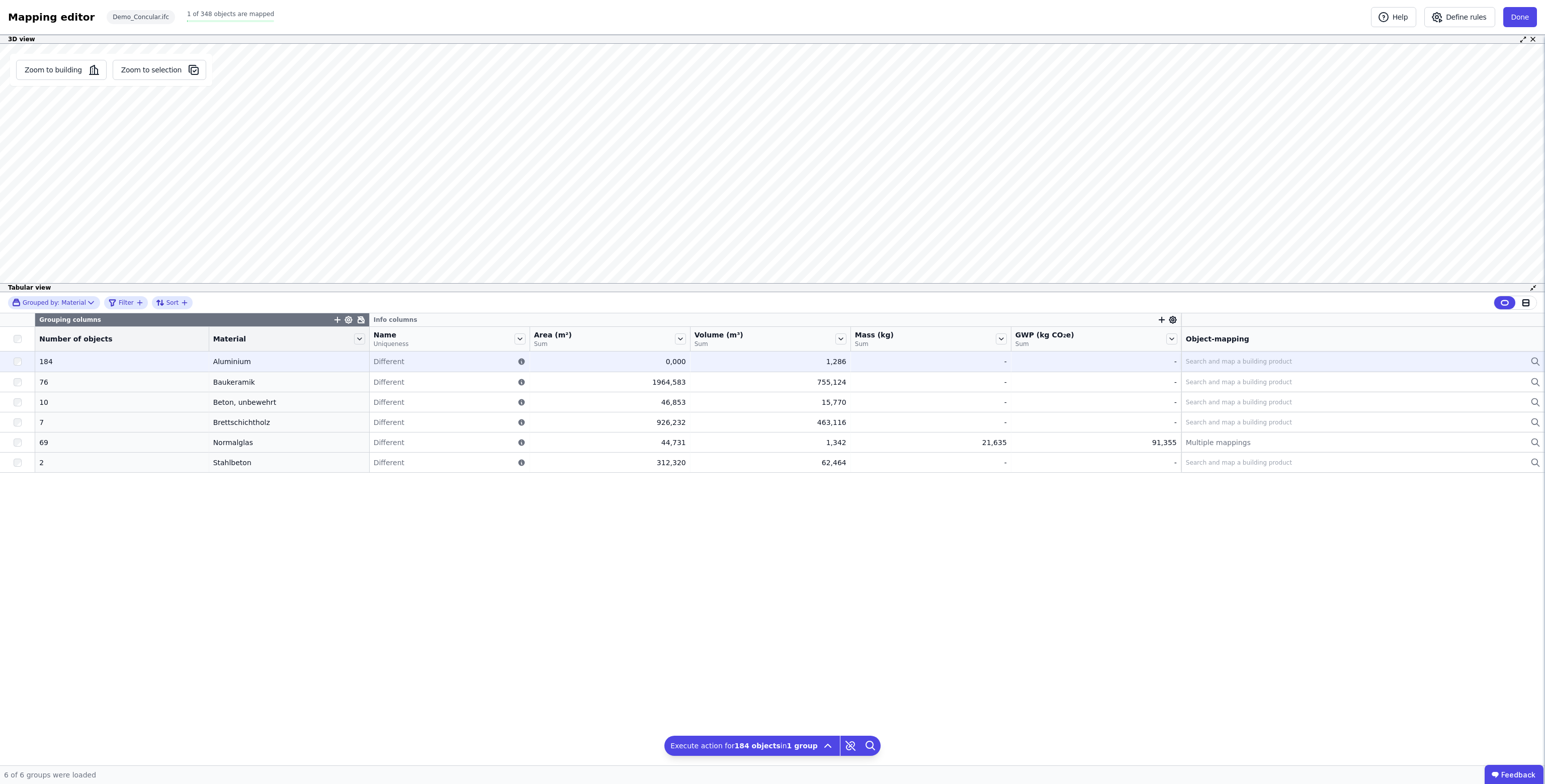
click at [1201, 363] on div "Search and map a building product" at bounding box center [1239, 361] width 106 height 8
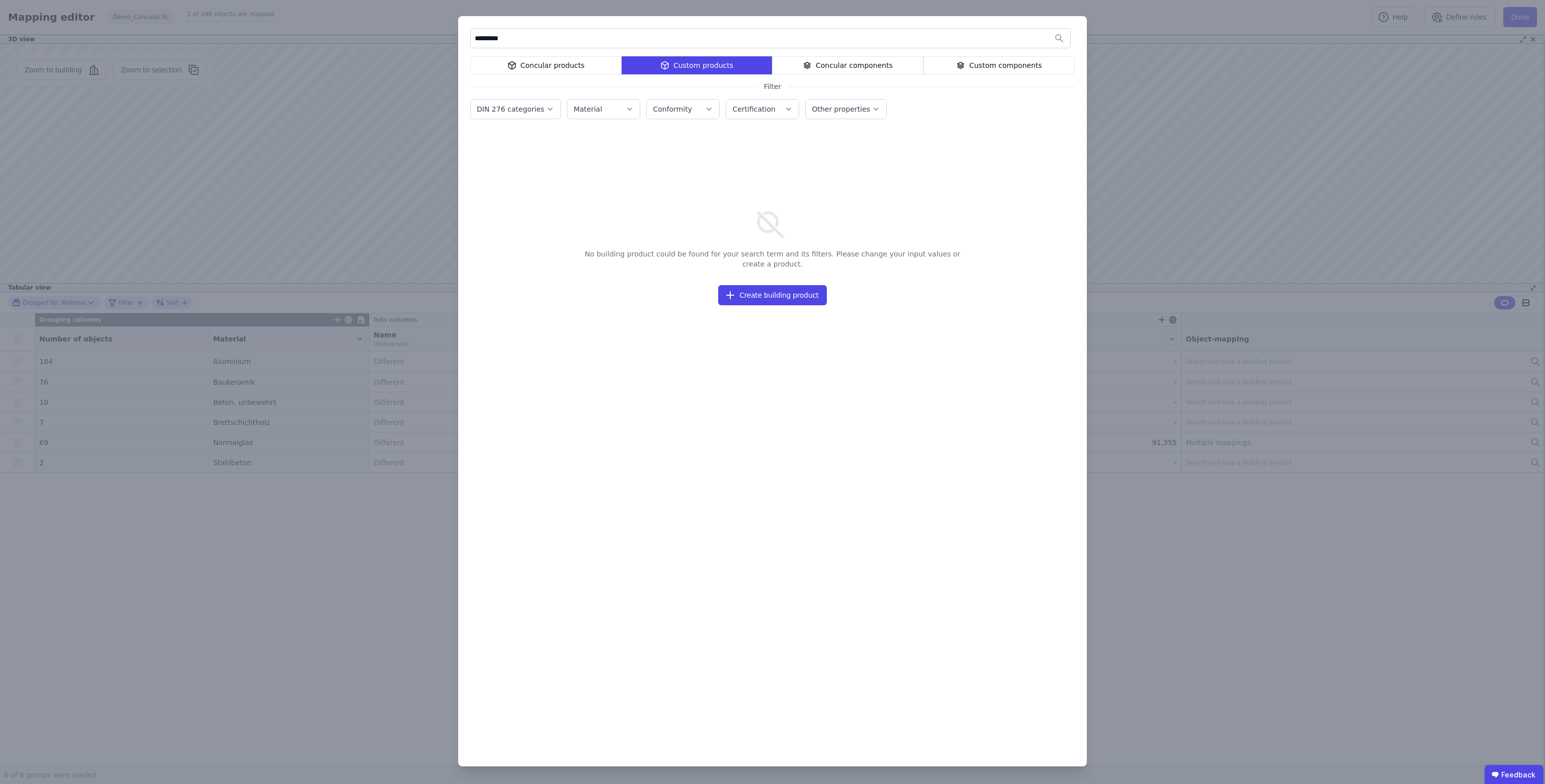
type input "*********"
click at [585, 68] on div "Concular products" at bounding box center [546, 65] width 152 height 18
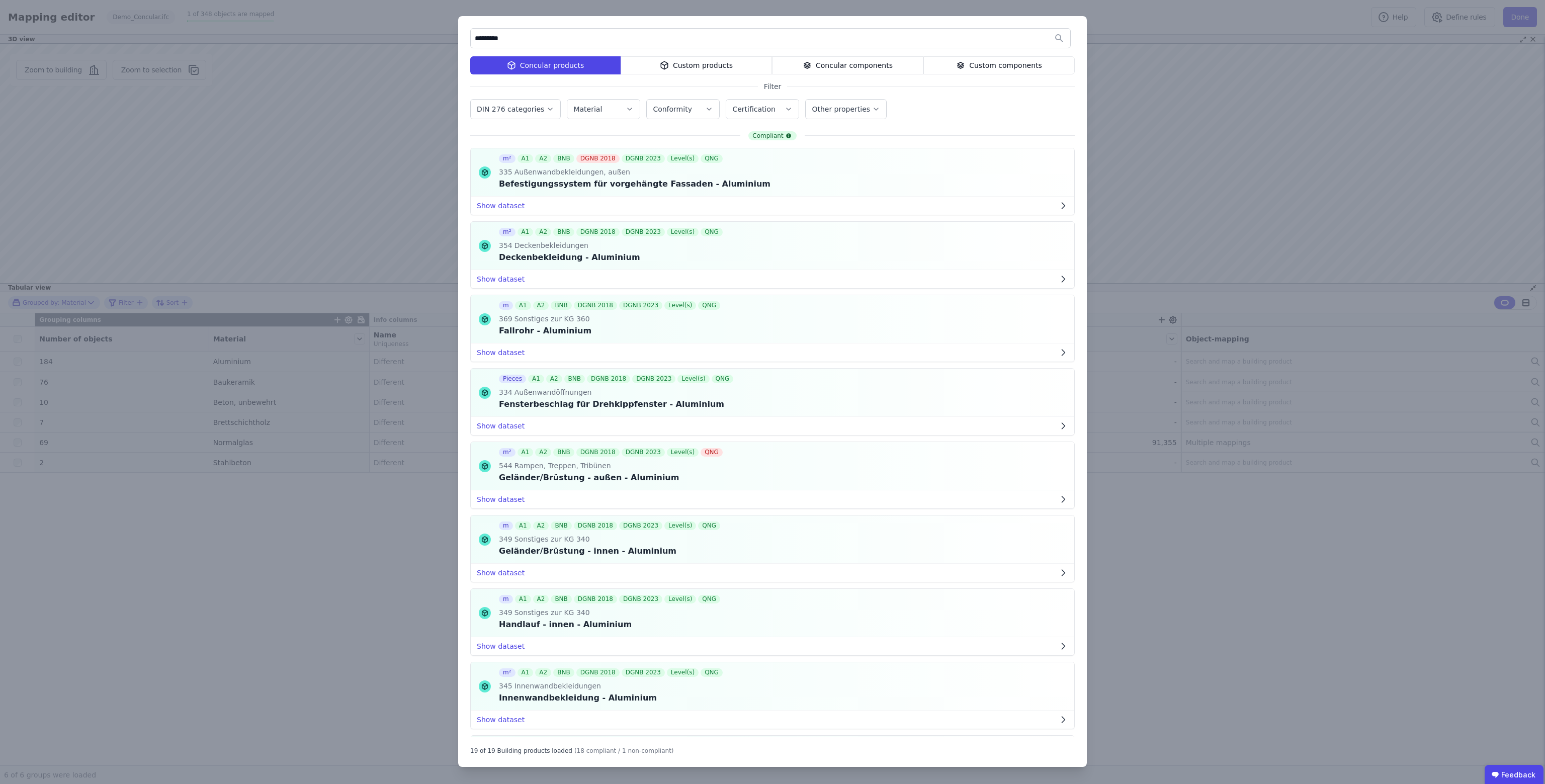
click at [261, 574] on div "********* Concular products Custom products Concular components Custom componen…" at bounding box center [772, 392] width 1545 height 784
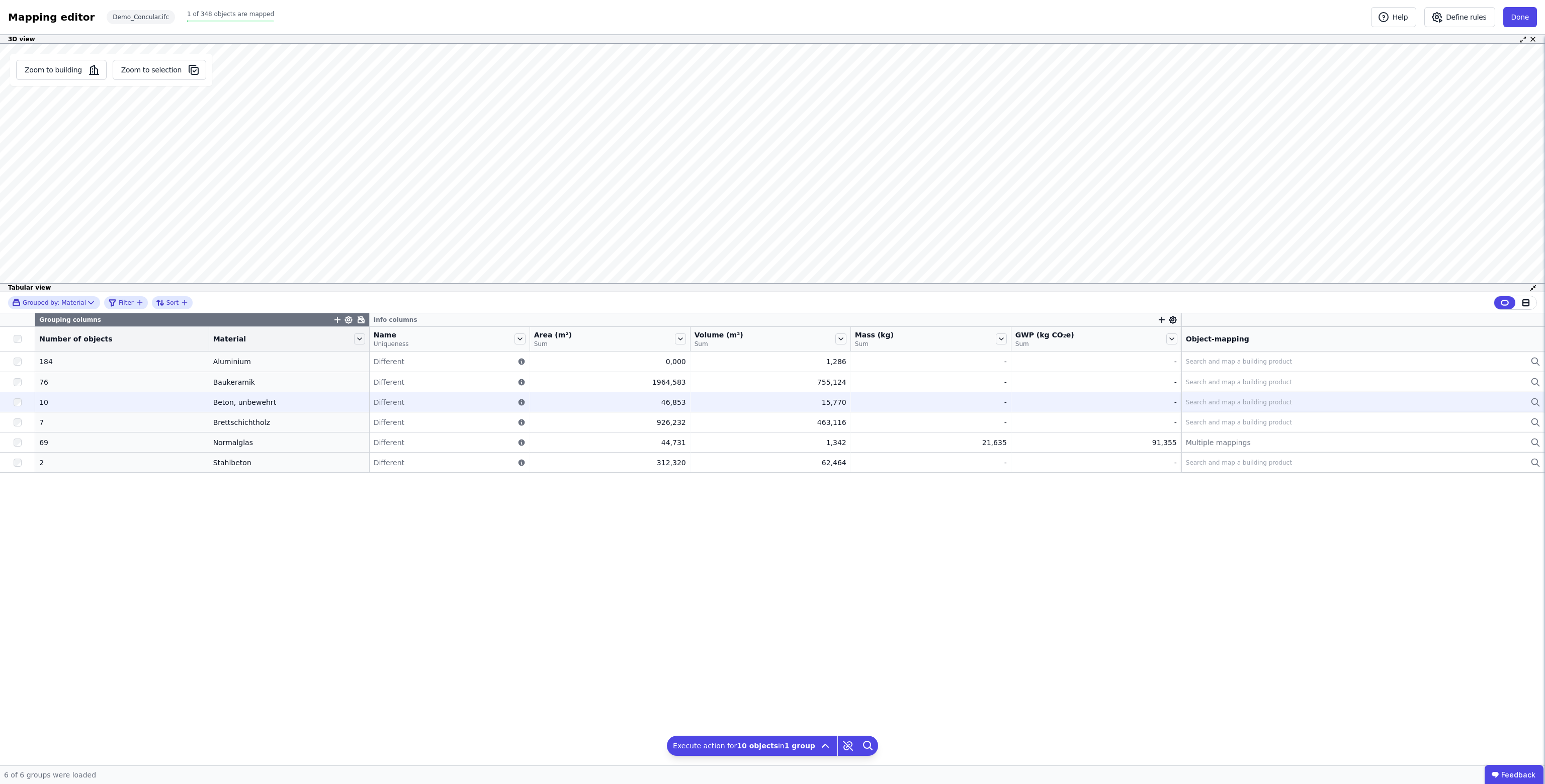
click at [1186, 400] on div "Search and map a building product" at bounding box center [1239, 402] width 106 height 8
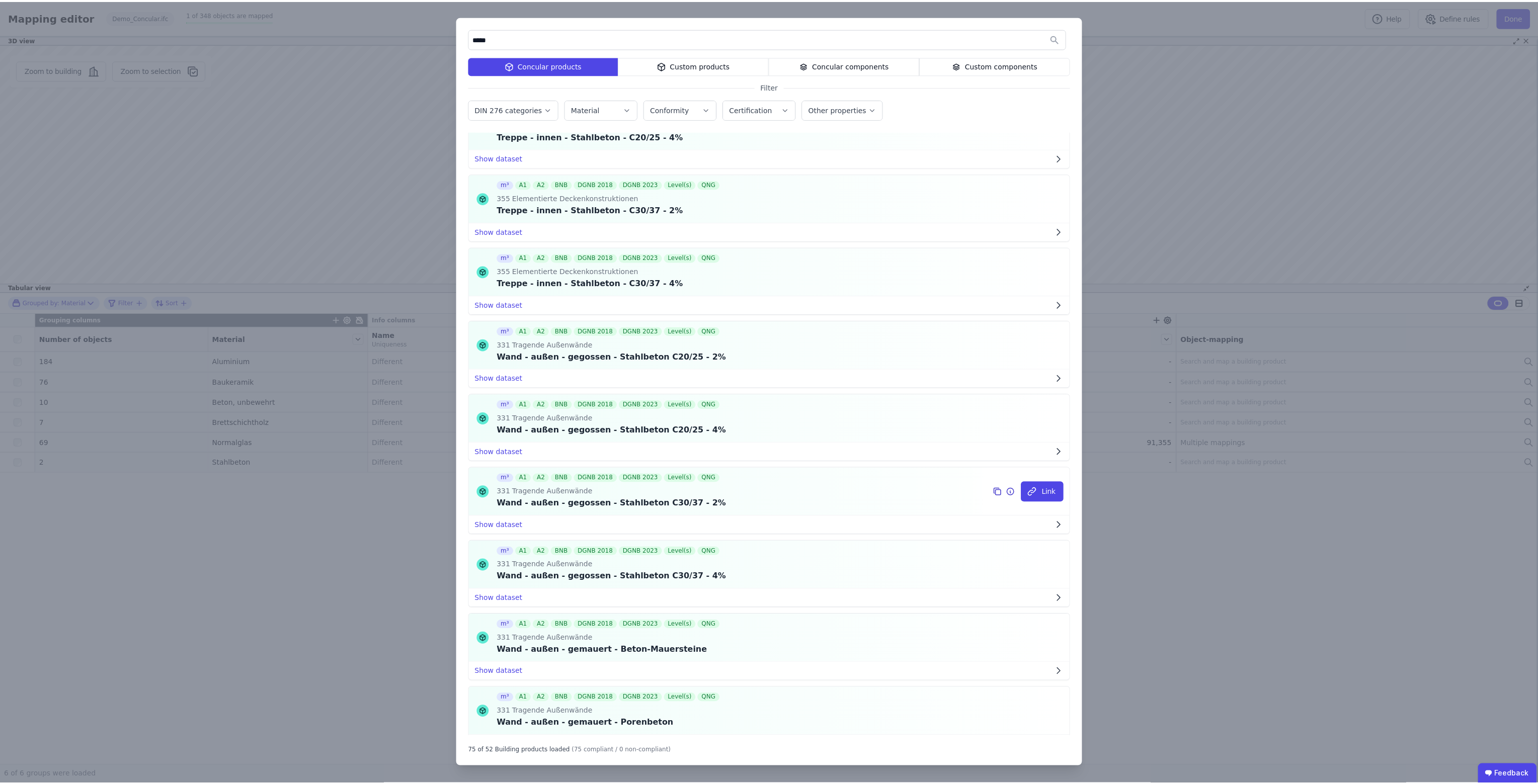
scroll to position [4909, 0]
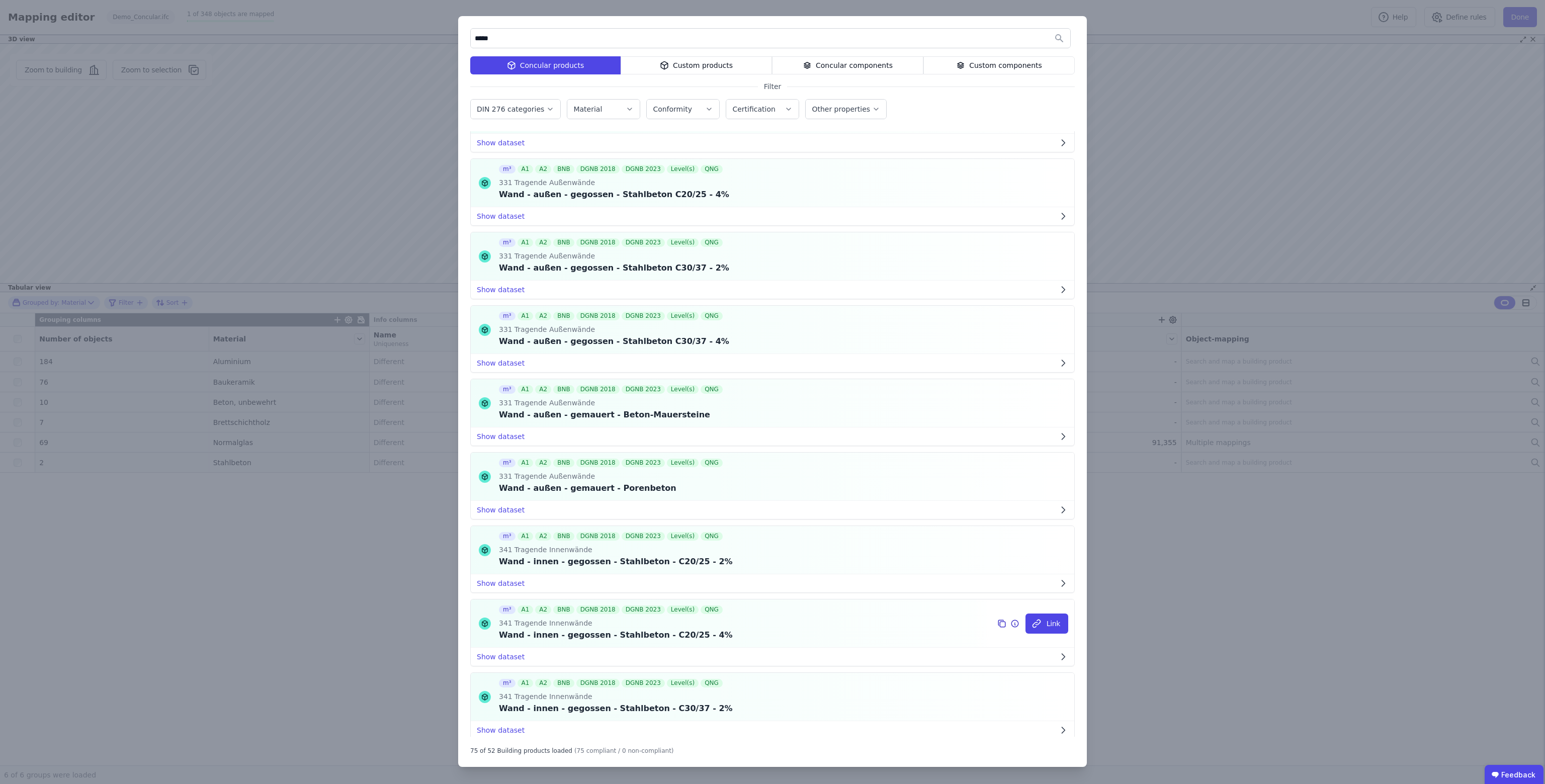
type input "*****"
click at [705, 629] on div "Wand - innen - gegossen - Stahlbeton - C20/25 - 4%" at bounding box center [616, 635] width 234 height 12
click at [1040, 613] on button "Link" at bounding box center [1046, 624] width 43 height 20
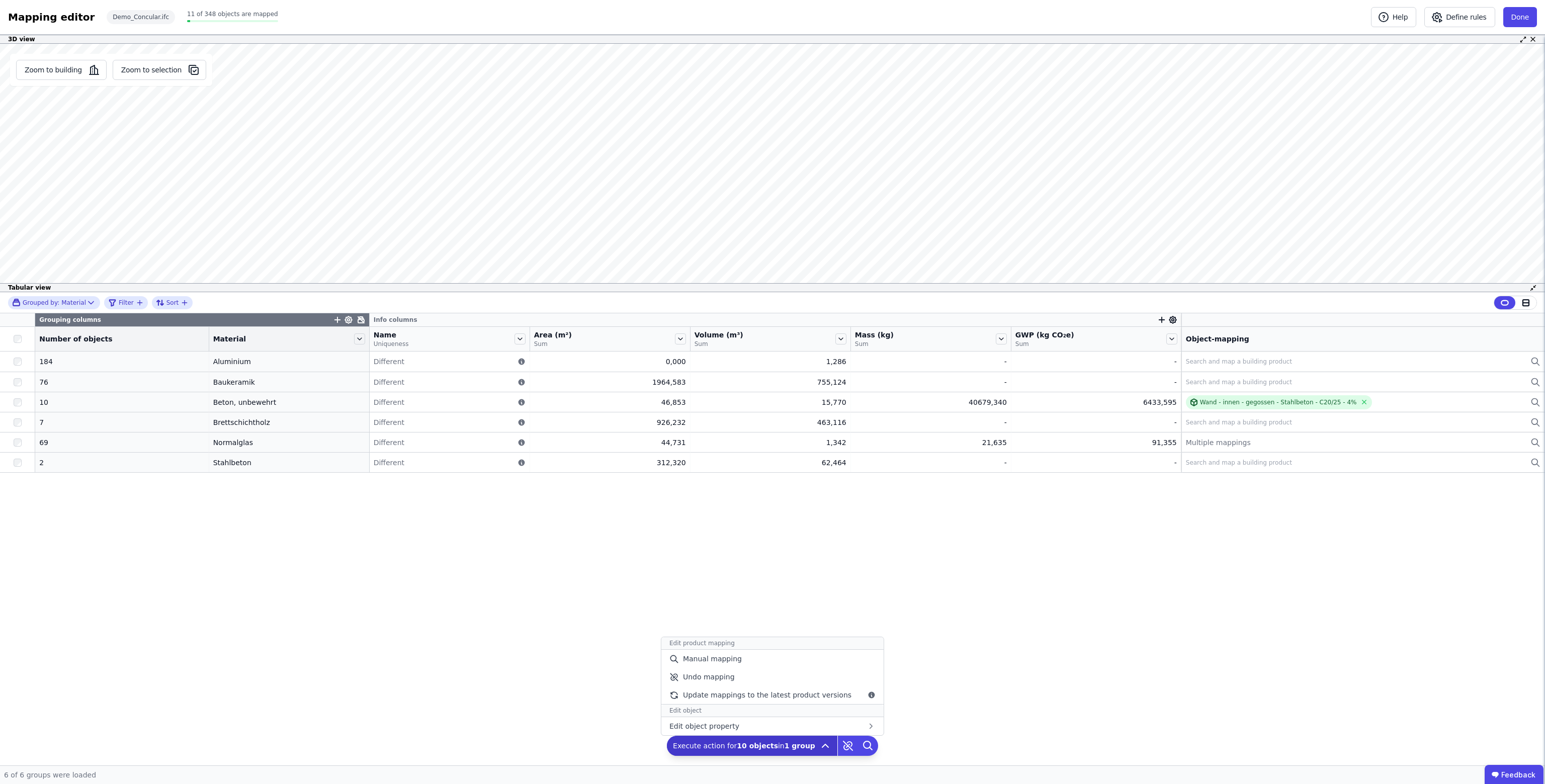
click at [752, 748] on b "10 objects" at bounding box center [757, 746] width 41 height 8
click at [960, 684] on div "Grouping columns Info columns Number of objects Material Name Uniqueness Area (…" at bounding box center [772, 540] width 1545 height 452
drag, startPoint x: 215, startPoint y: 587, endPoint x: 221, endPoint y: 577, distance: 11.7
click at [216, 585] on div "Grouping columns Info columns Number of objects Material Name Uniqueness Area (…" at bounding box center [772, 540] width 1545 height 452
click at [1522, 14] on button "Done" at bounding box center [1520, 17] width 34 height 20
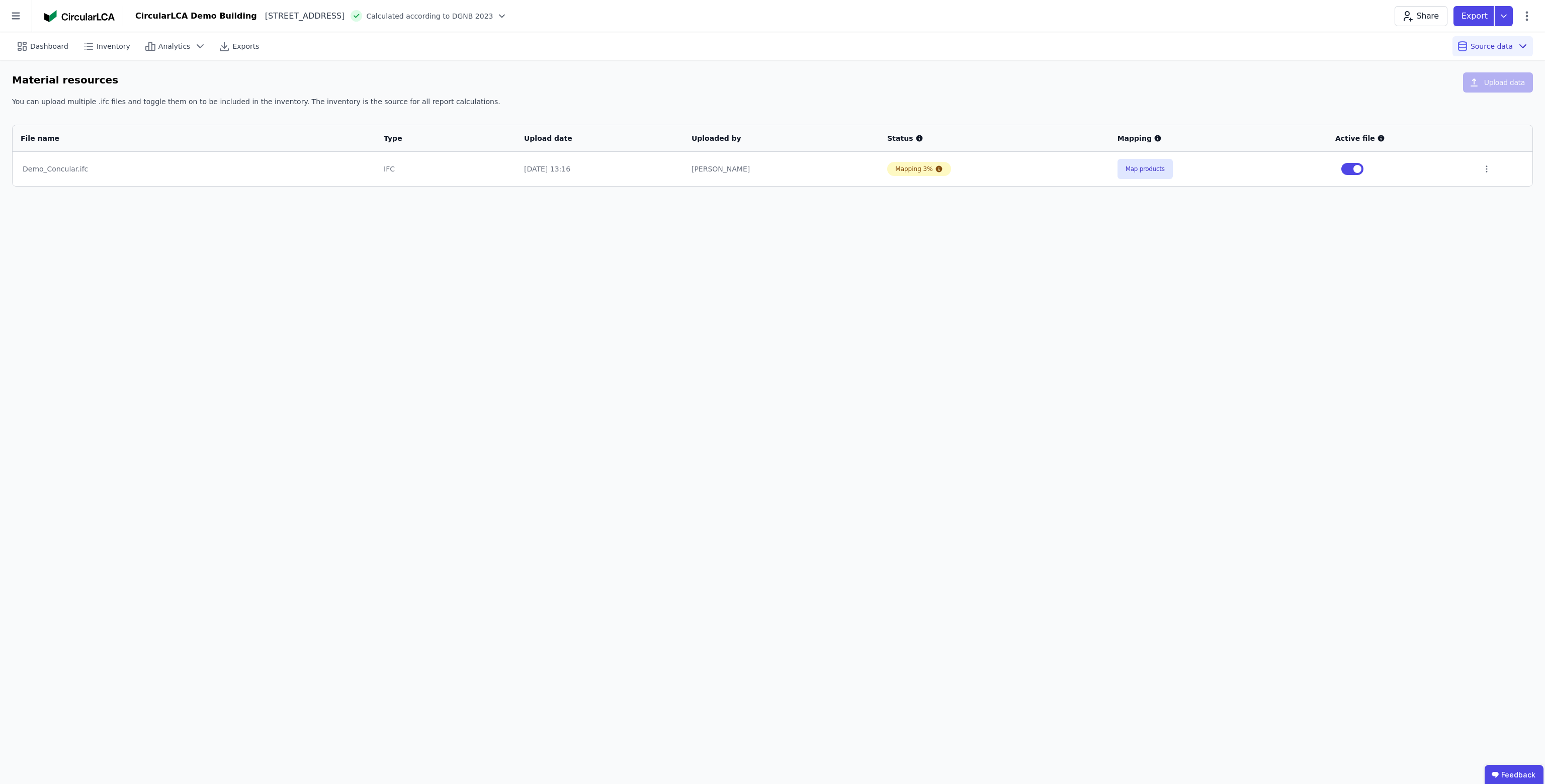
click at [744, 292] on div "Dashboard Inventory Analytics Exports Source data Material resources Upload dat…" at bounding box center [772, 408] width 1545 height 752
click at [97, 49] on span "Inventory" at bounding box center [113, 46] width 34 height 10
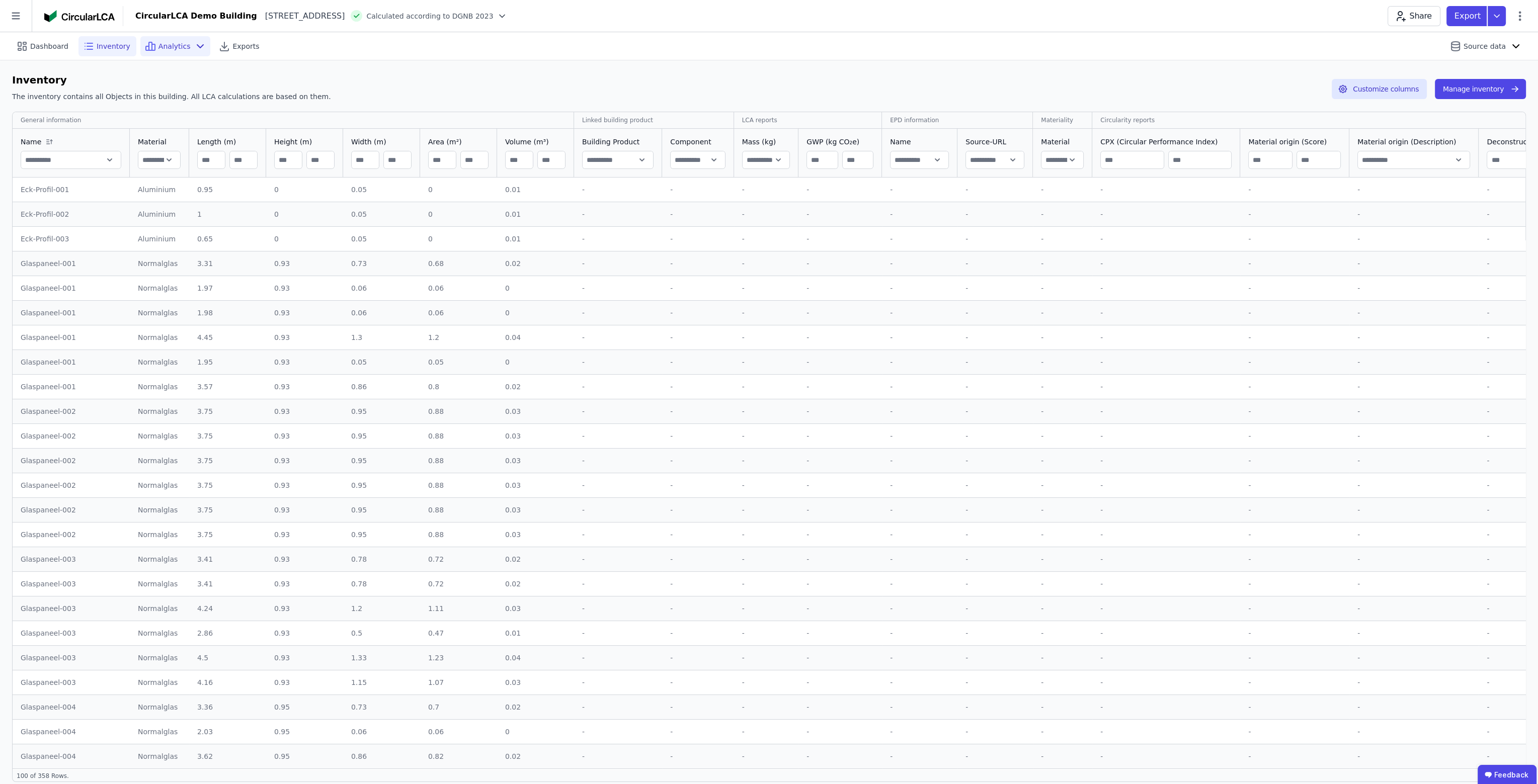
click at [149, 44] on icon at bounding box center [150, 46] width 3 height 8
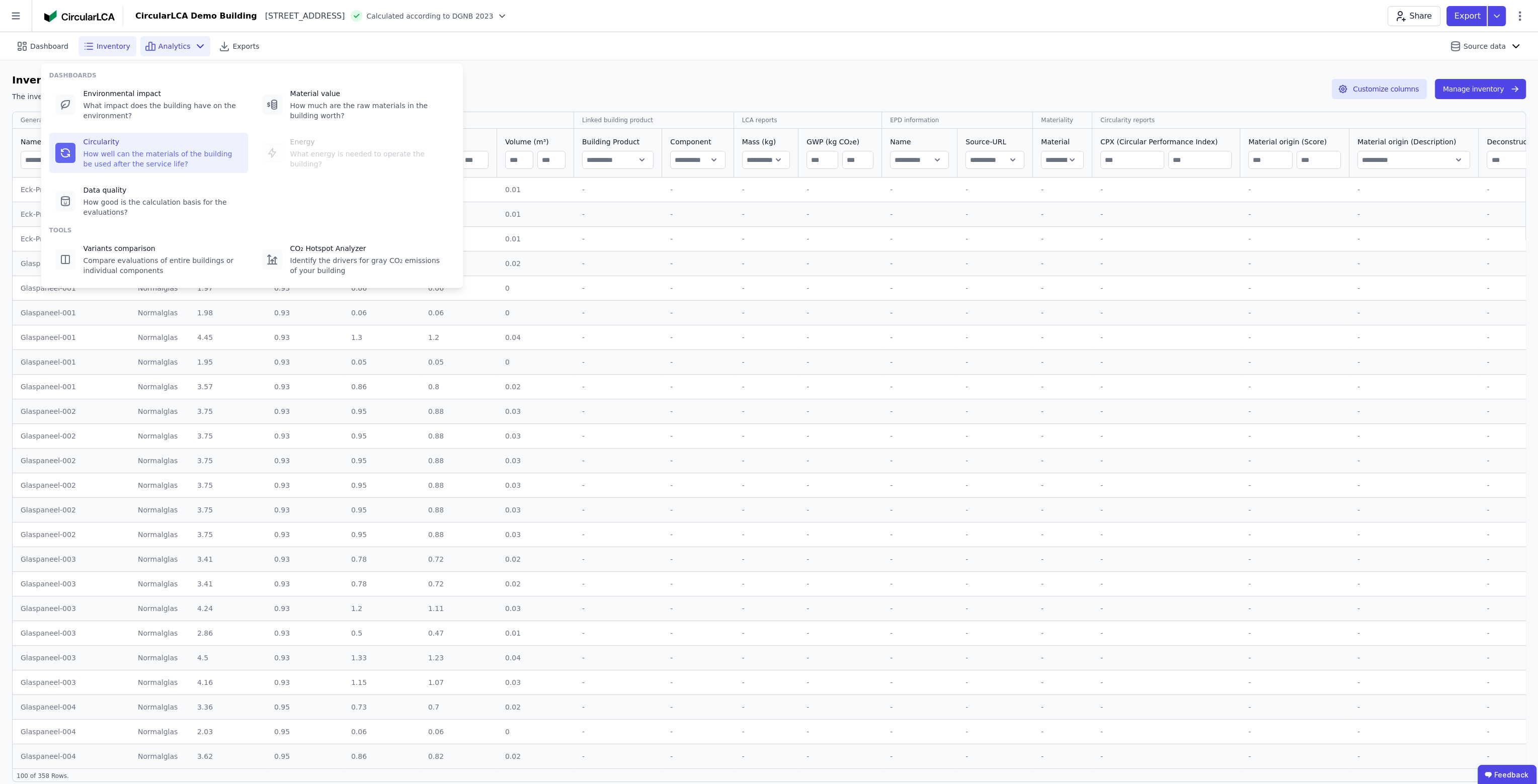
click at [177, 152] on div "How well can the materials of the building be used after the service life?" at bounding box center [163, 159] width 158 height 20
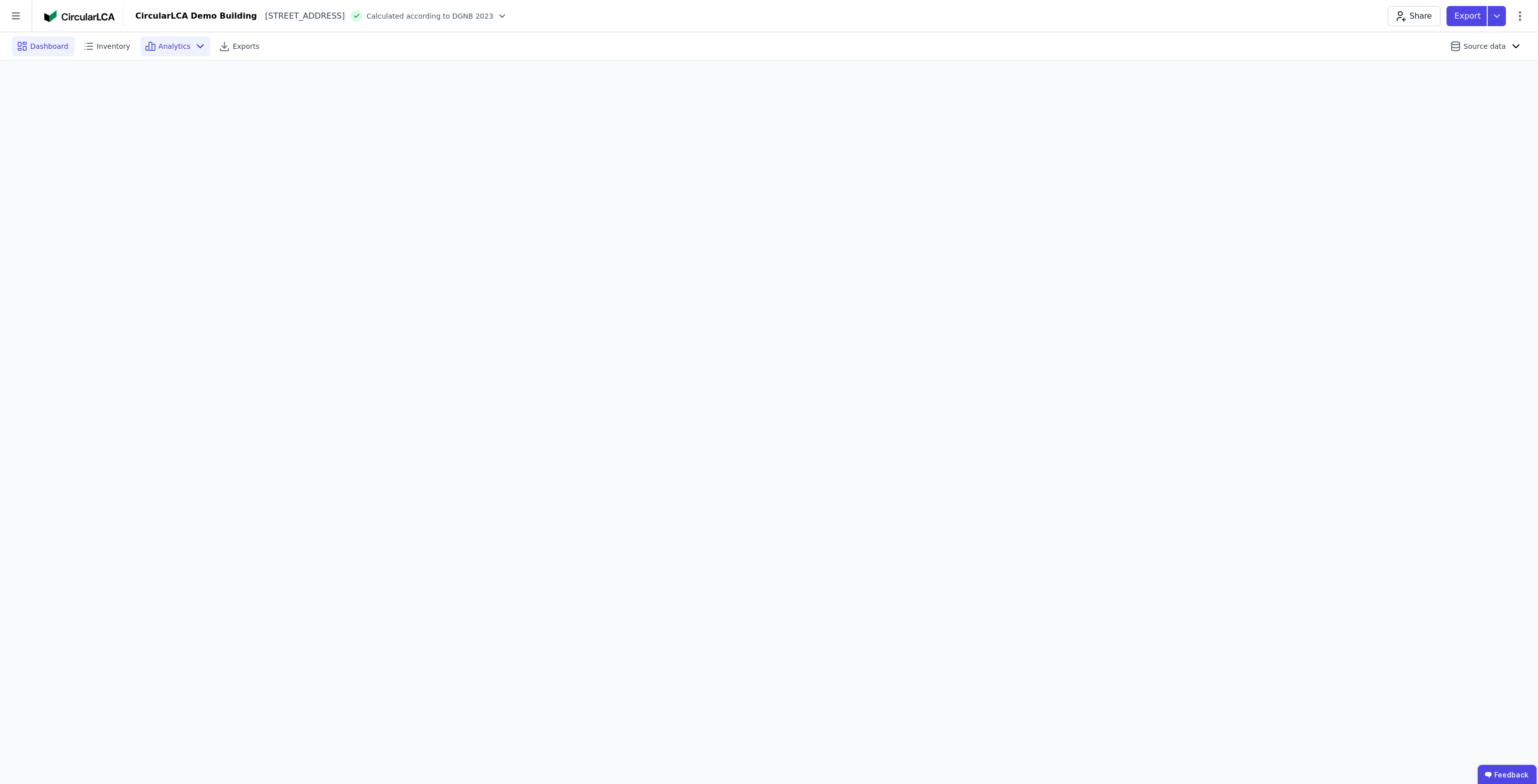
click at [42, 52] on div "Dashboard" at bounding box center [43, 46] width 62 height 20
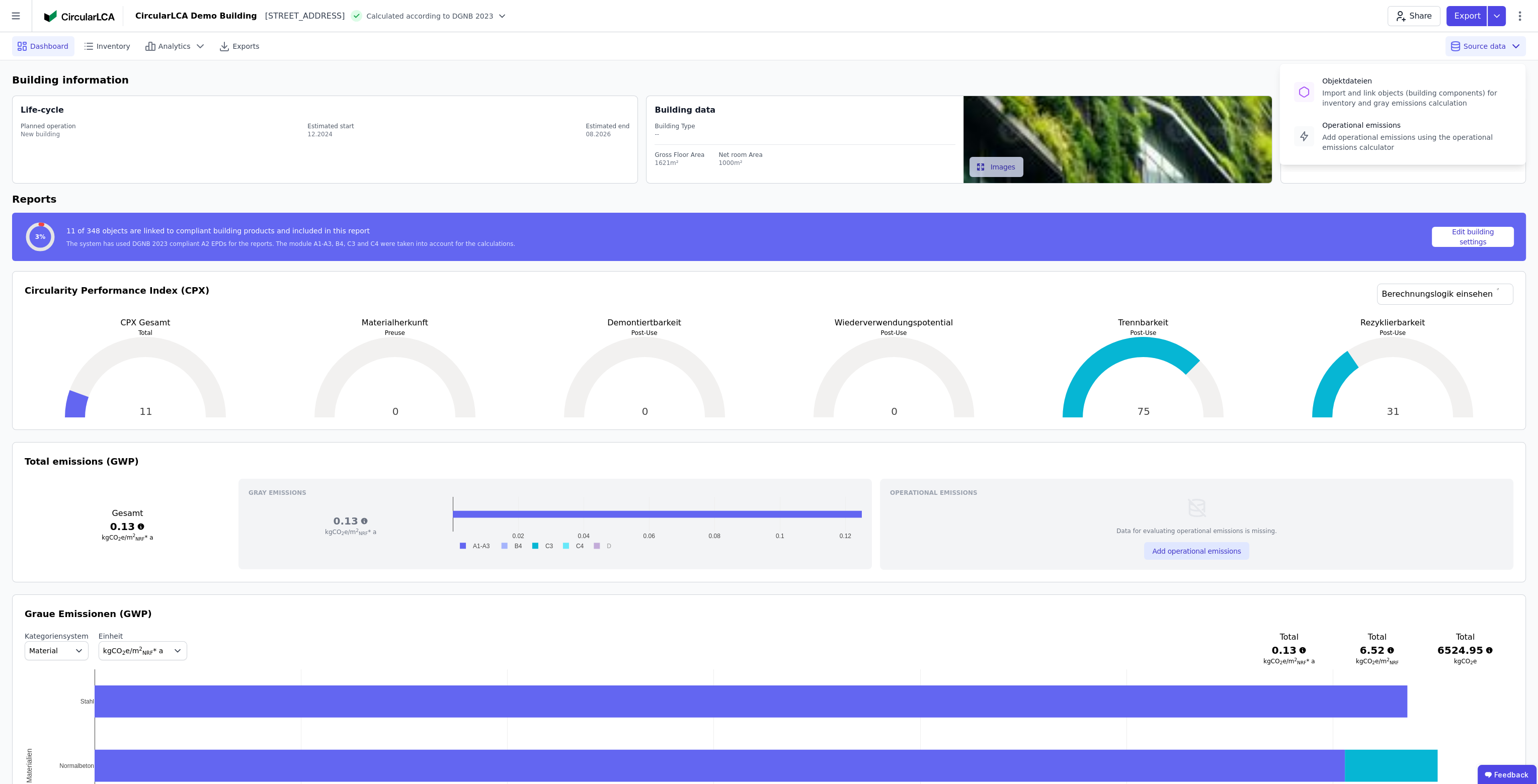
click at [1493, 46] on span "Source data" at bounding box center [1485, 46] width 42 height 10
